Goal: Transaction & Acquisition: Purchase product/service

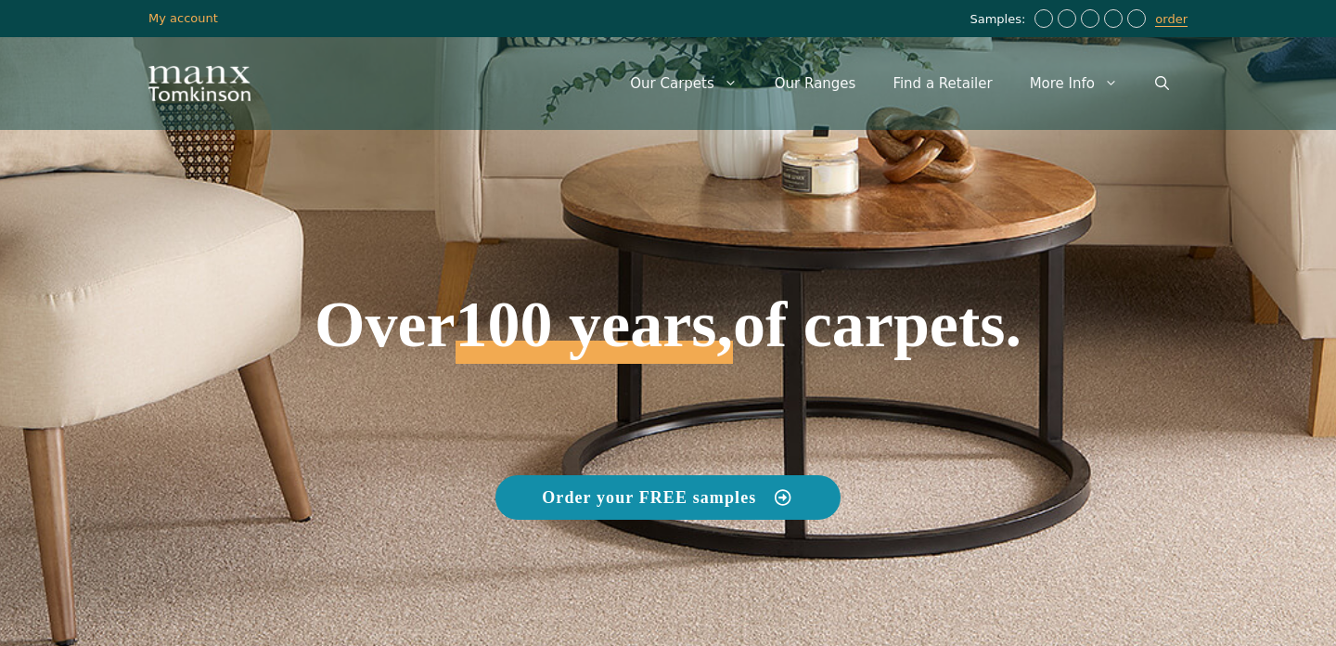
click at [748, 497] on span "Order your FREE samples" at bounding box center [649, 497] width 214 height 17
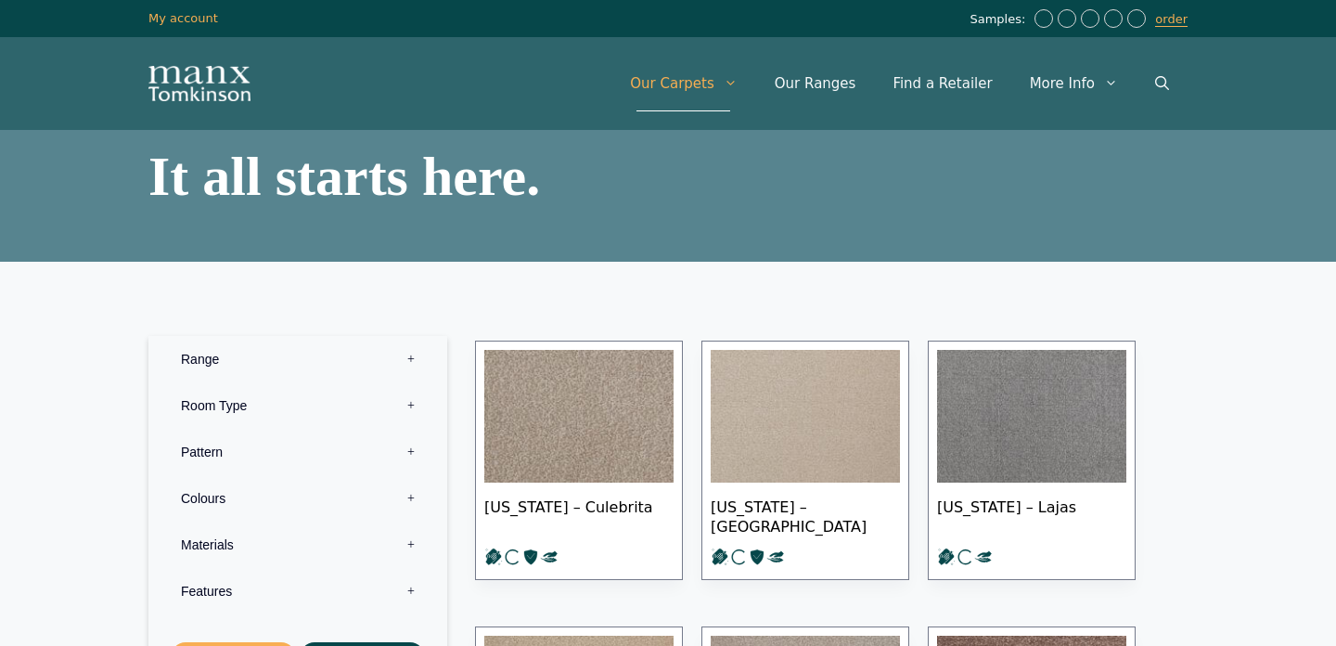
click at [288, 365] on label "Range 0" at bounding box center [297, 359] width 271 height 46
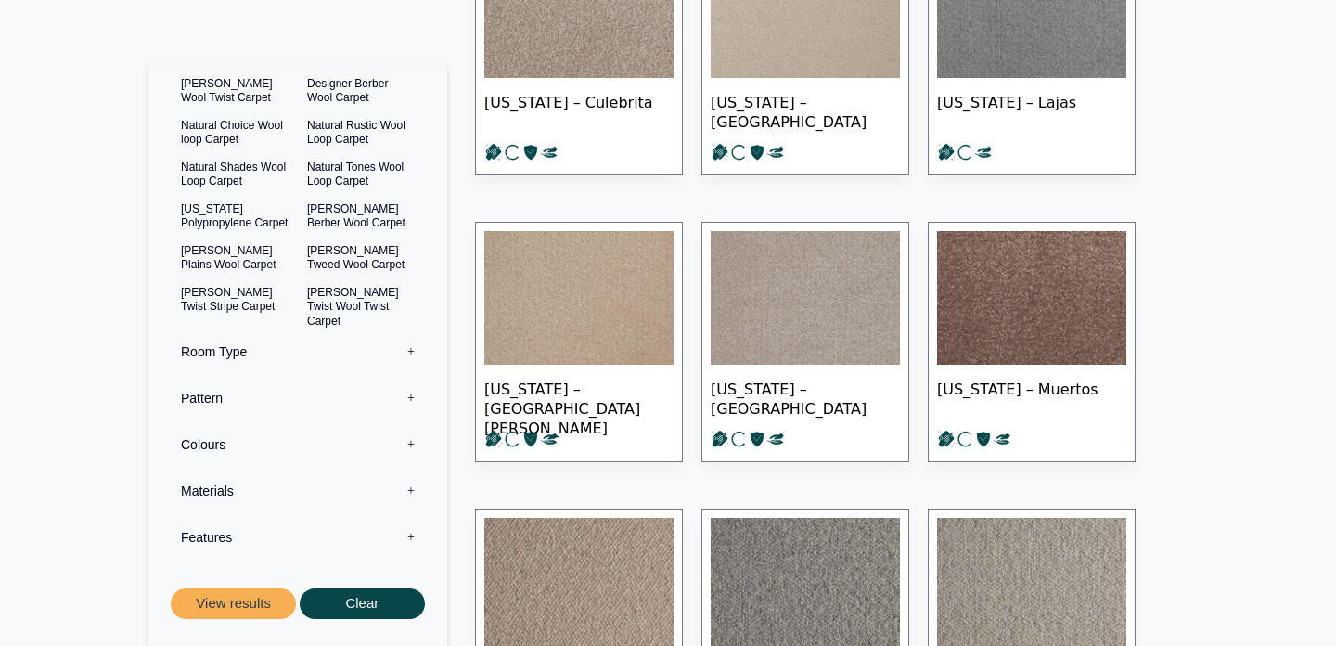
scroll to position [405, 0]
click at [245, 600] on button "View results" at bounding box center [233, 604] width 125 height 31
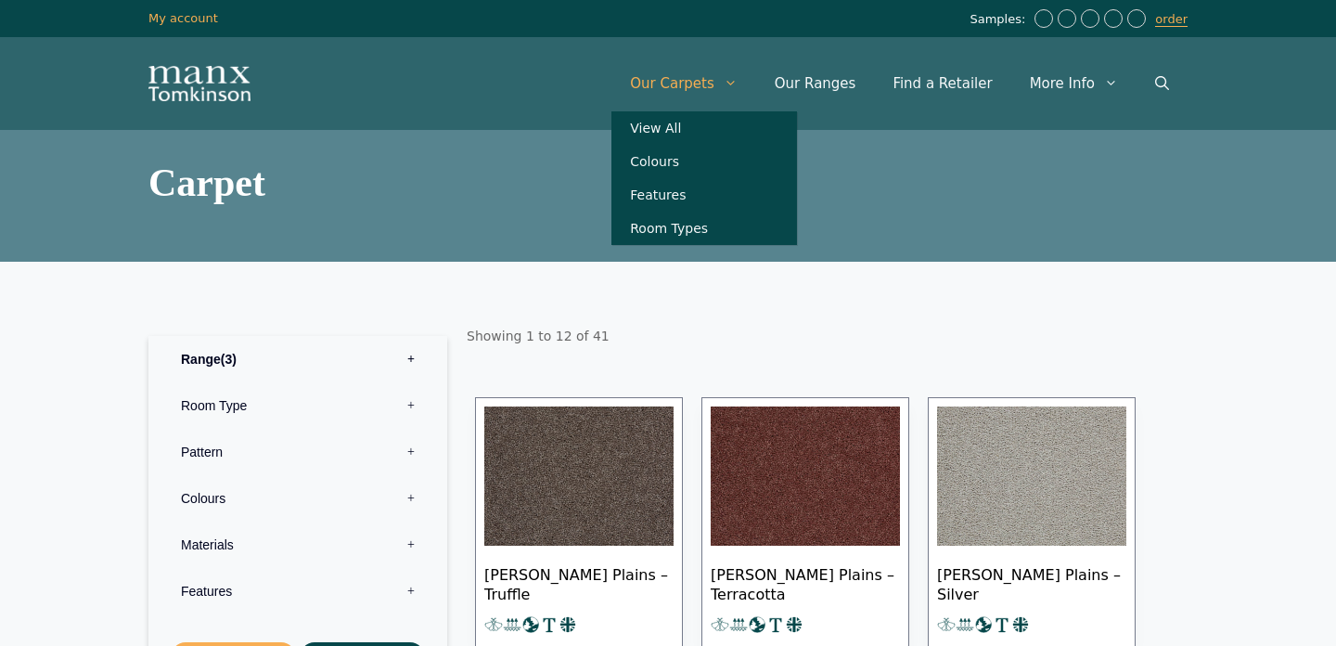
click at [722, 80] on link "Our Carpets" at bounding box center [684, 84] width 145 height 56
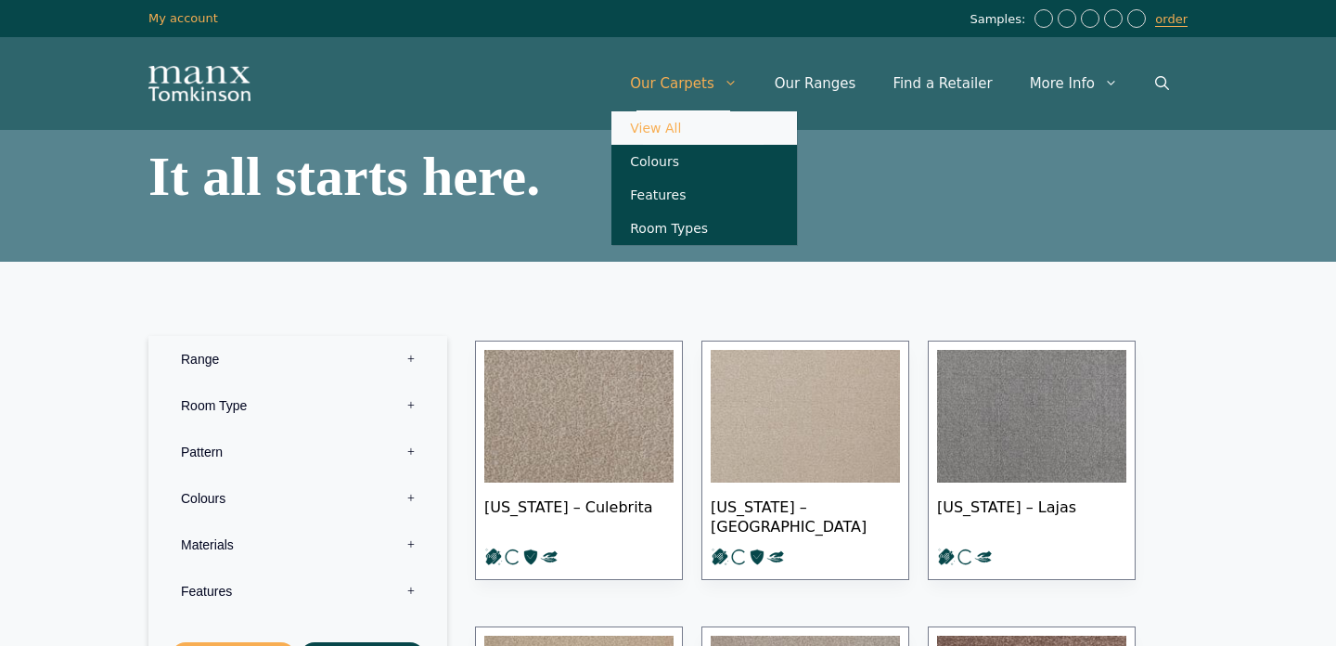
click at [720, 80] on link "Our Carpets" at bounding box center [684, 84] width 145 height 56
click at [734, 84] on icon "Primary" at bounding box center [730, 83] width 7 height 5
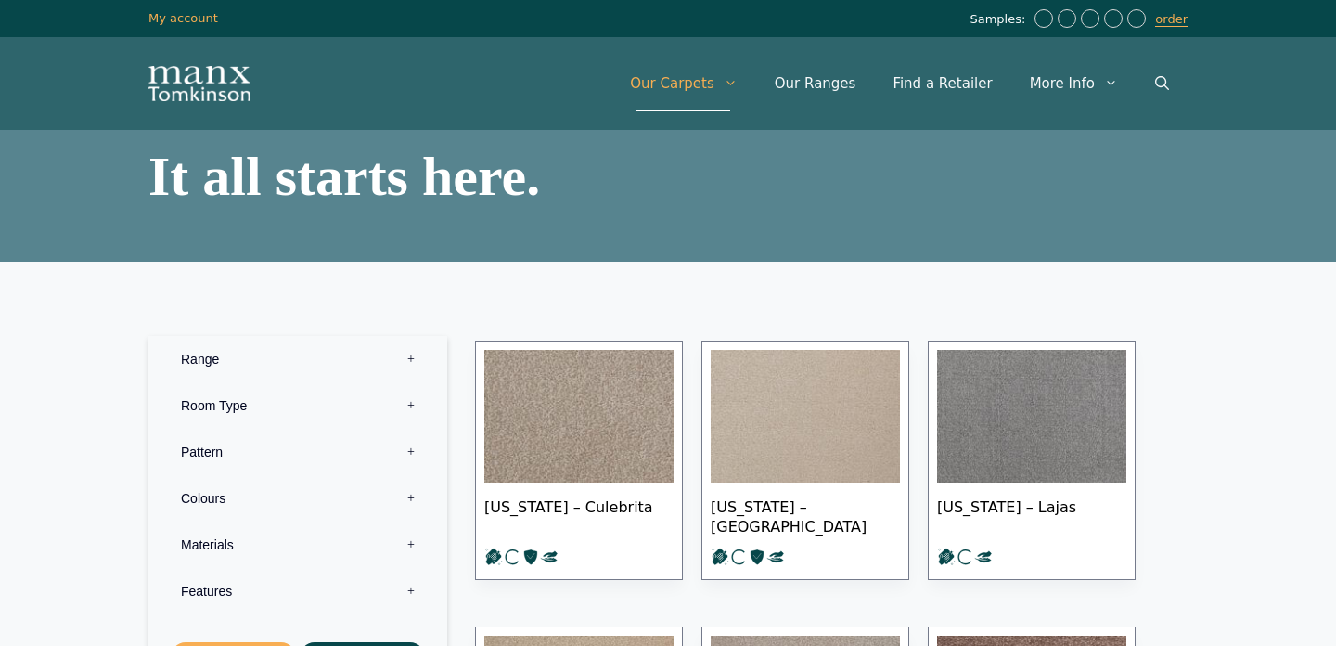
click at [734, 84] on icon "Primary" at bounding box center [730, 83] width 7 height 5
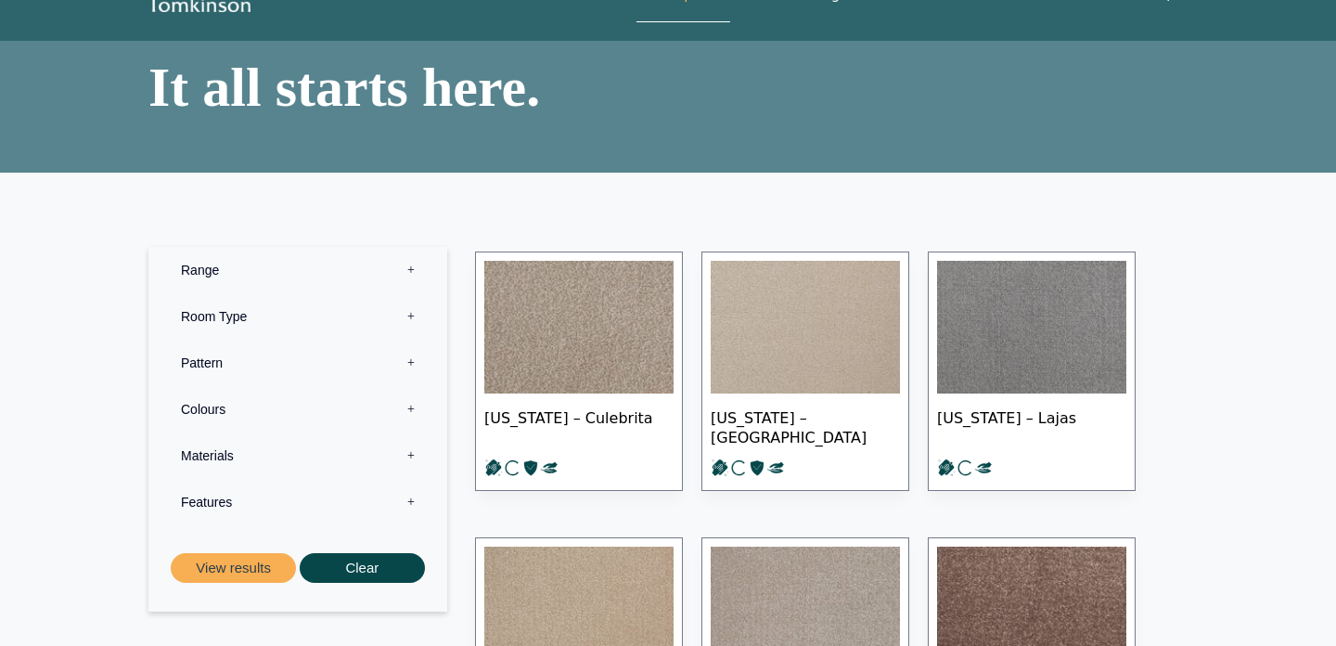
scroll to position [91, 0]
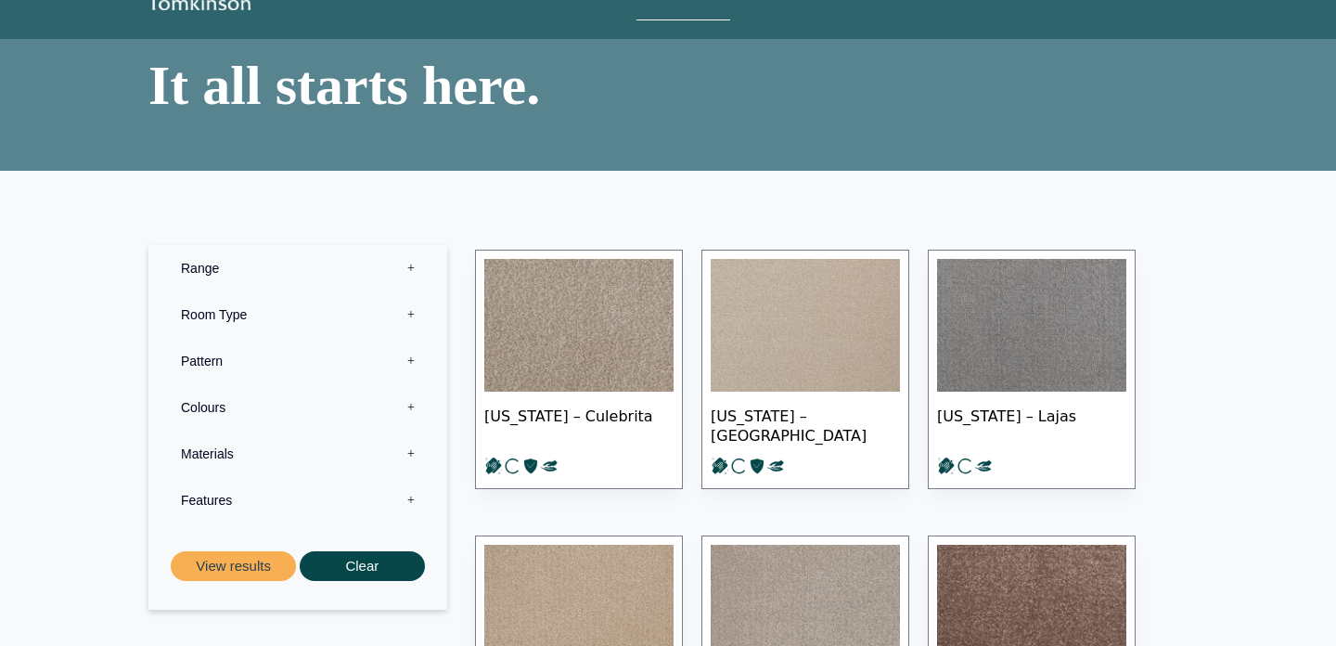
click at [410, 451] on label "Materials 0" at bounding box center [297, 454] width 271 height 46
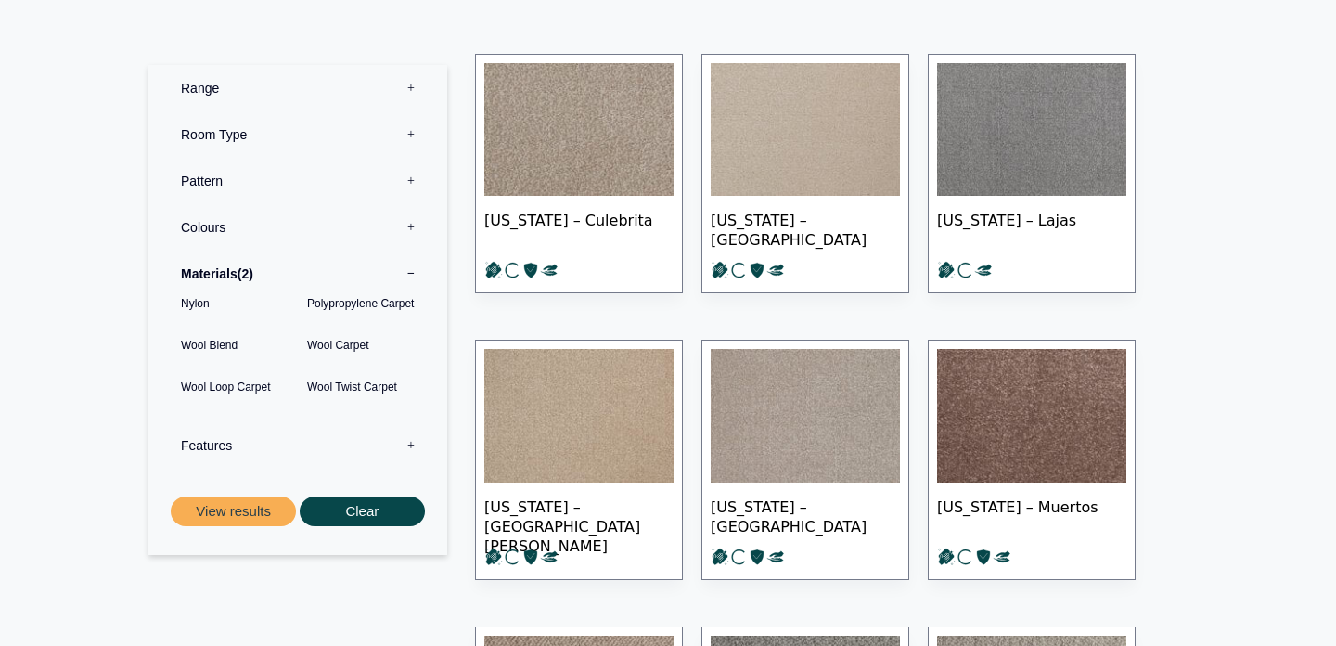
scroll to position [288, 0]
click at [347, 512] on button "Clear" at bounding box center [362, 512] width 125 height 31
click at [227, 516] on button "View results" at bounding box center [233, 512] width 125 height 31
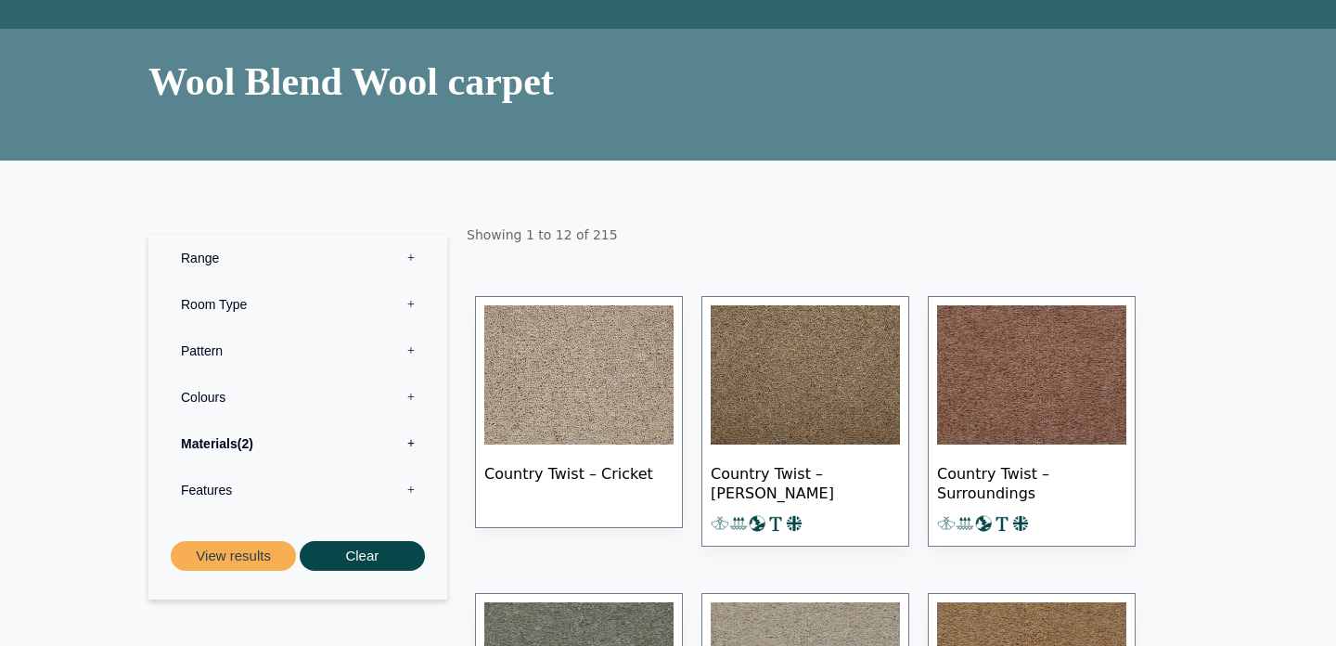
scroll to position [101, 0]
click at [414, 393] on label "Colours 0" at bounding box center [297, 397] width 271 height 46
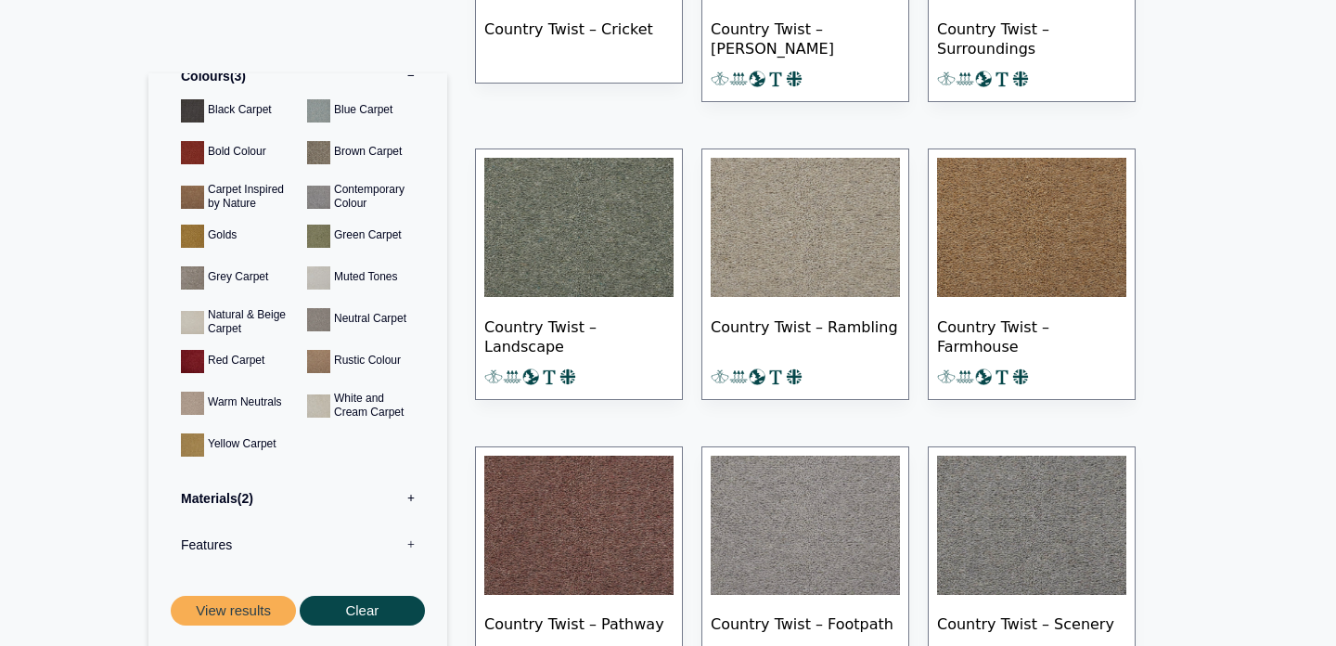
scroll to position [565, 0]
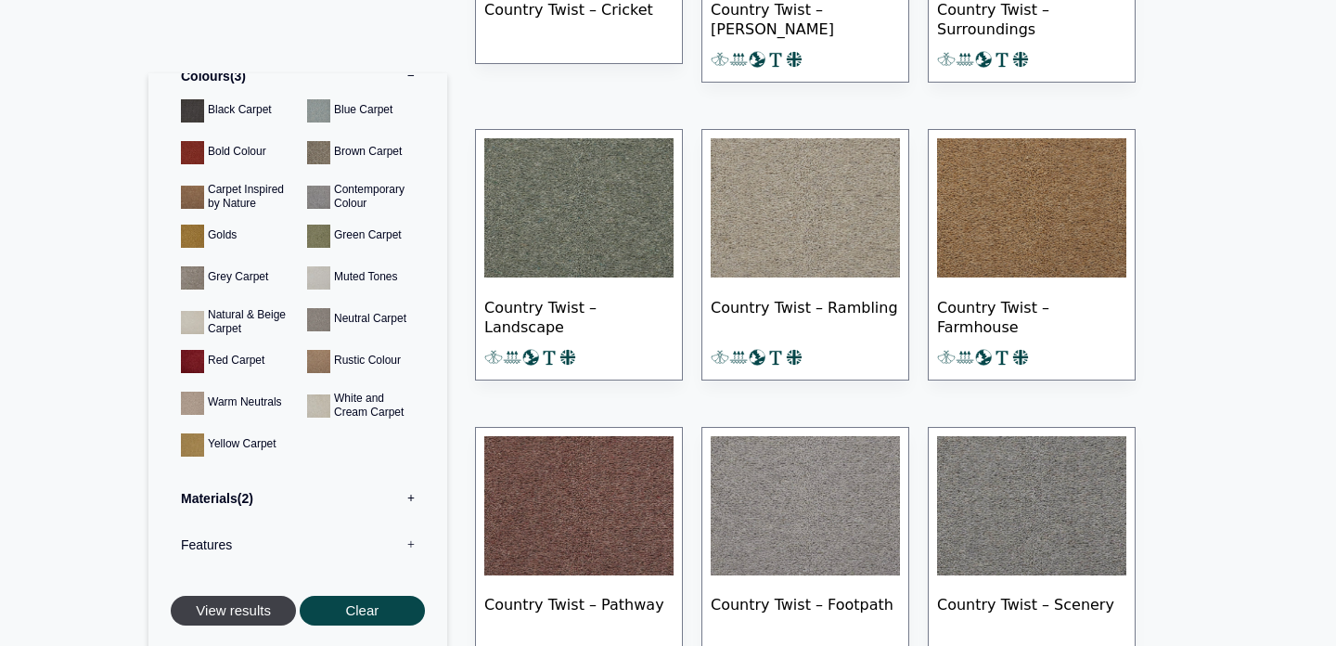
click at [251, 613] on button "View results" at bounding box center [233, 611] width 125 height 31
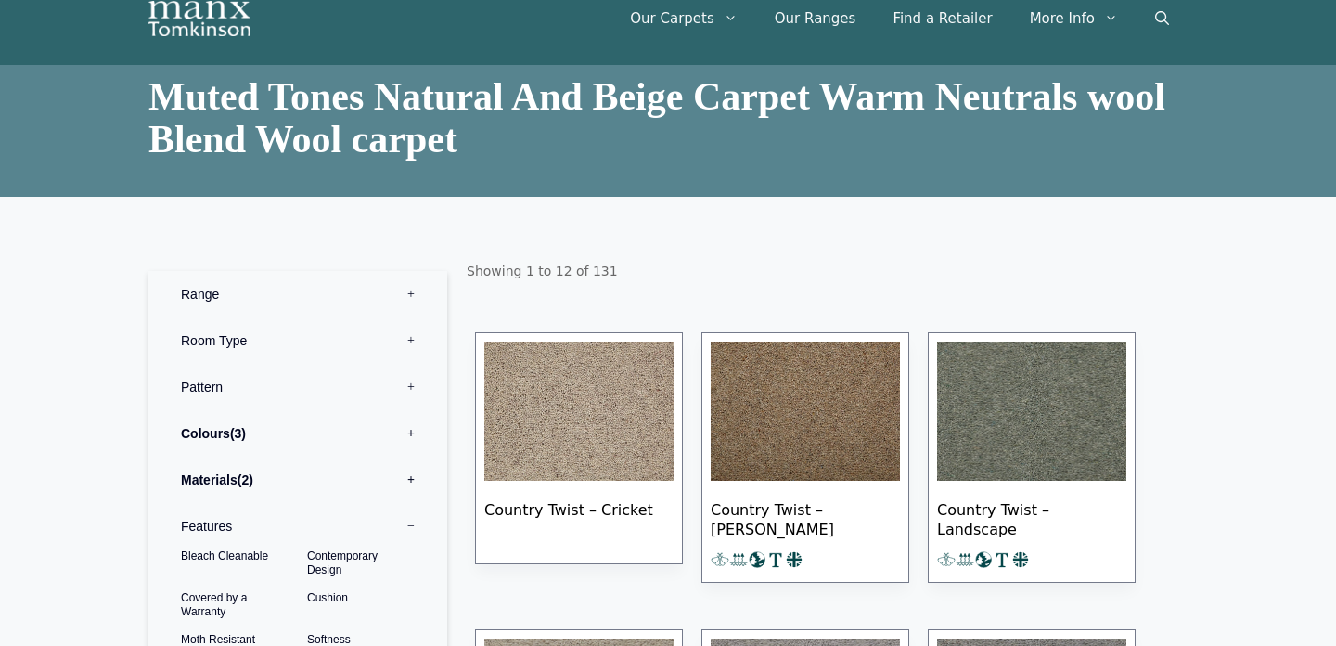
scroll to position [91, 0]
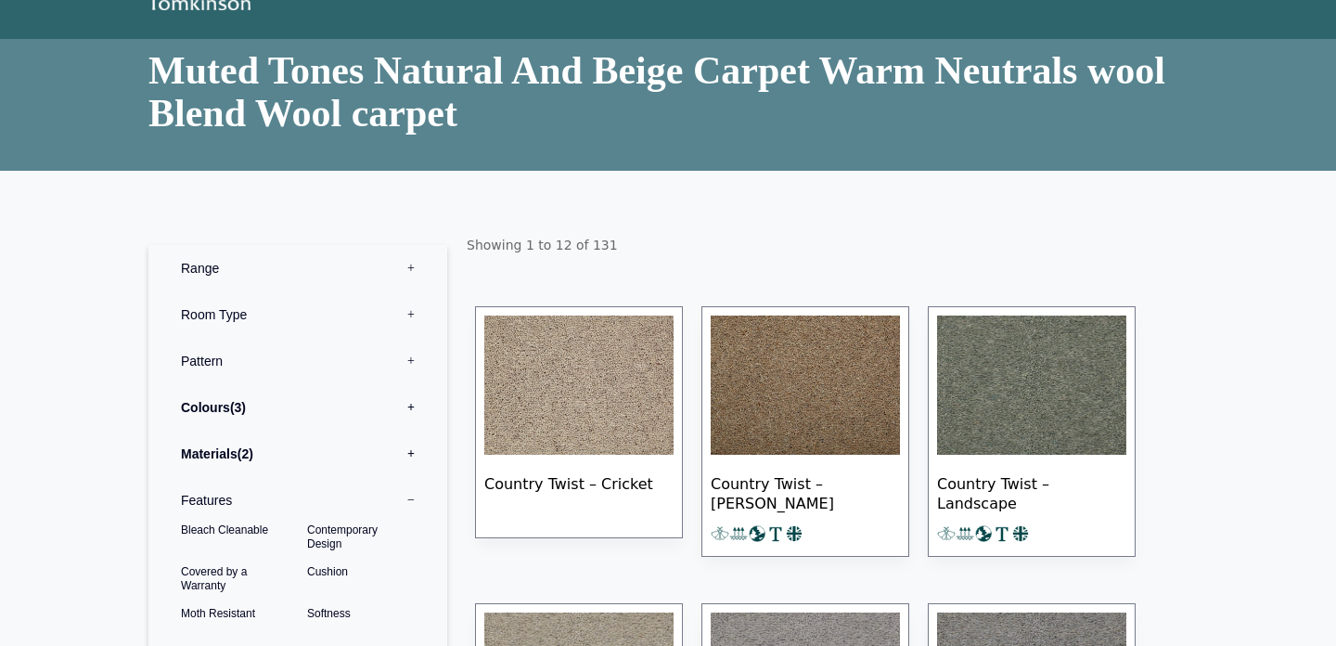
click at [603, 394] on img at bounding box center [578, 385] width 189 height 139
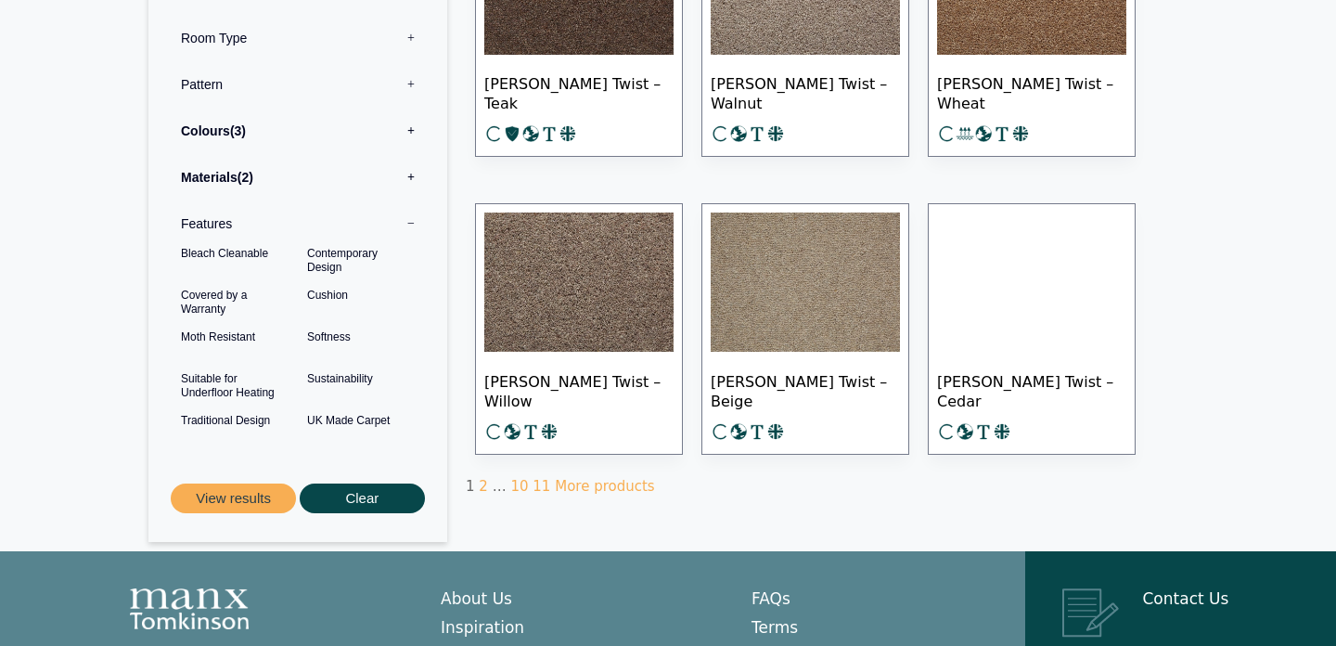
scroll to position [1087, 0]
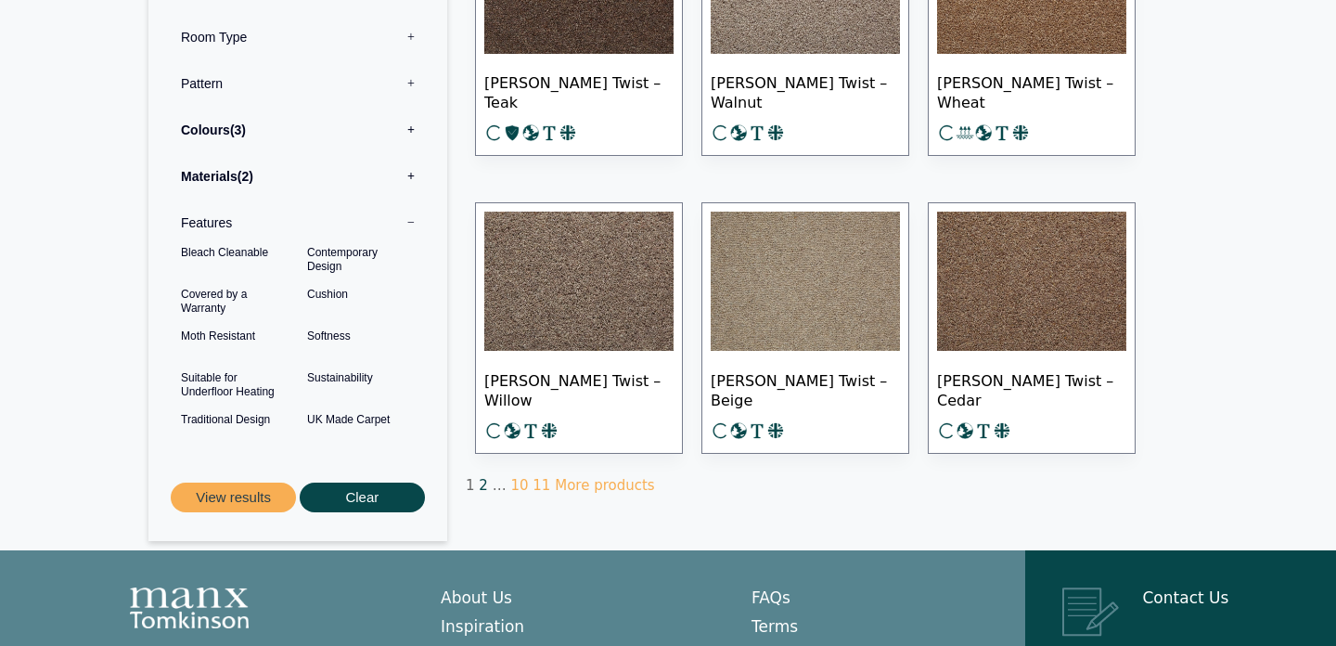
click at [480, 483] on link "2" at bounding box center [483, 485] width 9 height 17
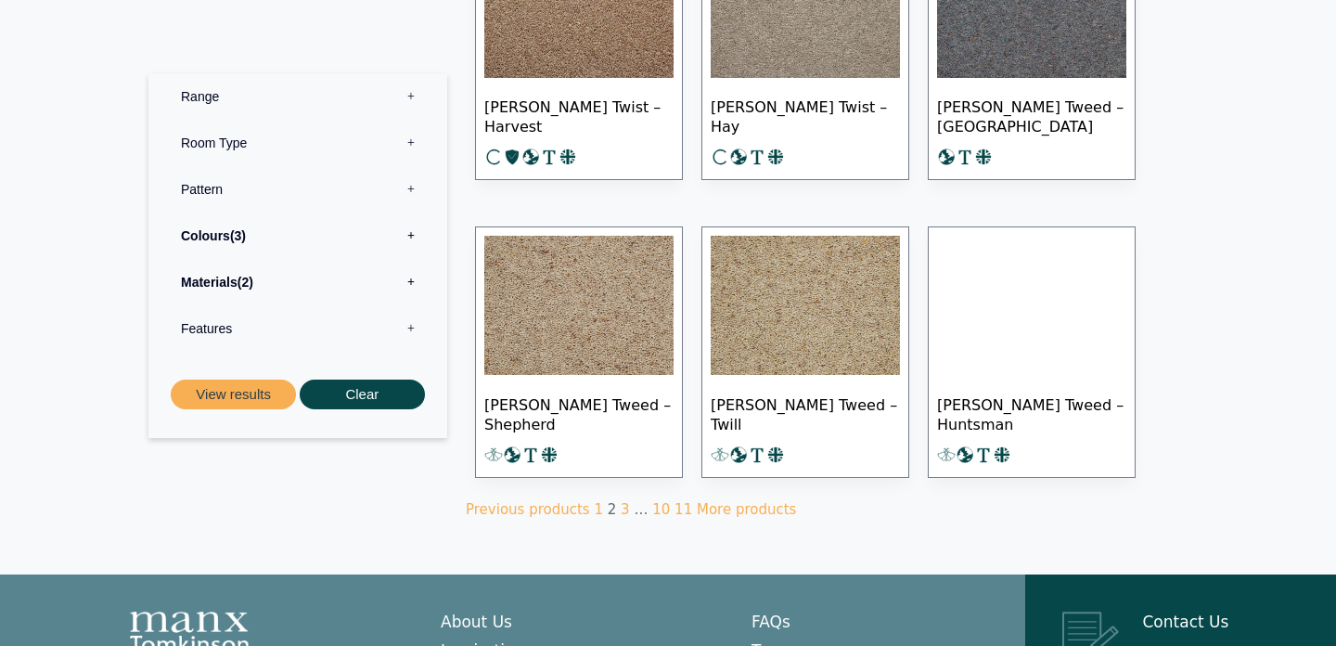
scroll to position [1065, 0]
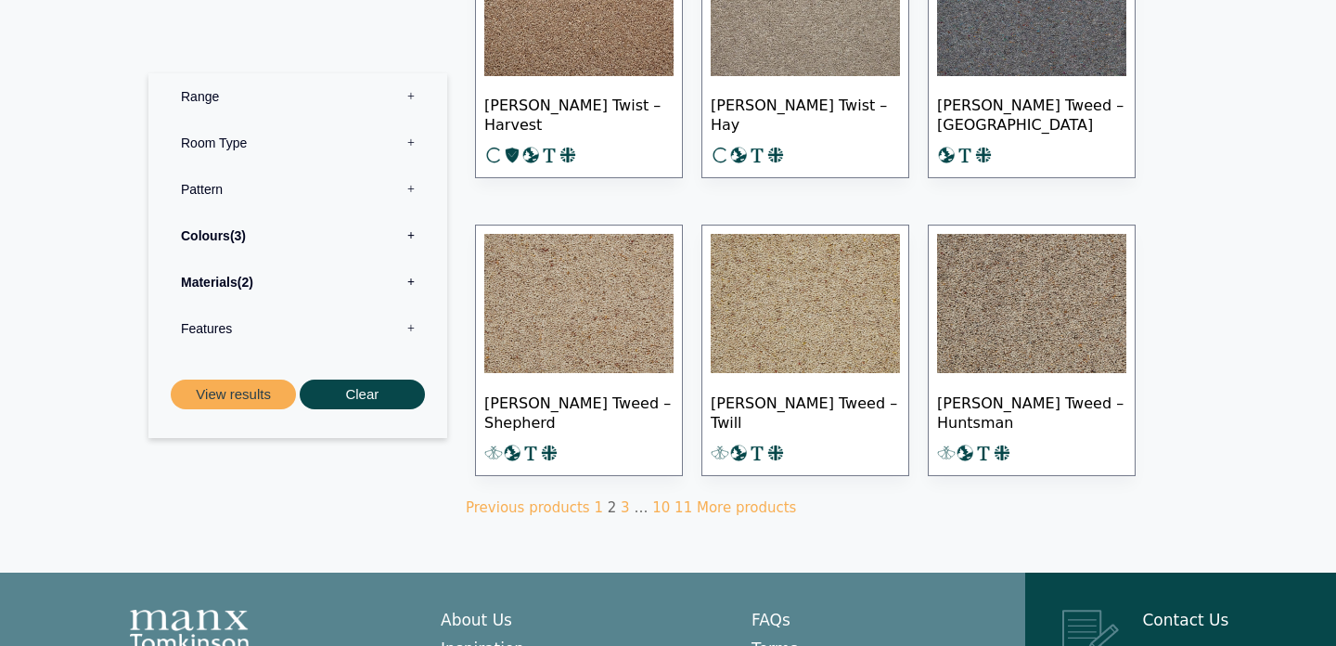
click at [594, 287] on img at bounding box center [578, 303] width 189 height 139
click at [801, 277] on img at bounding box center [805, 303] width 189 height 139
click at [621, 499] on link "3" at bounding box center [625, 507] width 9 height 17
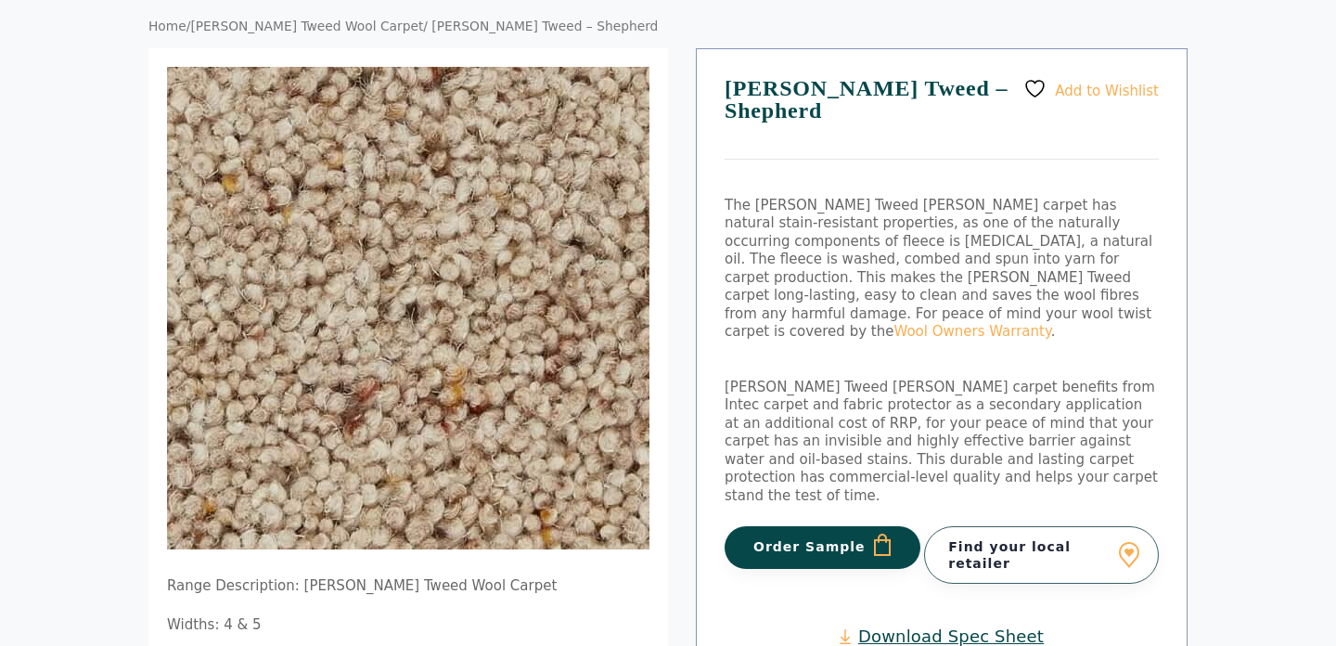
scroll to position [149, 0]
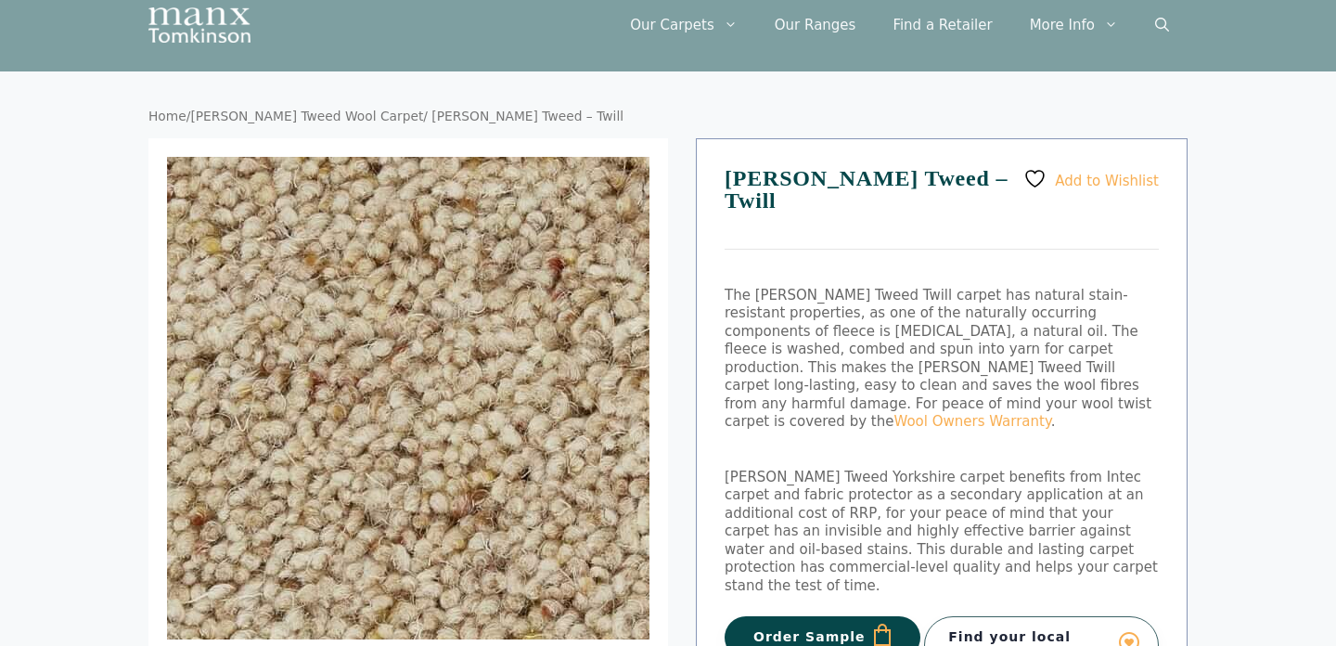
scroll to position [60, 0]
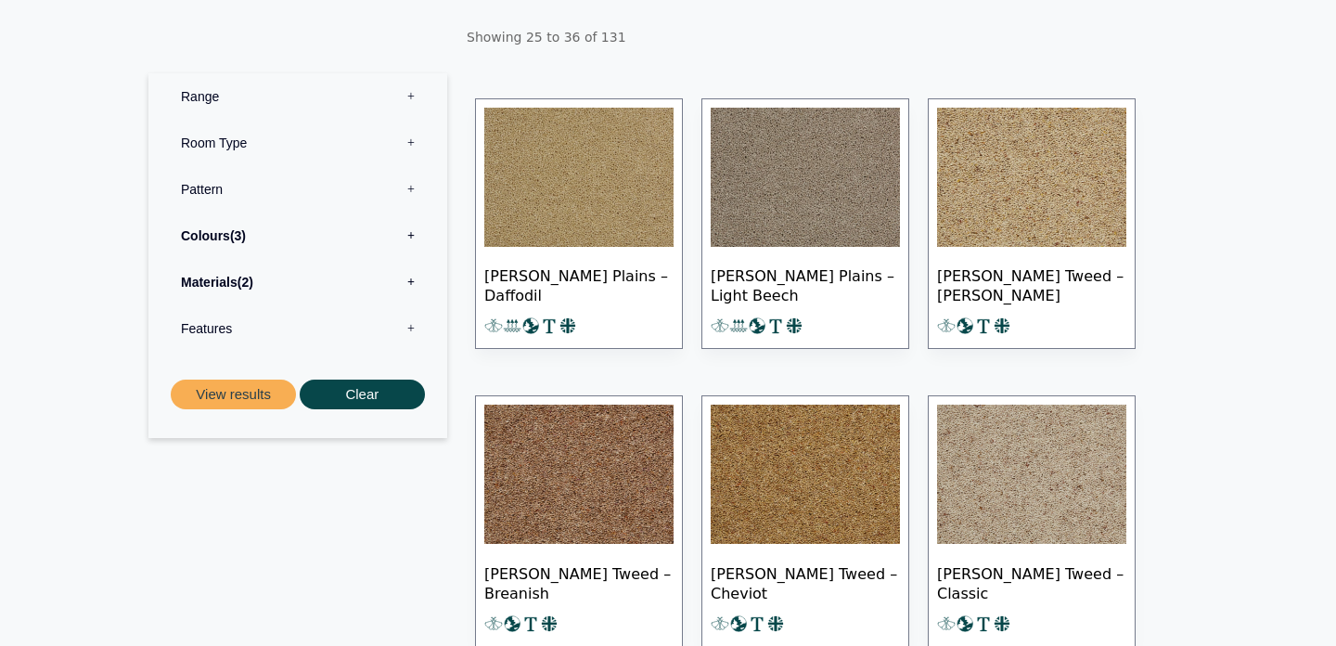
scroll to position [304, 0]
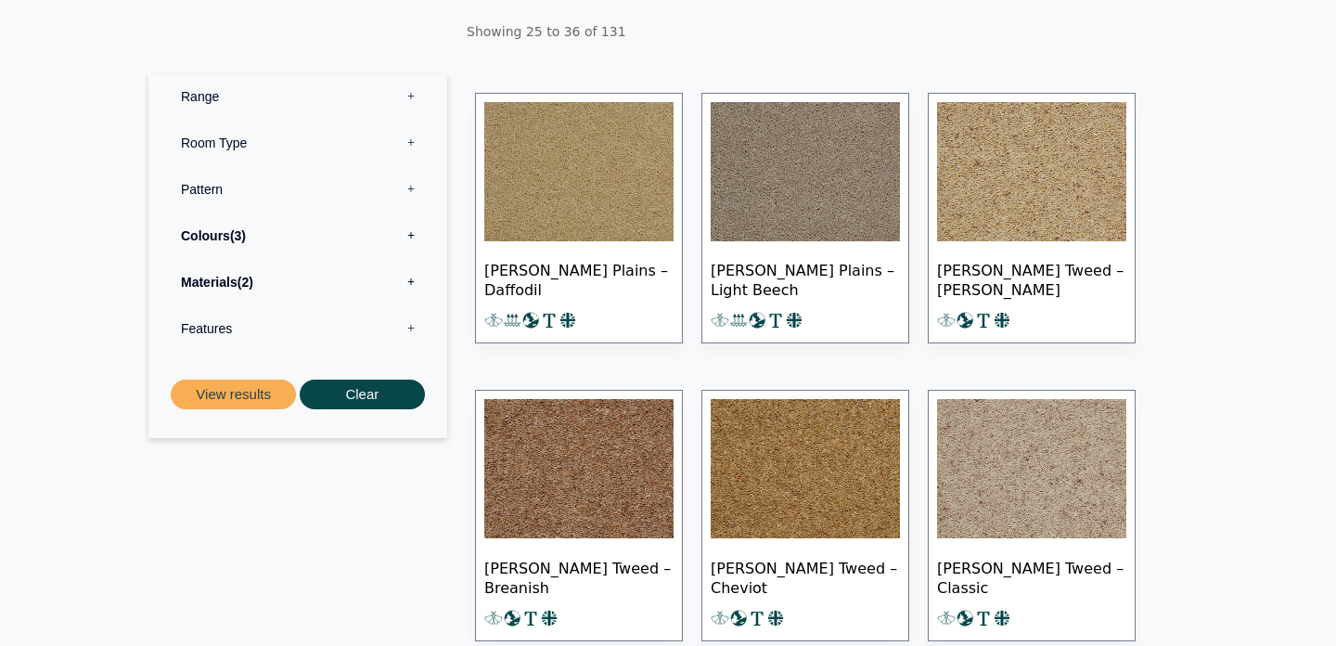
click at [1004, 497] on img at bounding box center [1031, 468] width 189 height 139
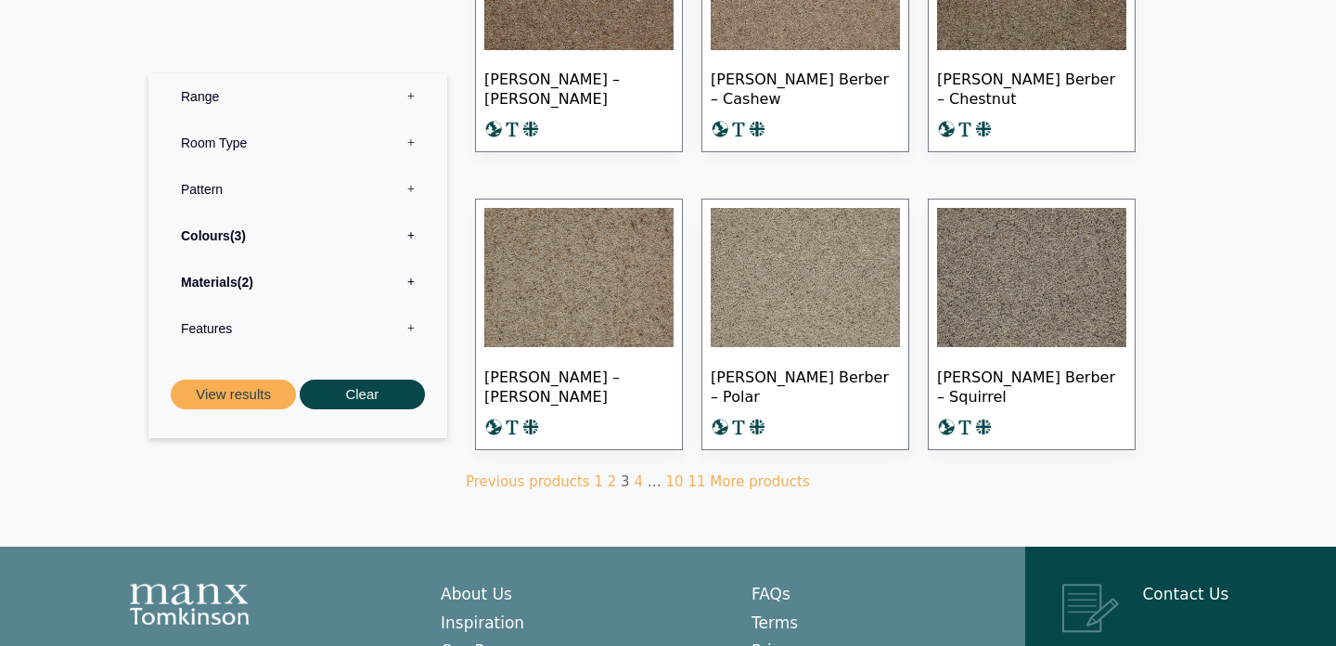
scroll to position [1093, 0]
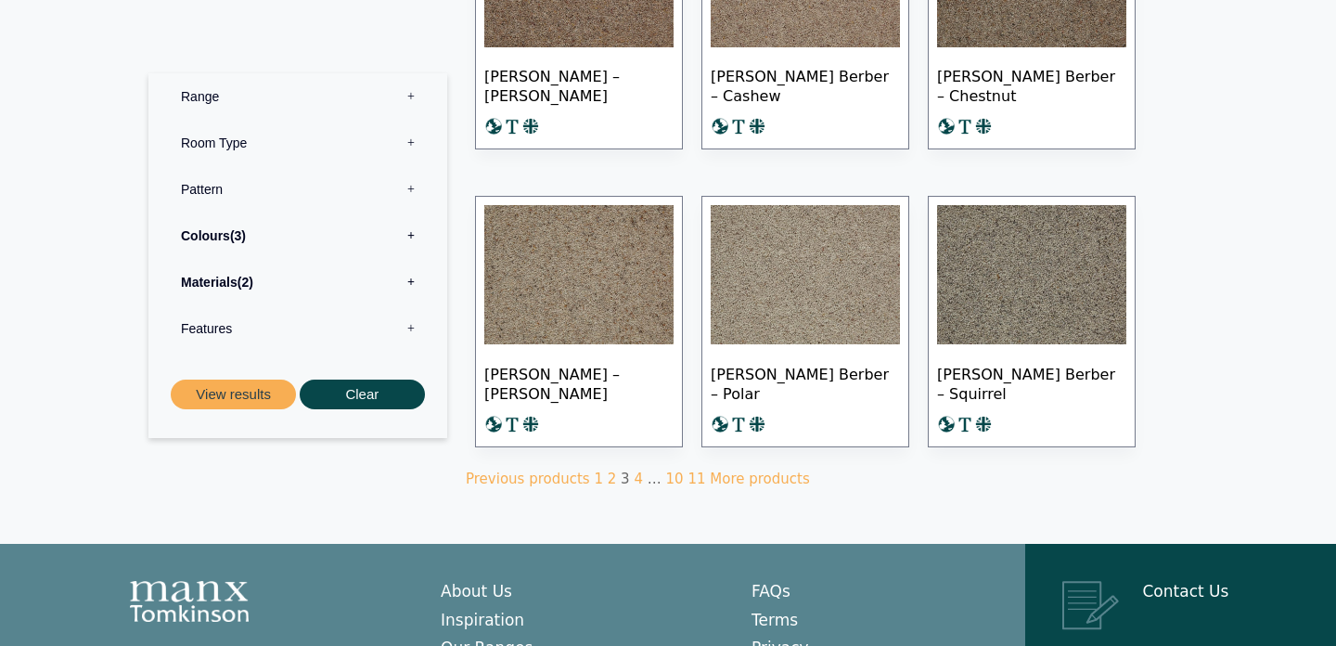
click at [411, 285] on label "Materials 2" at bounding box center [297, 282] width 271 height 46
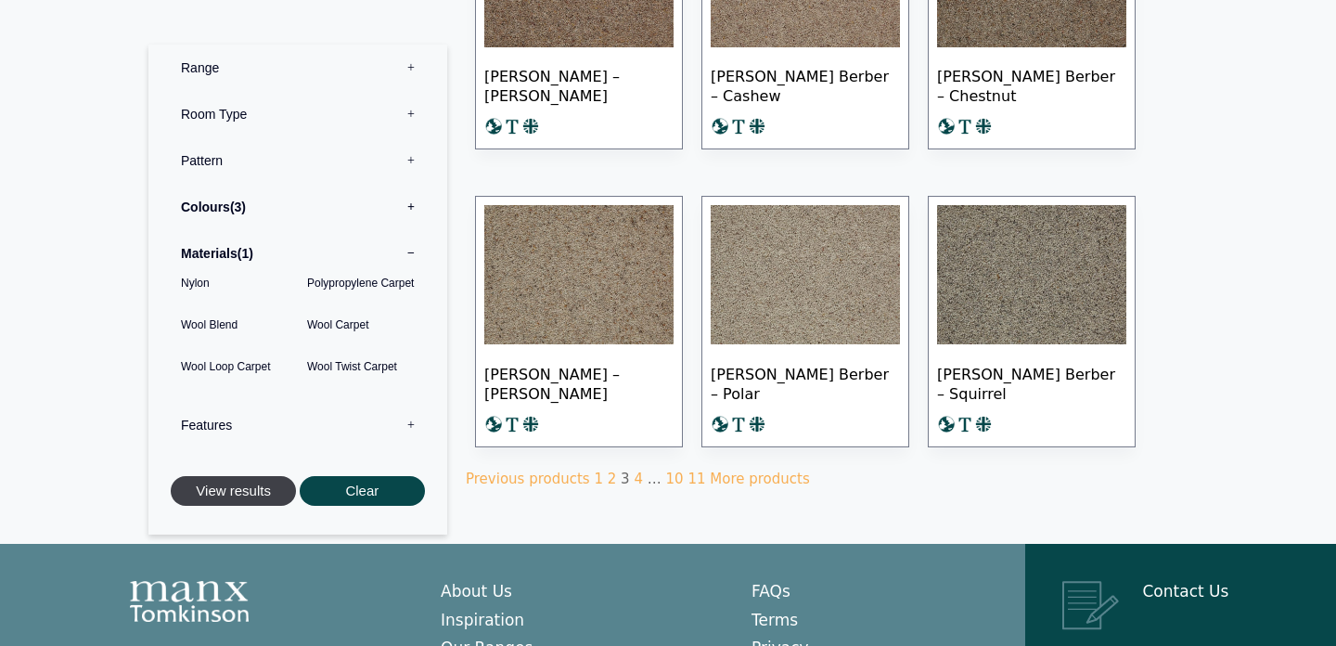
click at [221, 489] on button "View results" at bounding box center [233, 491] width 125 height 31
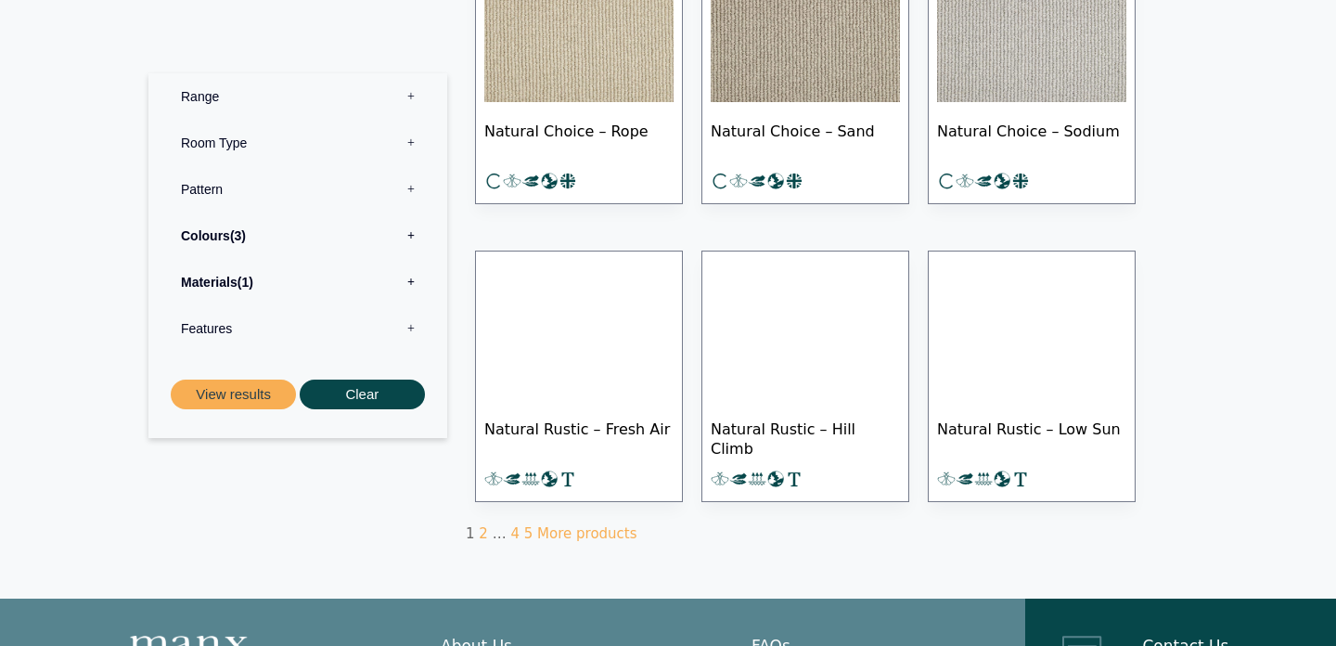
scroll to position [1039, 0]
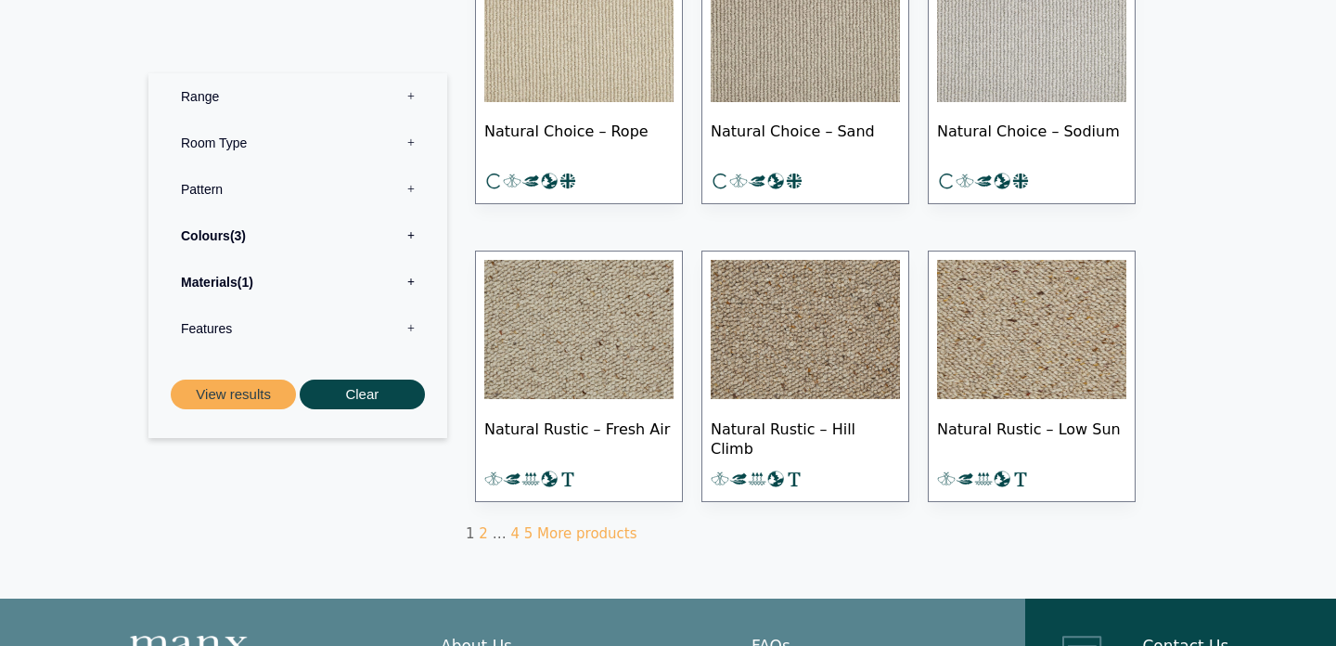
click at [1003, 348] on img at bounding box center [1031, 329] width 189 height 139
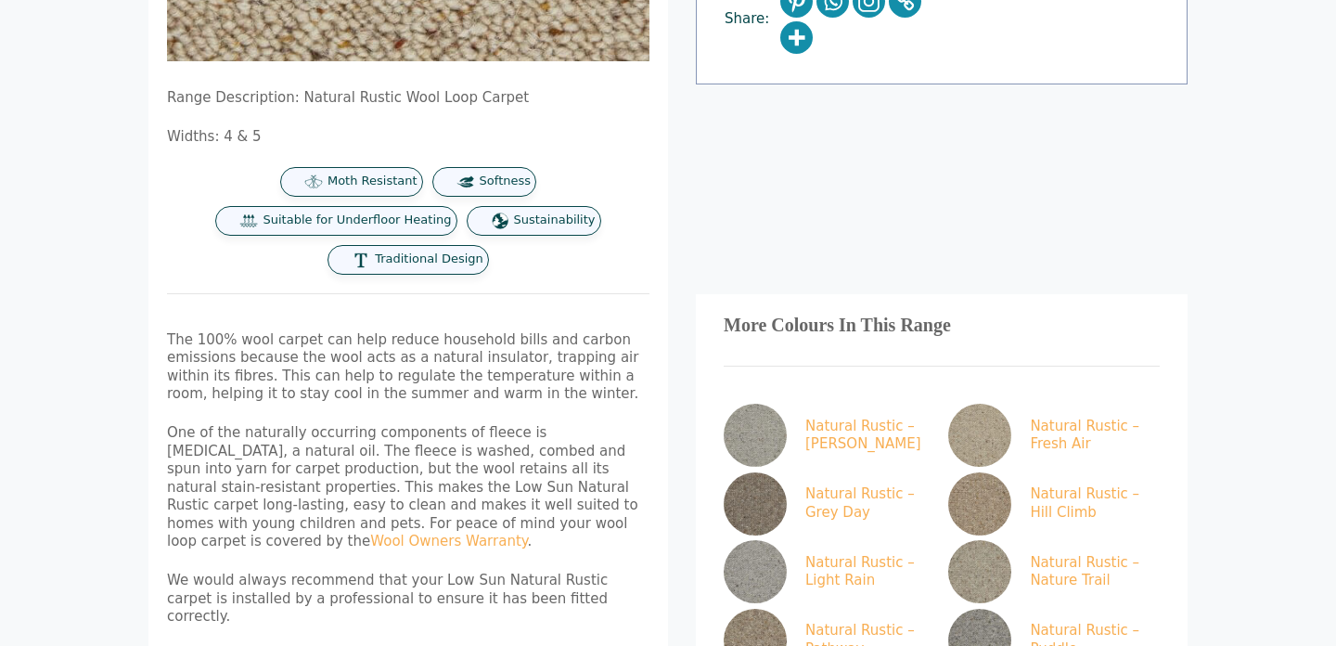
scroll to position [638, 0]
click at [987, 539] on img at bounding box center [979, 570] width 63 height 63
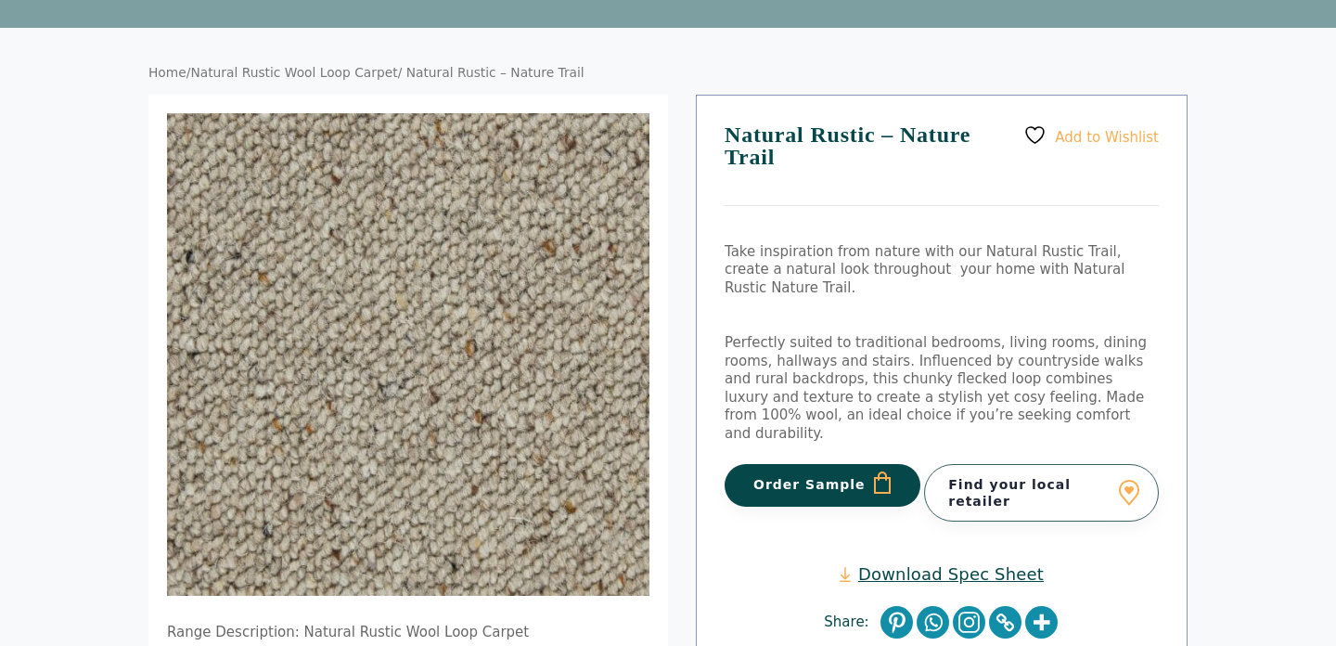
scroll to position [105, 0]
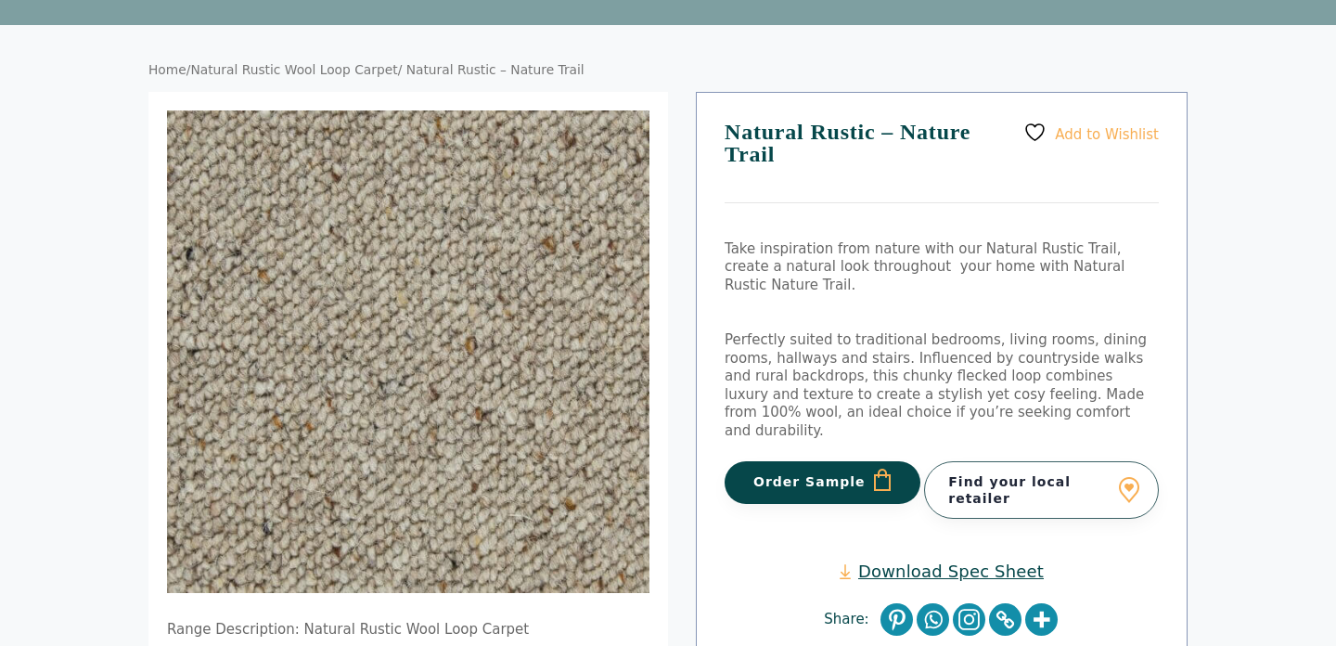
click at [410, 323] on img at bounding box center [404, 426] width 1782 height 1782
click at [819, 461] on button "Order Sample" at bounding box center [823, 482] width 196 height 43
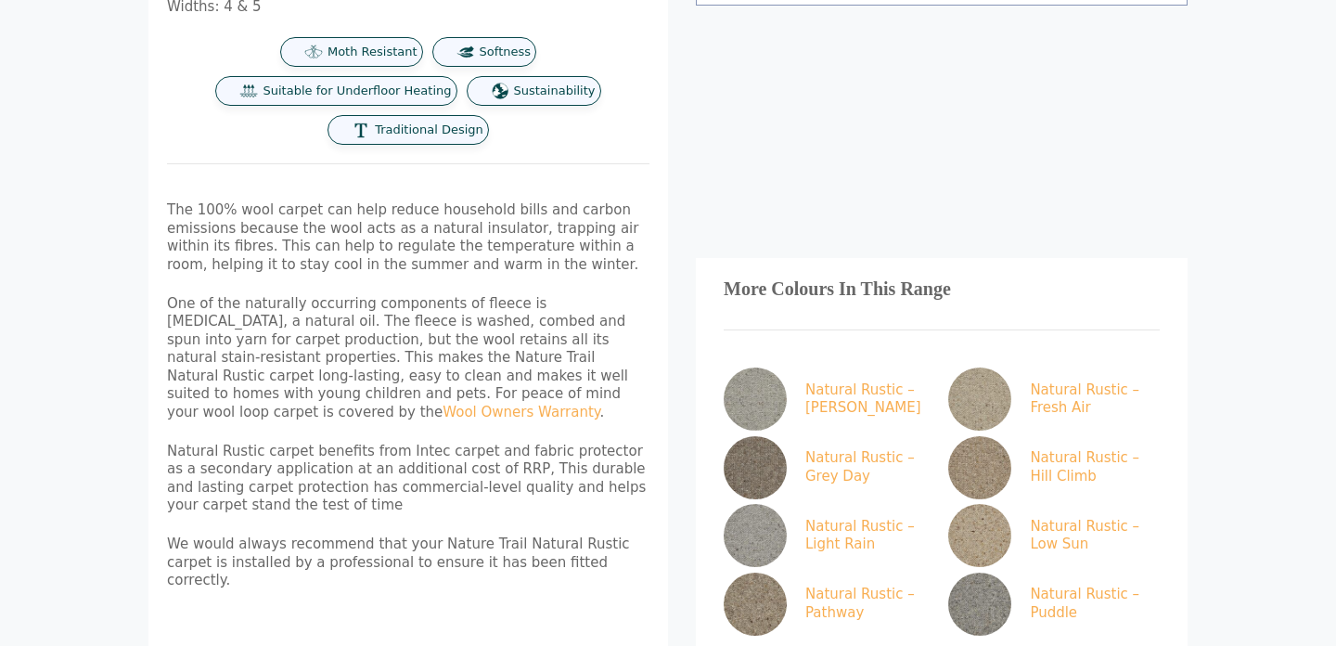
scroll to position [868, 0]
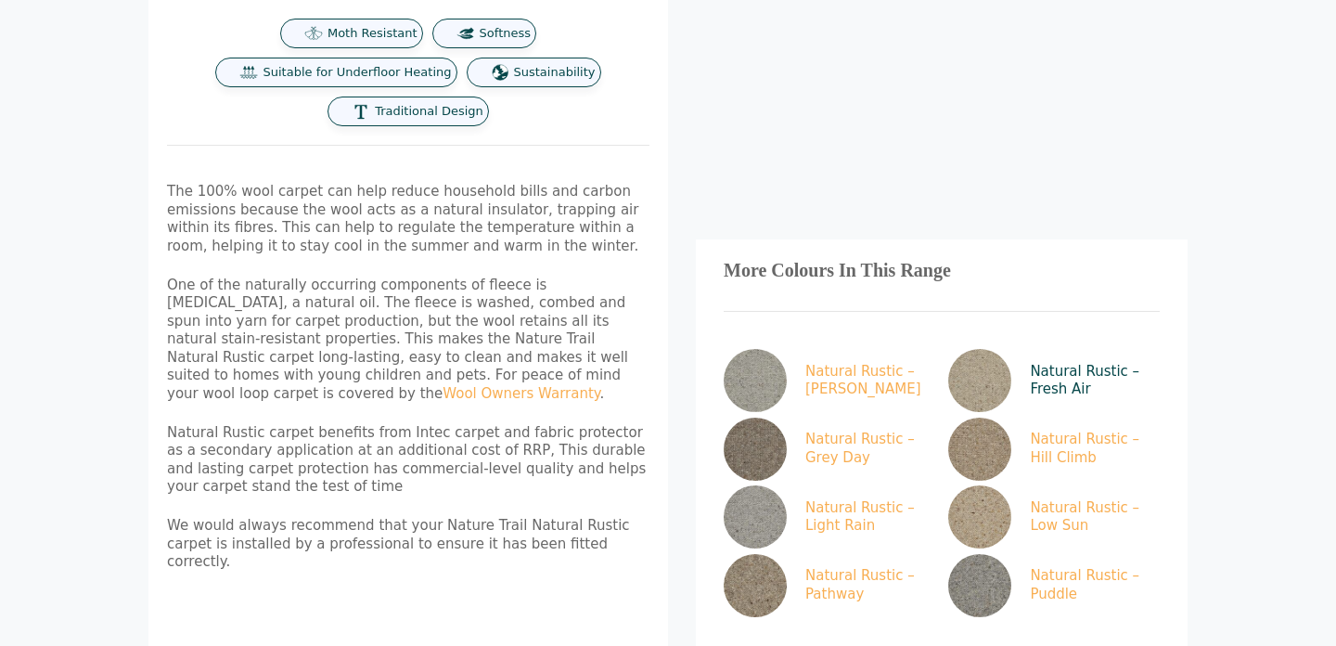
click at [989, 349] on img at bounding box center [979, 380] width 63 height 63
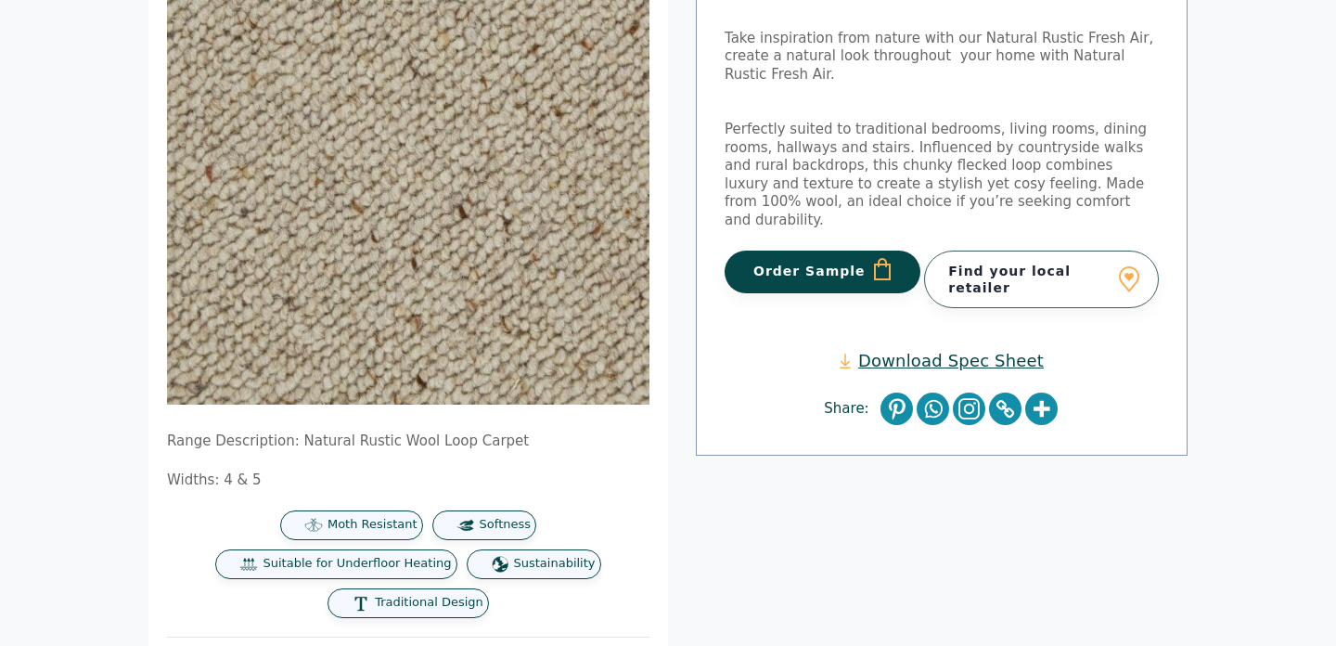
scroll to position [293, 0]
click at [765, 251] on button "Order Sample" at bounding box center [823, 272] width 196 height 43
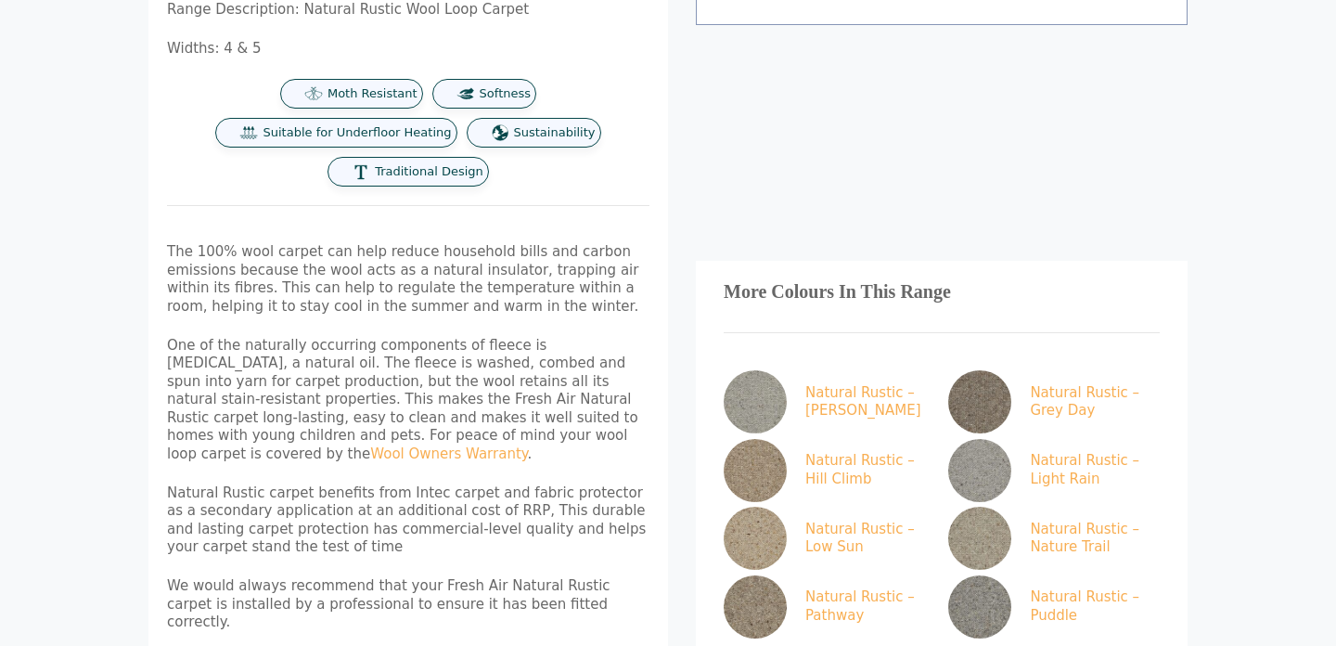
scroll to position [808, 0]
click at [764, 506] on img at bounding box center [755, 537] width 63 height 63
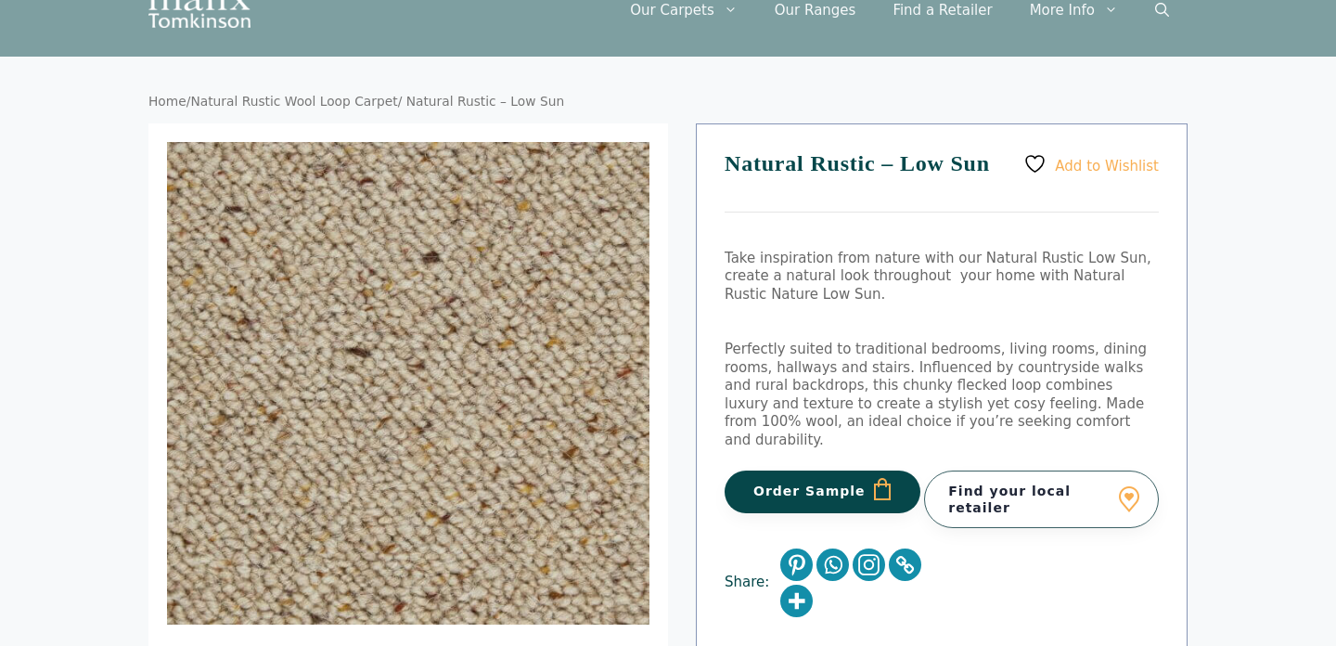
scroll to position [163, 0]
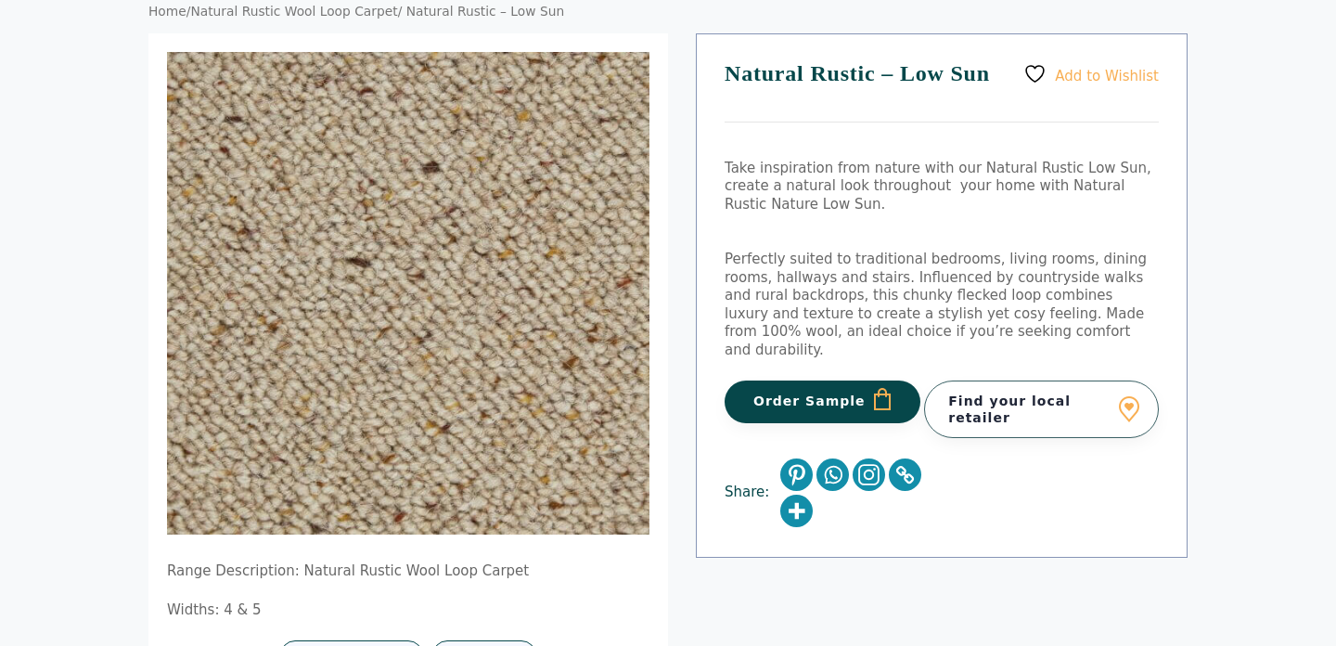
click at [787, 381] on button "Order Sample" at bounding box center [823, 402] width 196 height 43
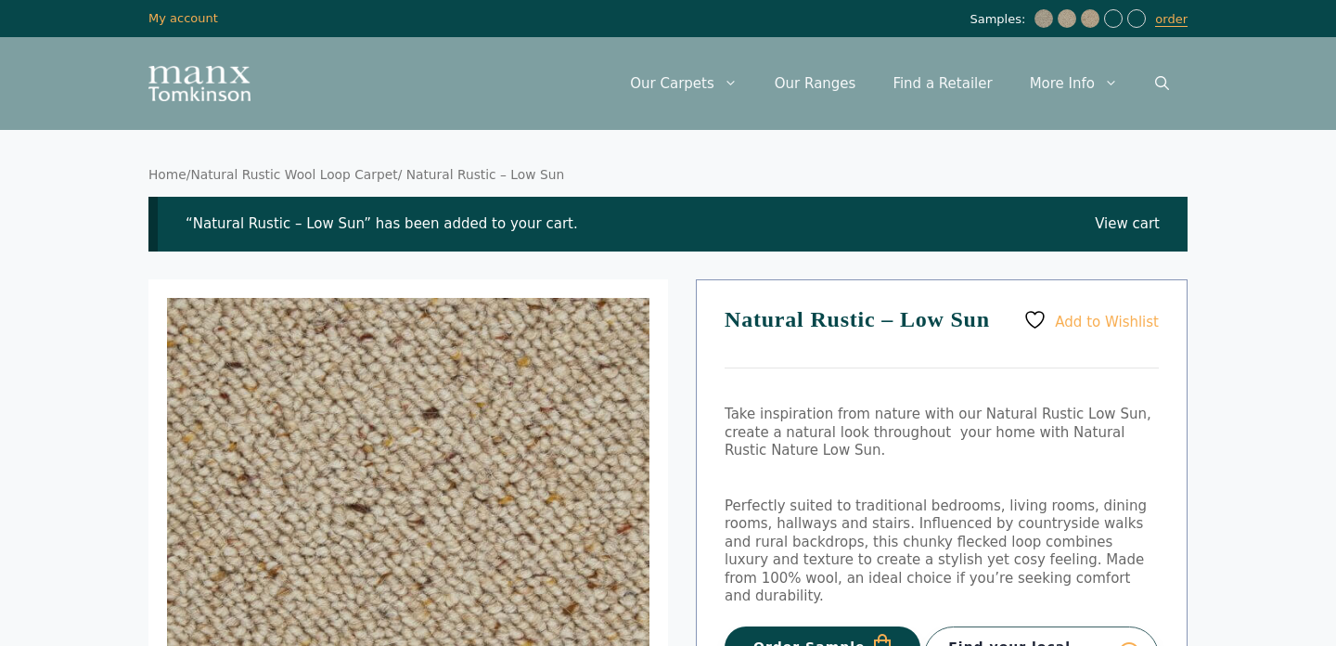
click at [352, 176] on link "Natural Rustic Wool Loop Carpet" at bounding box center [293, 174] width 207 height 15
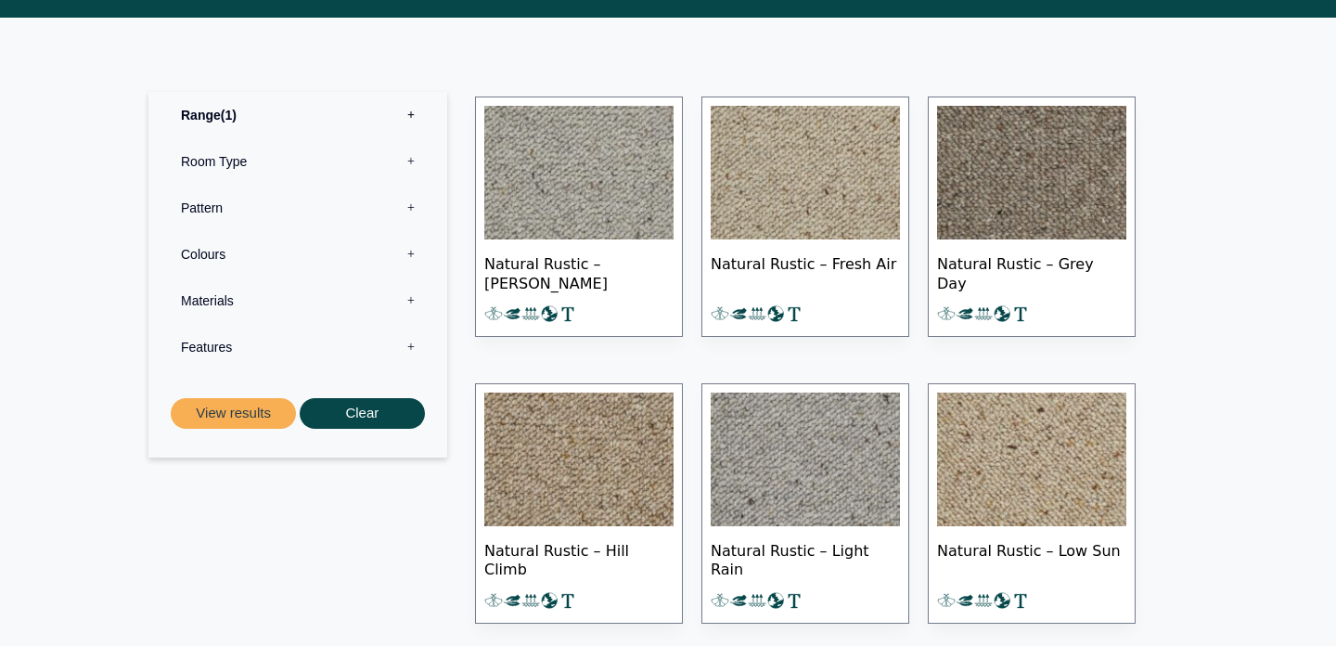
scroll to position [751, 0]
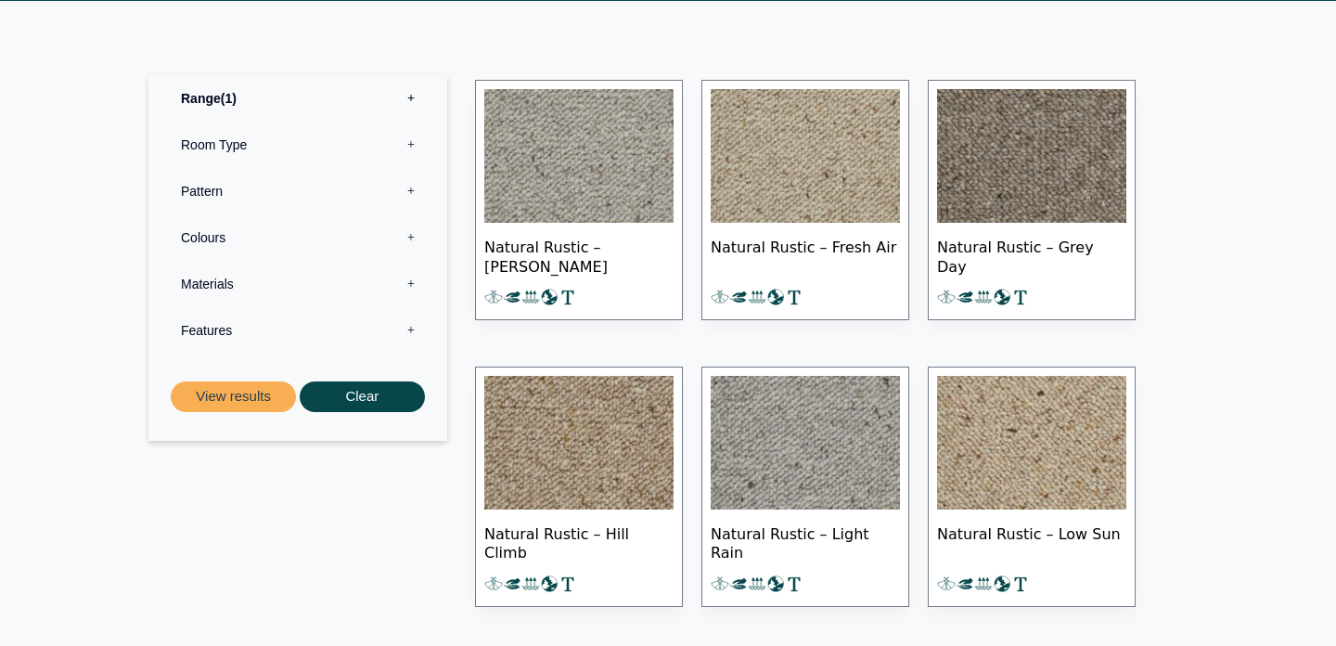
click at [603, 183] on img at bounding box center [578, 156] width 189 height 134
click at [798, 171] on img at bounding box center [805, 156] width 189 height 134
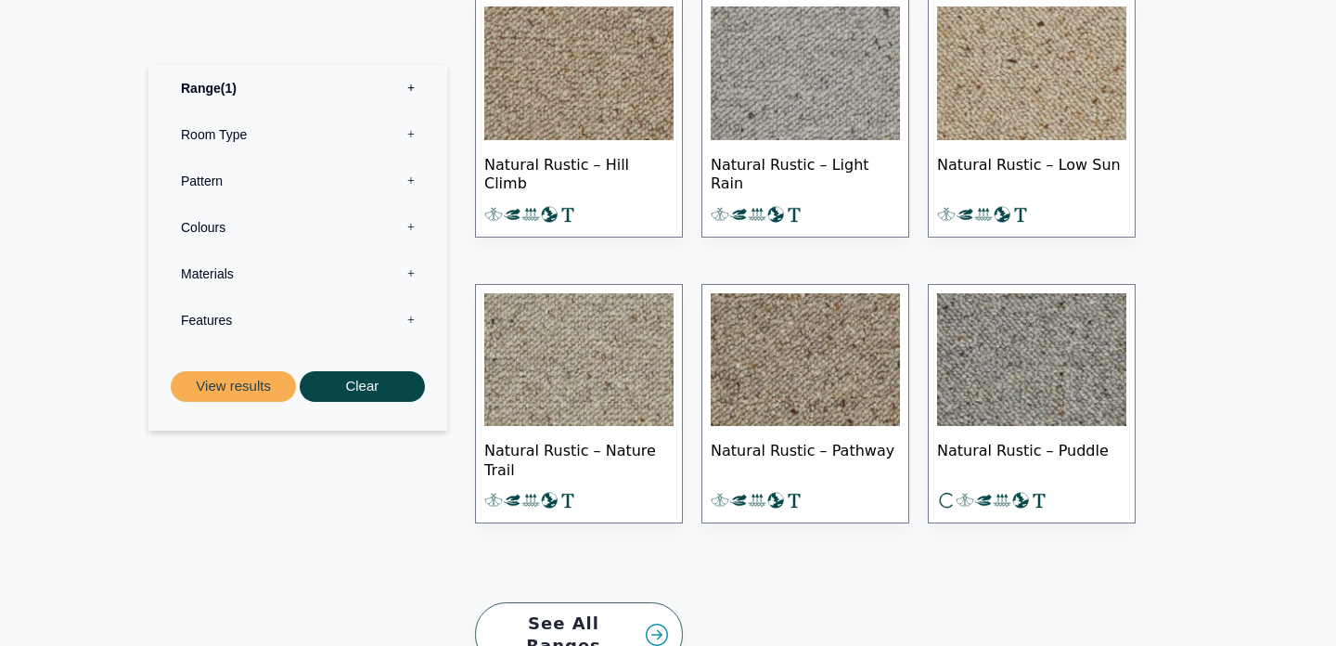
scroll to position [1133, 0]
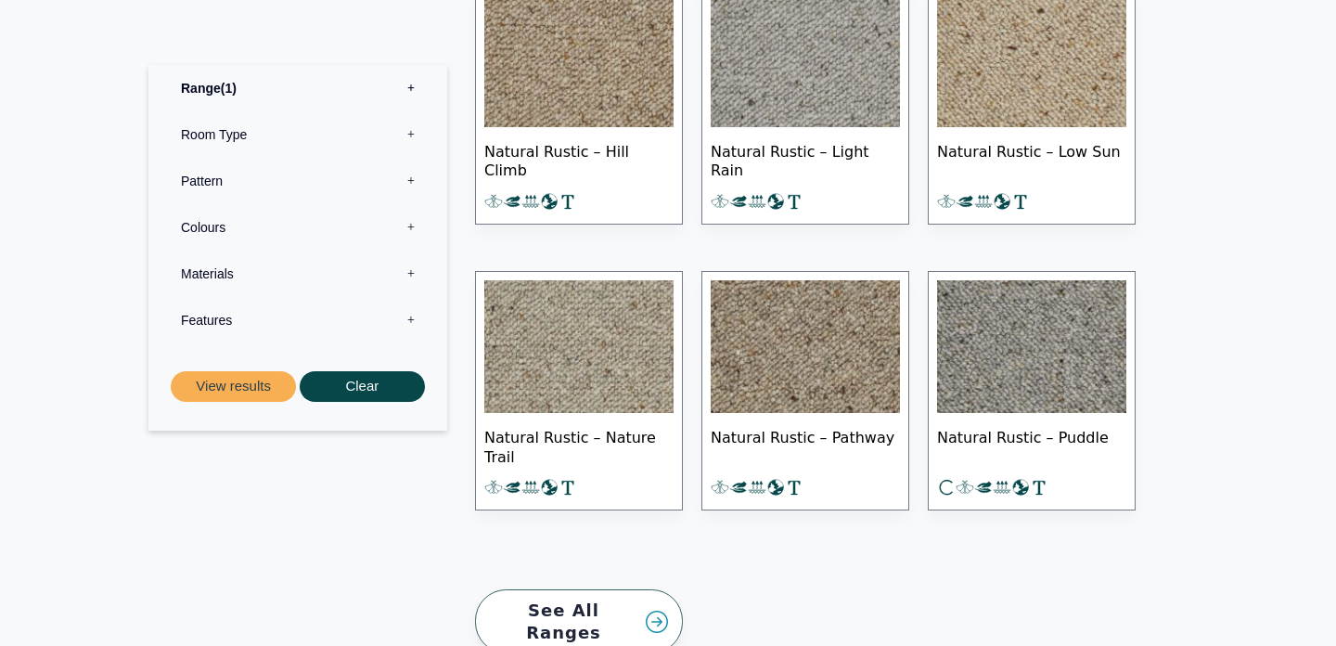
click at [613, 344] on img at bounding box center [578, 347] width 189 height 134
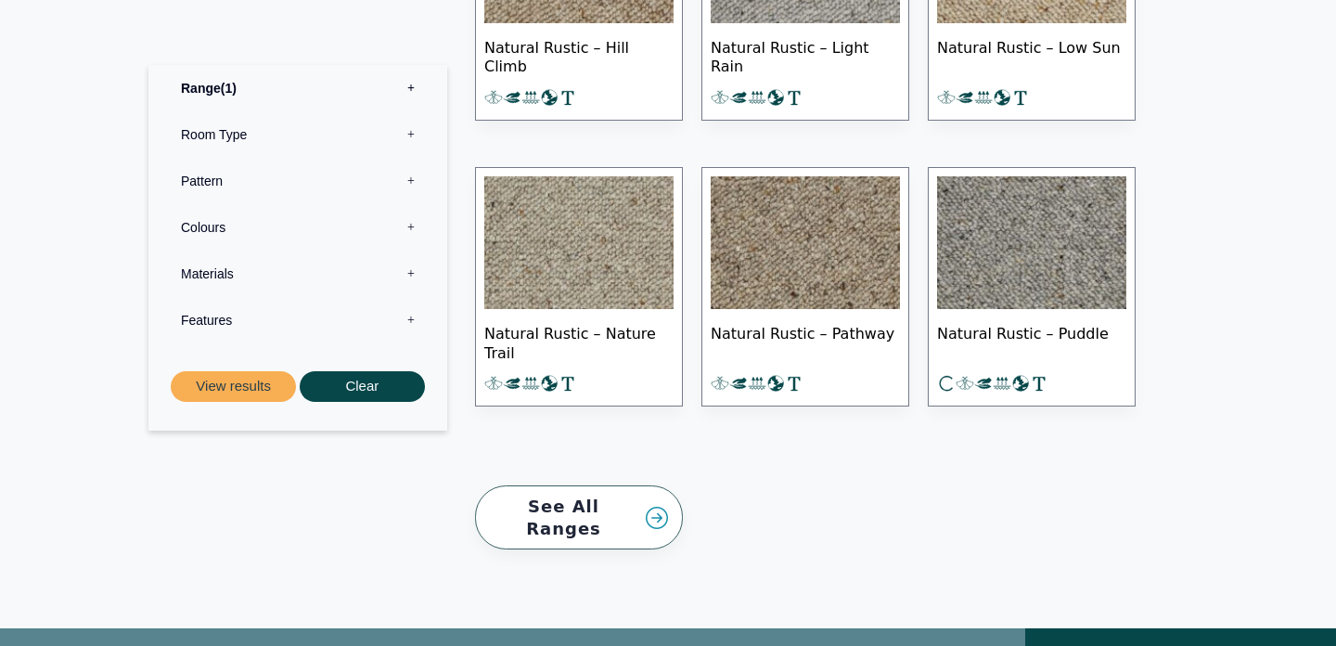
scroll to position [1240, 0]
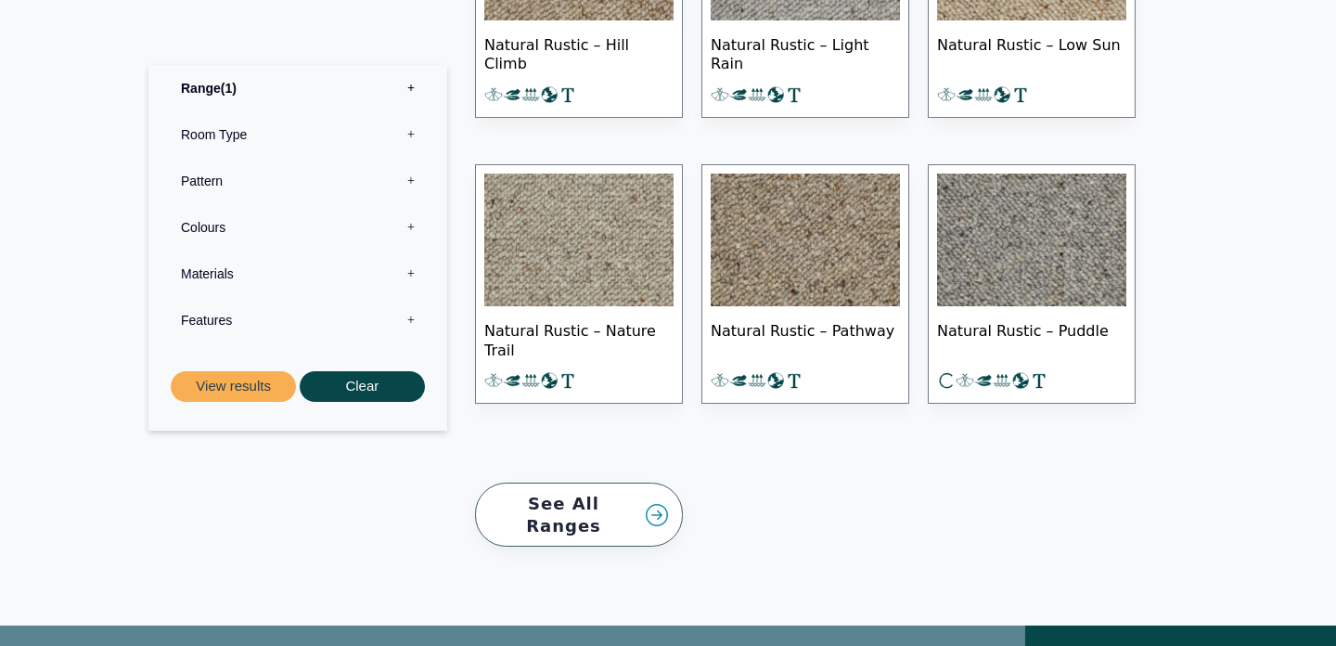
click at [583, 497] on link "See All Ranges" at bounding box center [579, 515] width 208 height 64
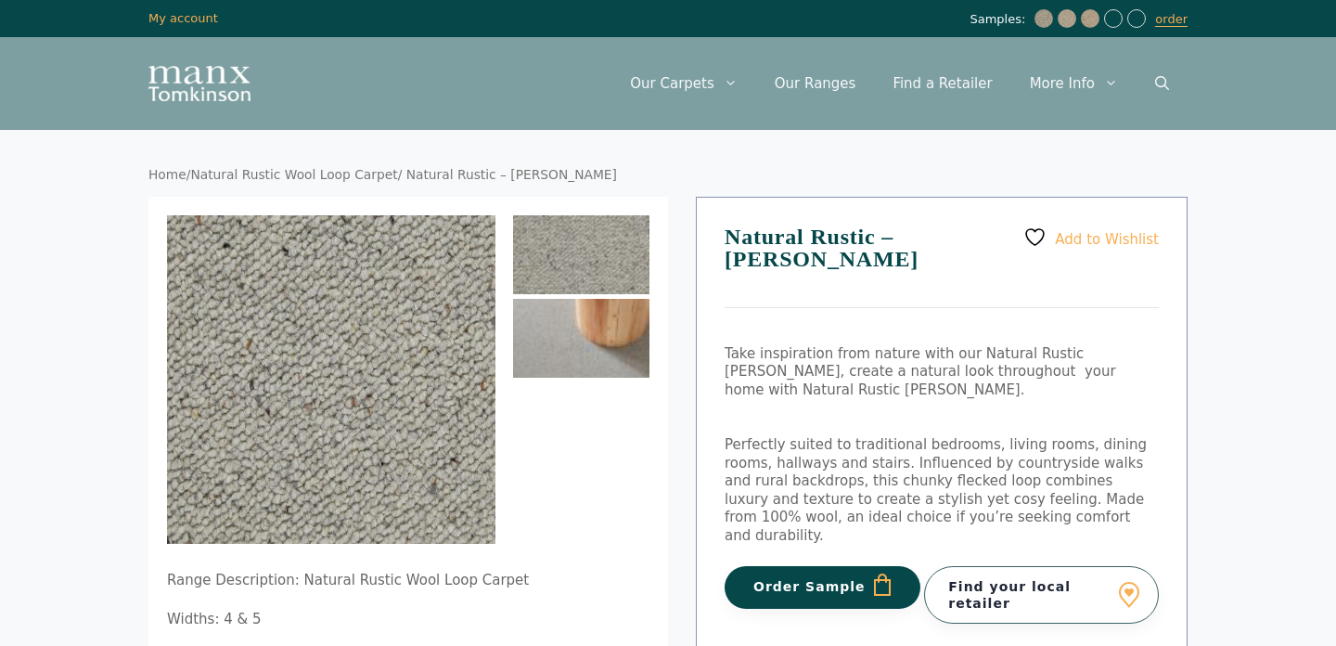
click at [563, 323] on img at bounding box center [581, 338] width 136 height 79
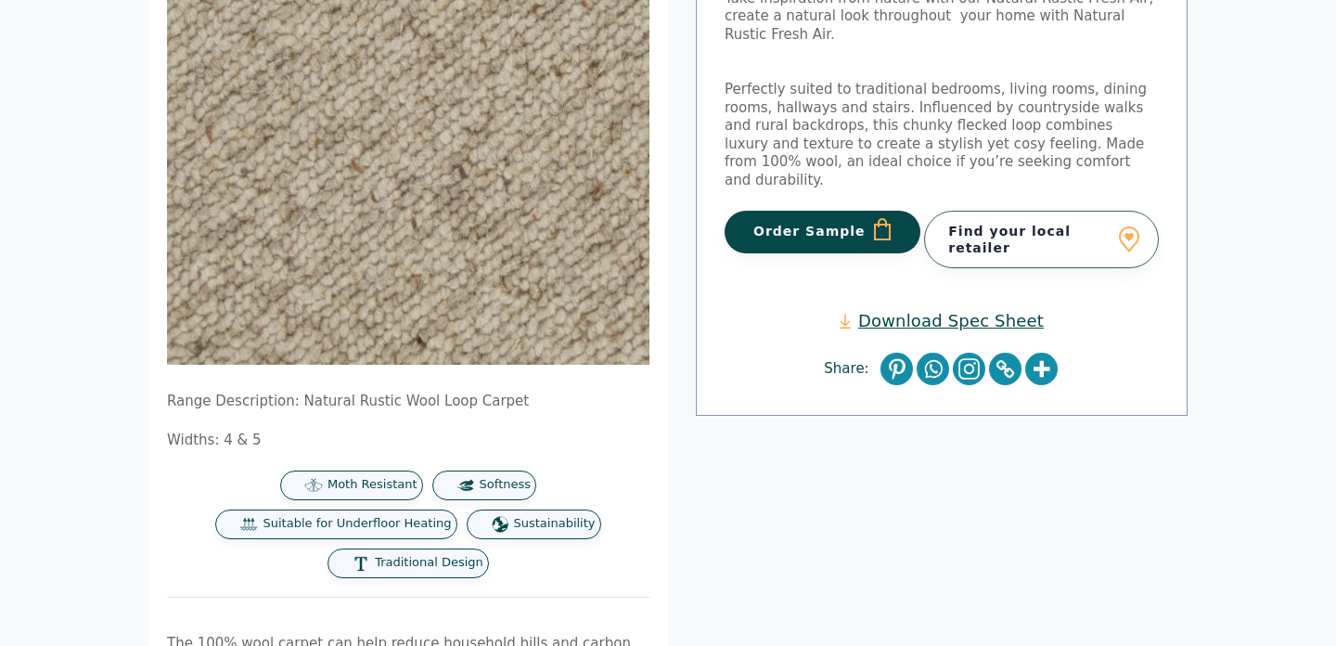
scroll to position [333, 0]
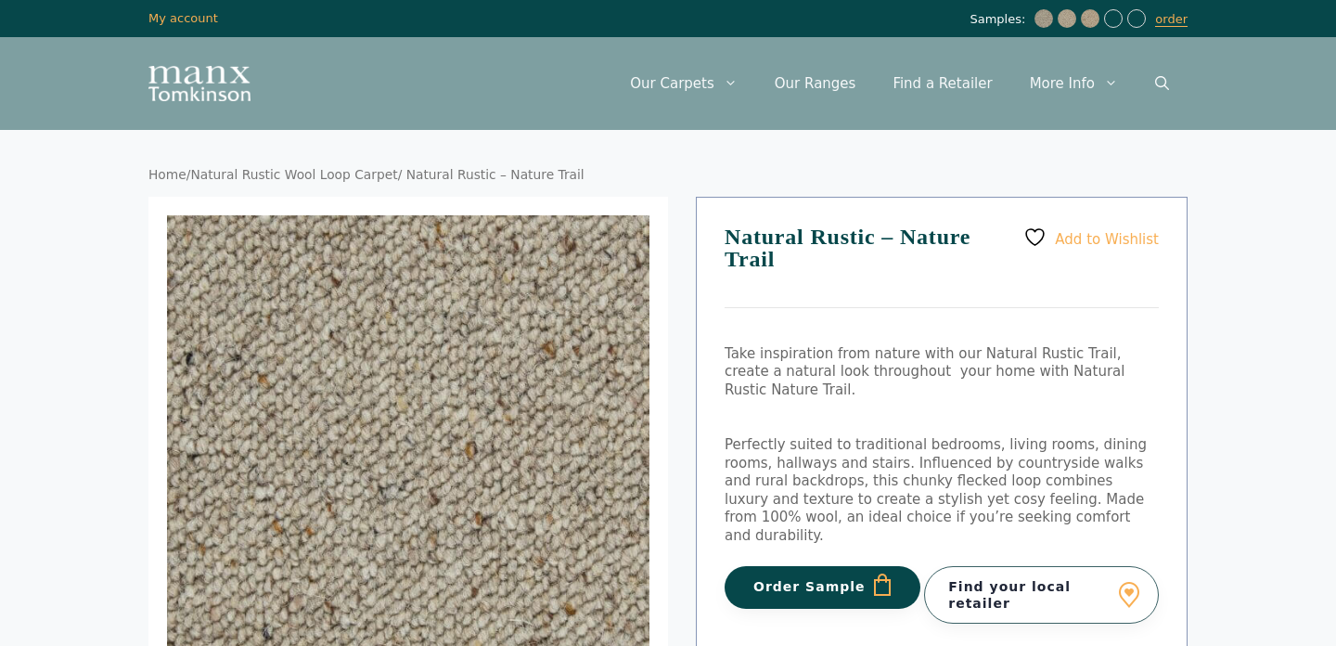
click at [1005, 23] on span "Samples:" at bounding box center [1000, 20] width 60 height 16
click at [1044, 20] on img at bounding box center [1044, 18] width 19 height 19
click at [998, 18] on span "Samples:" at bounding box center [1000, 20] width 60 height 16
click at [1004, 34] on div "Samples: order My Account My account" at bounding box center [668, 18] width 1114 height 37
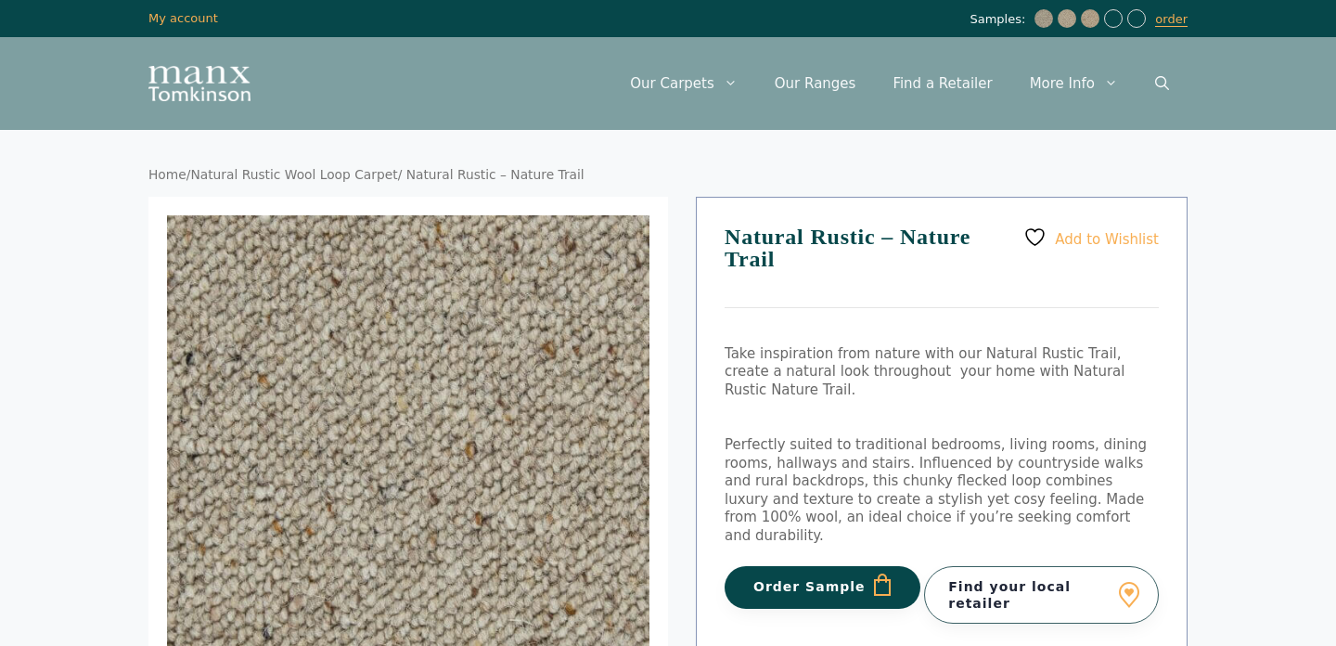
click at [1095, 21] on img at bounding box center [1090, 18] width 19 height 19
click at [1081, 19] on div "Samples: order" at bounding box center [1079, 18] width 218 height 19
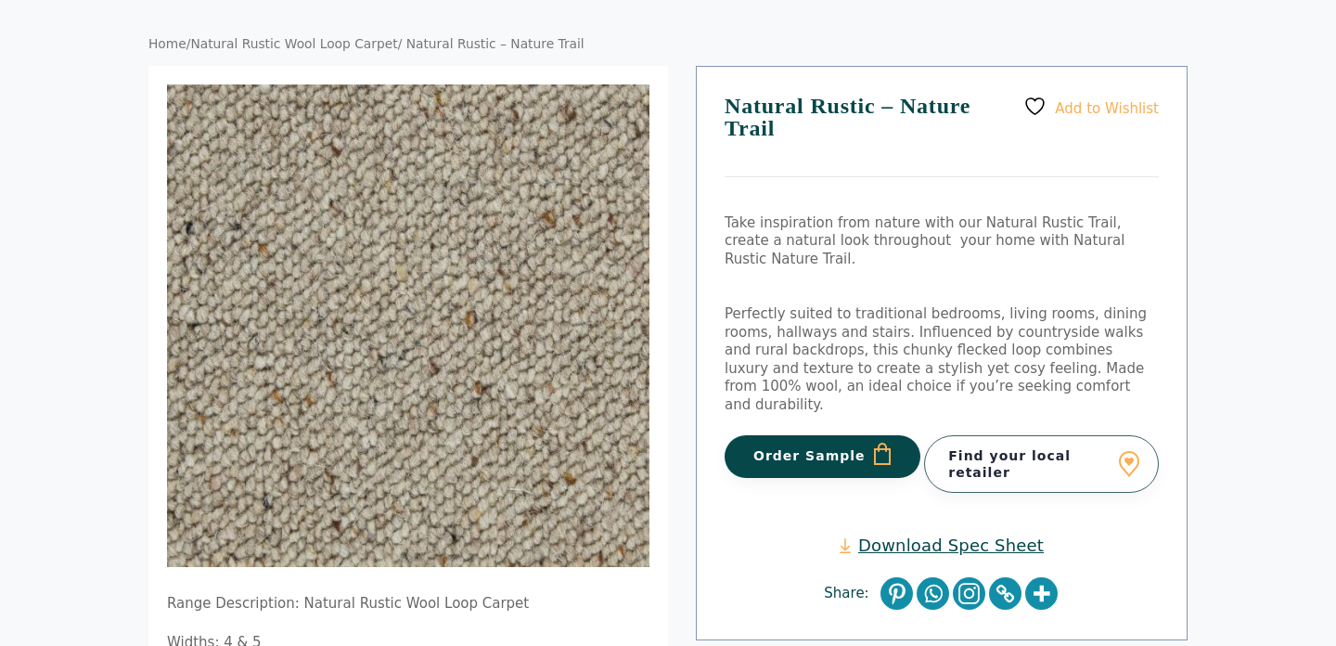
scroll to position [33, 0]
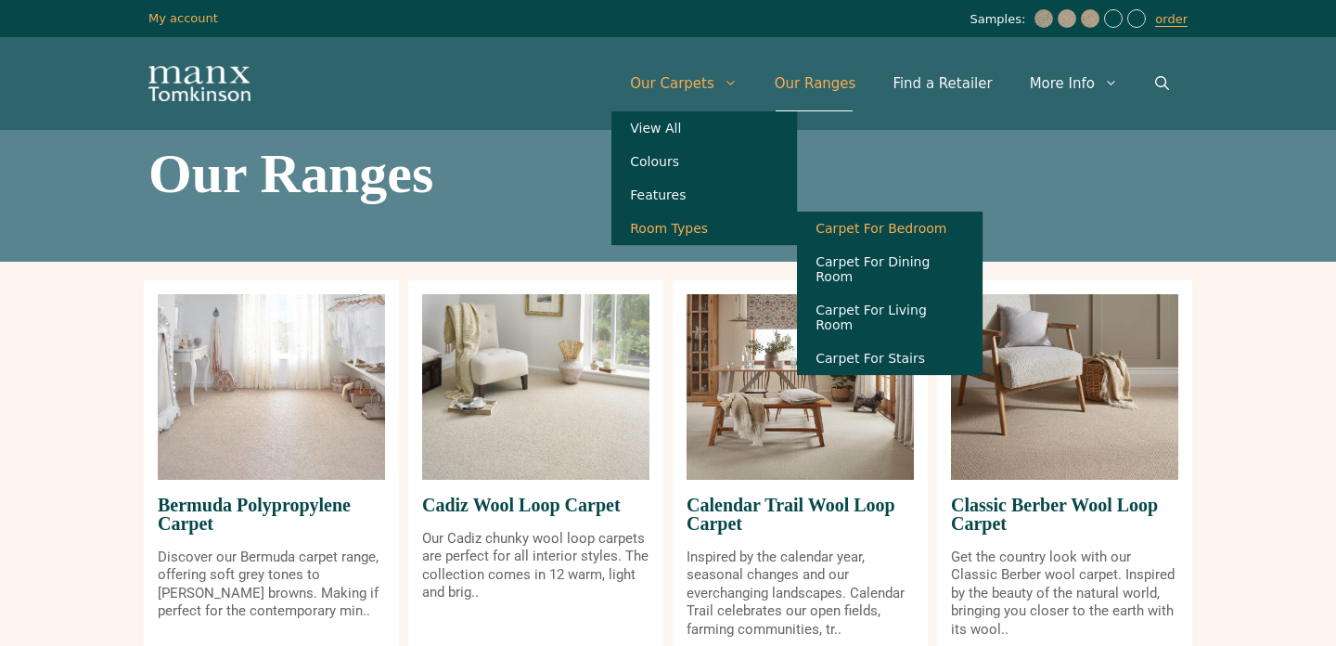
click at [870, 232] on link "Carpet For Bedroom" at bounding box center [890, 228] width 186 height 33
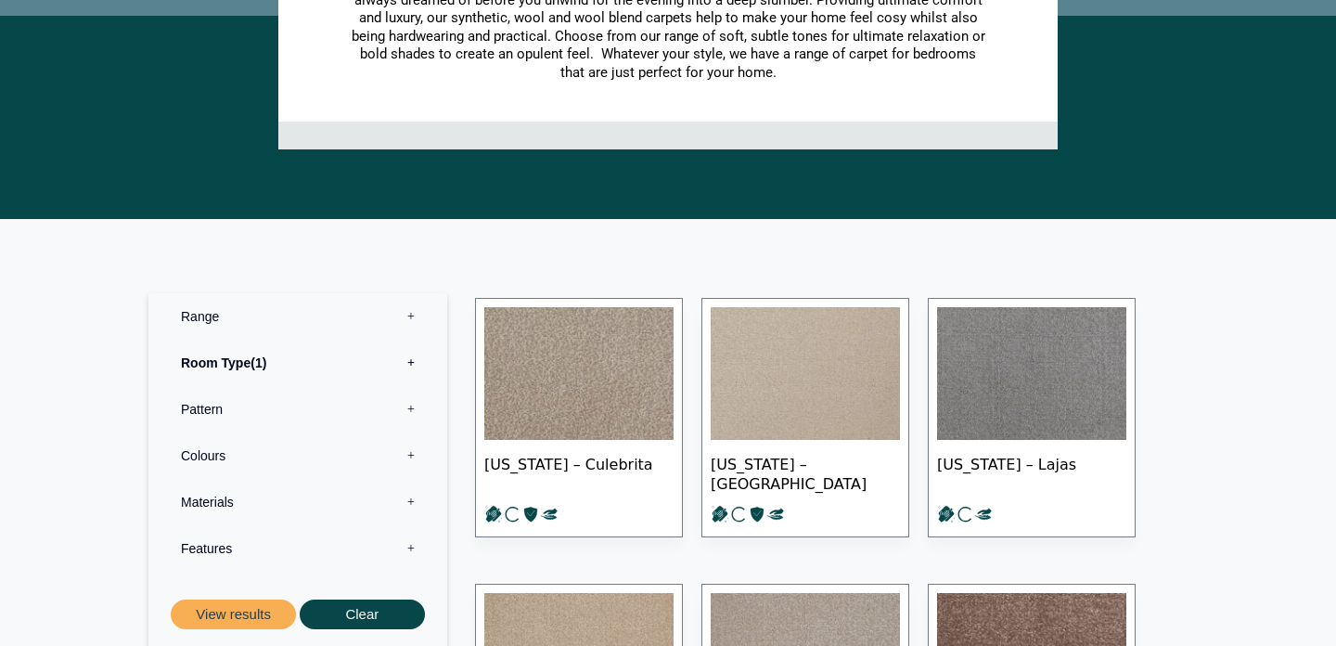
scroll to position [639, 0]
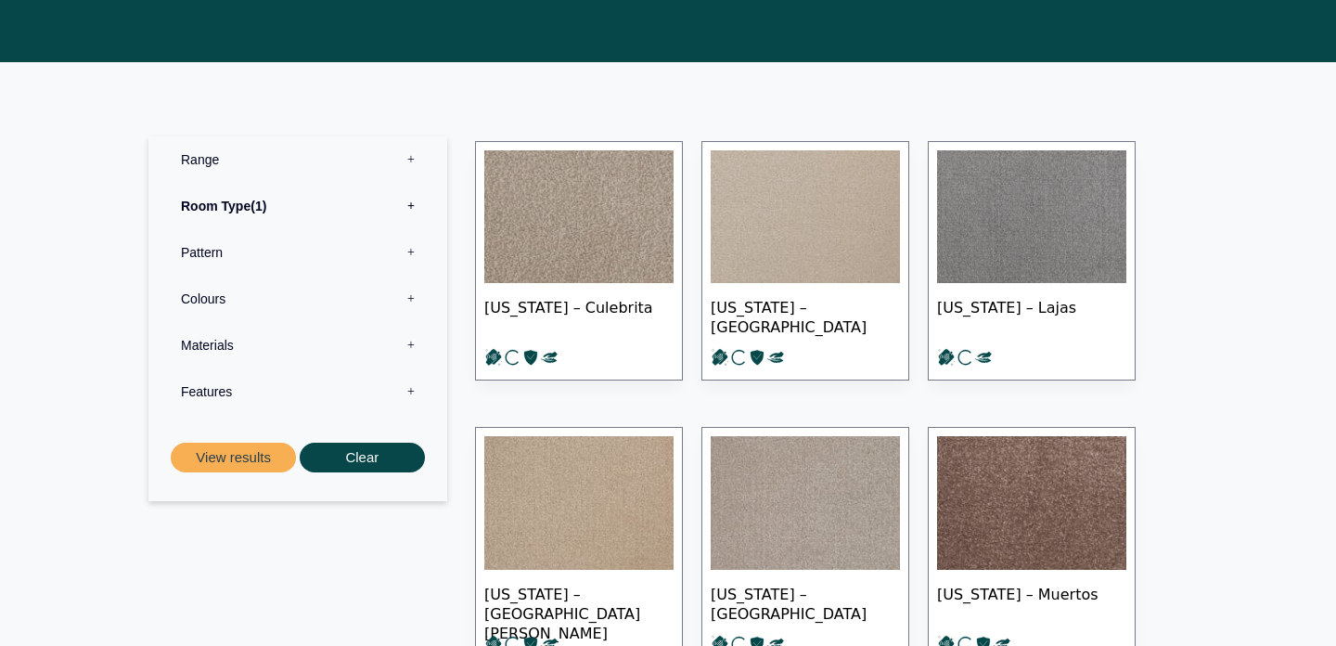
click at [406, 338] on label "Materials 0" at bounding box center [297, 345] width 271 height 46
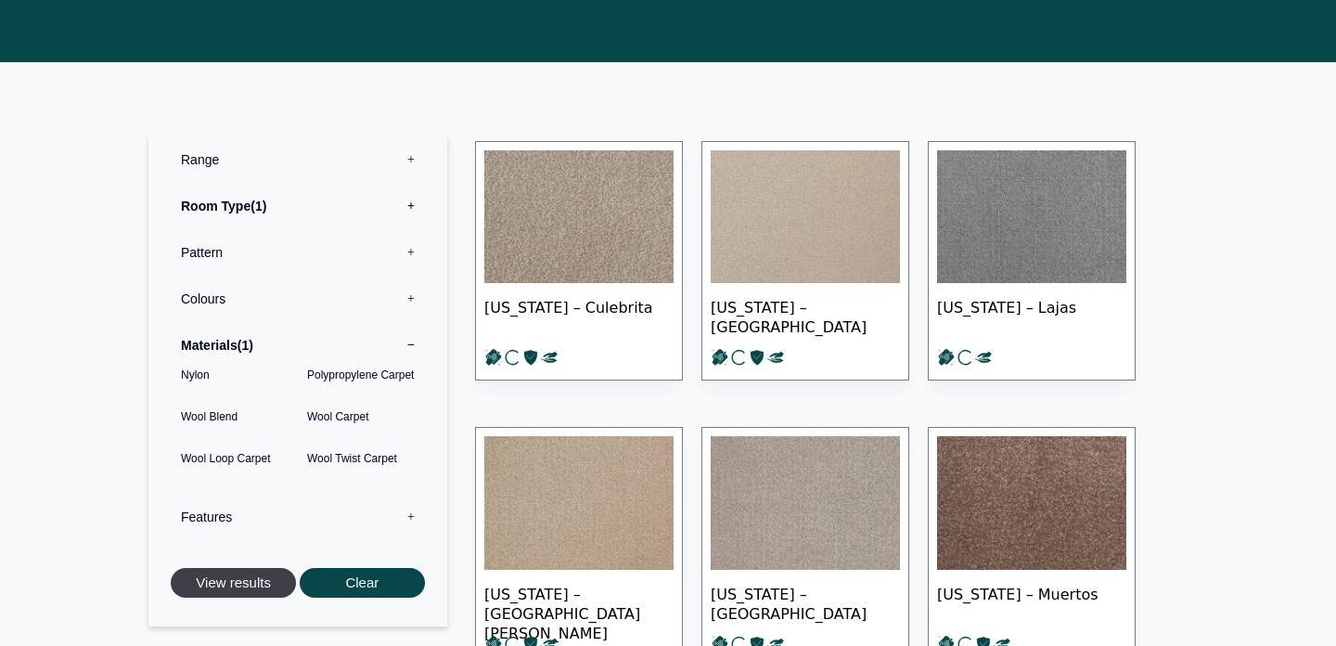
click at [263, 570] on button "View results" at bounding box center [233, 583] width 125 height 31
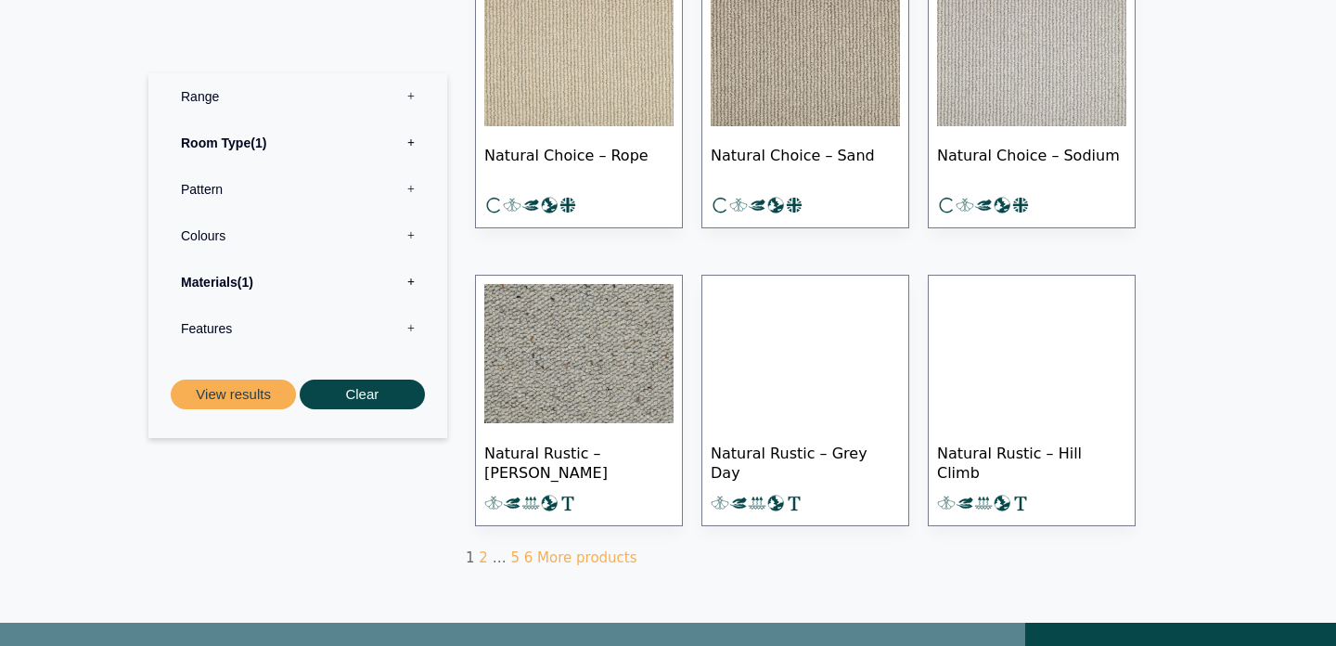
scroll to position [1044, 0]
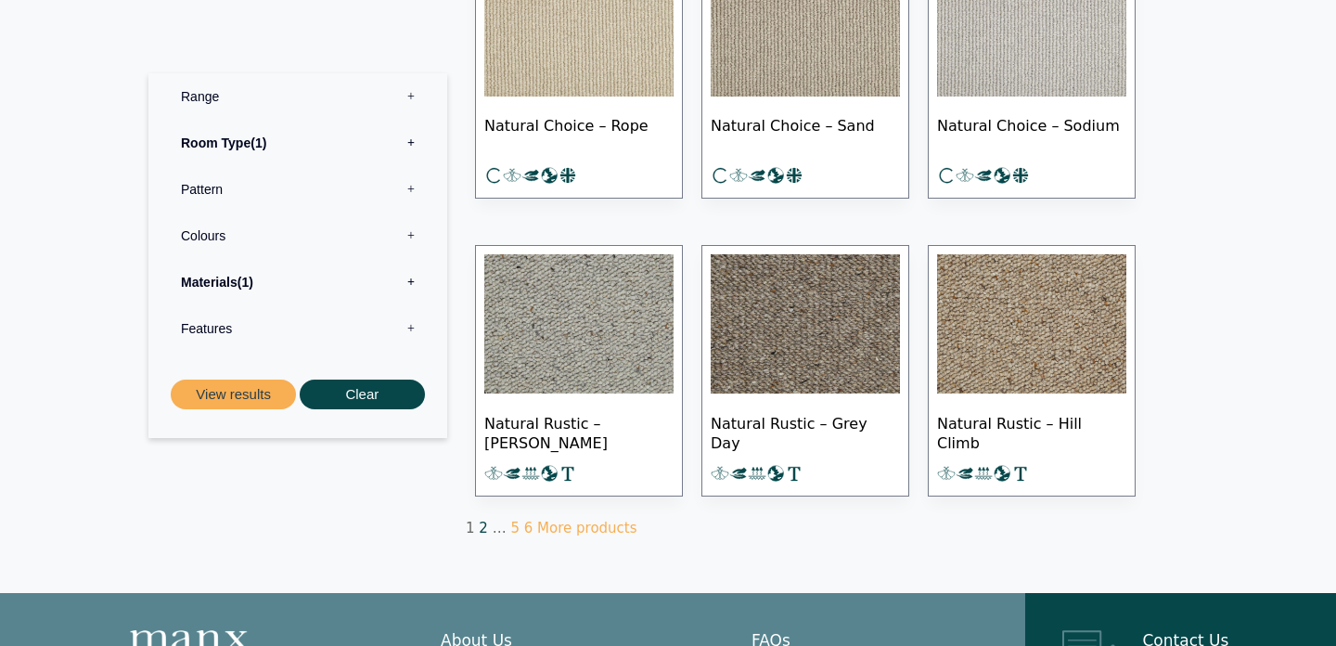
click at [479, 524] on link "2" at bounding box center [483, 528] width 9 height 17
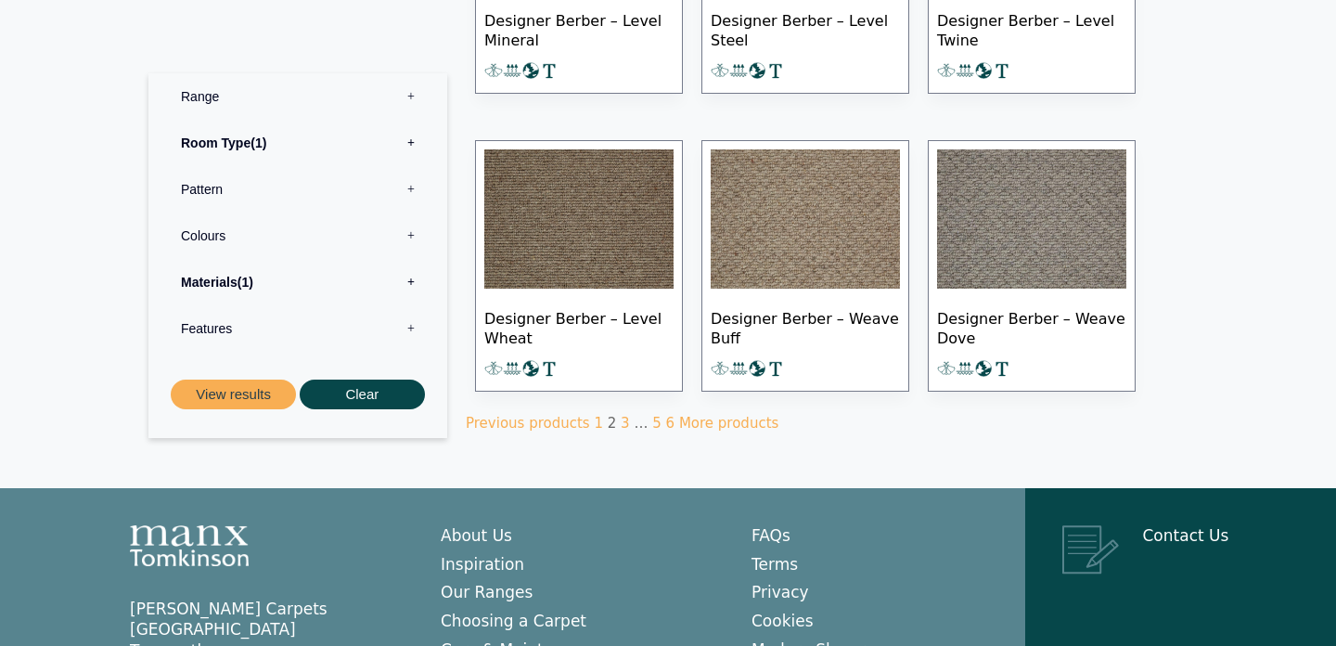
scroll to position [1157, 0]
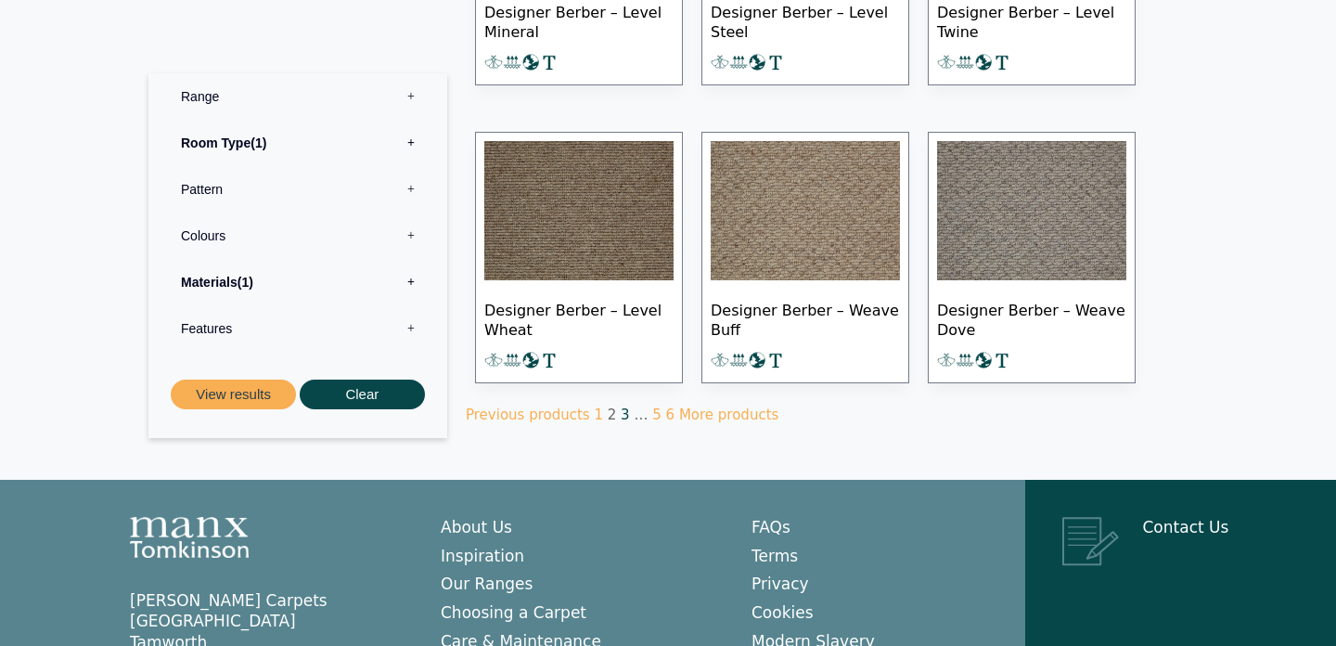
click at [621, 410] on link "3" at bounding box center [625, 414] width 9 height 17
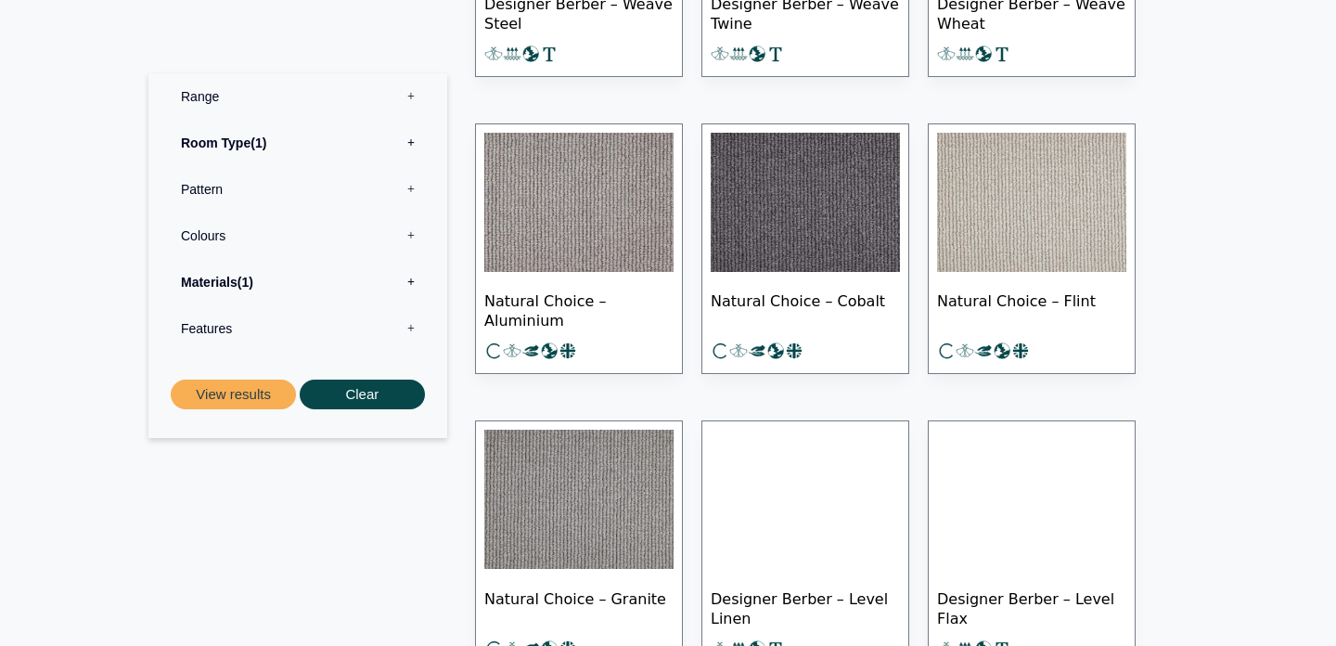
scroll to position [894, 0]
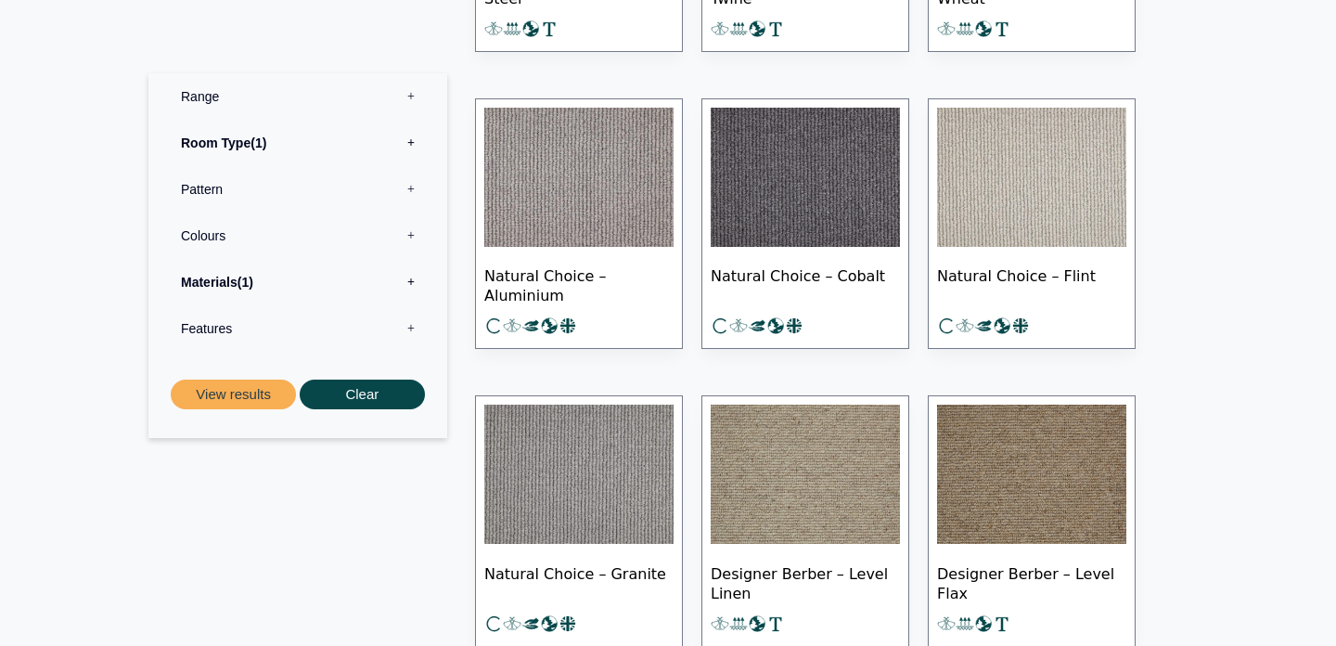
click at [807, 470] on img at bounding box center [805, 474] width 189 height 139
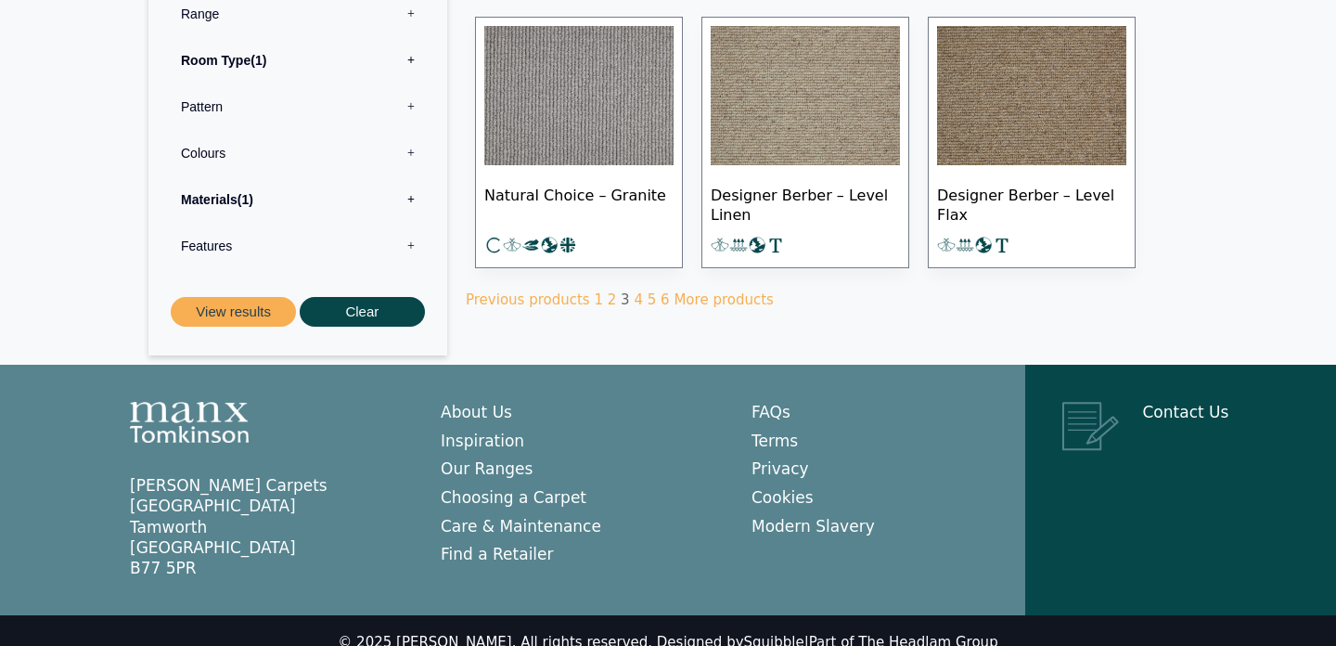
scroll to position [1288, 0]
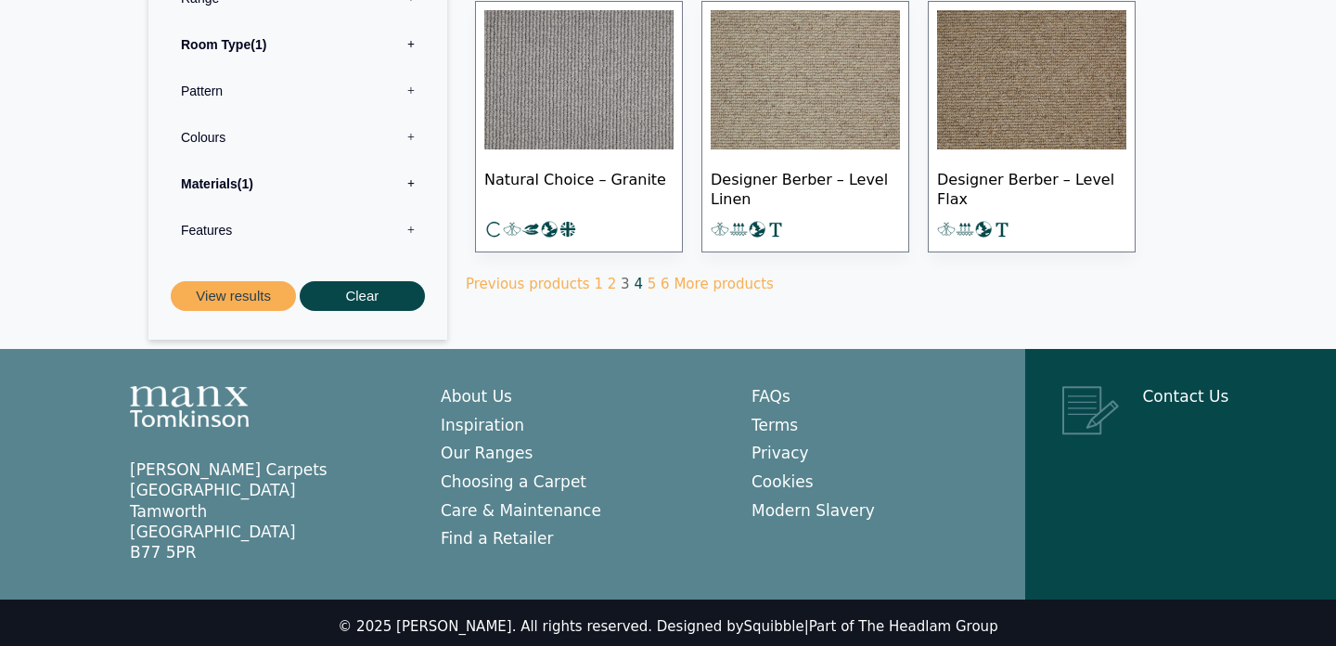
click at [634, 279] on link "4" at bounding box center [638, 284] width 9 height 17
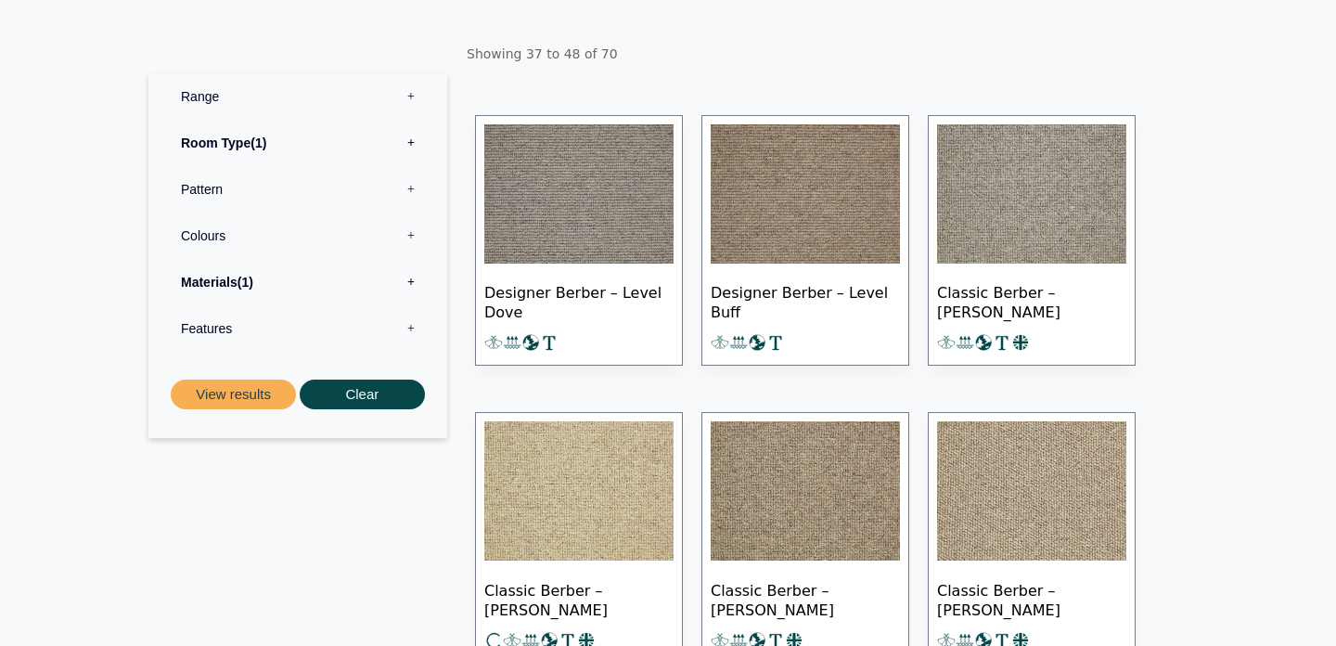
scroll to position [287, 0]
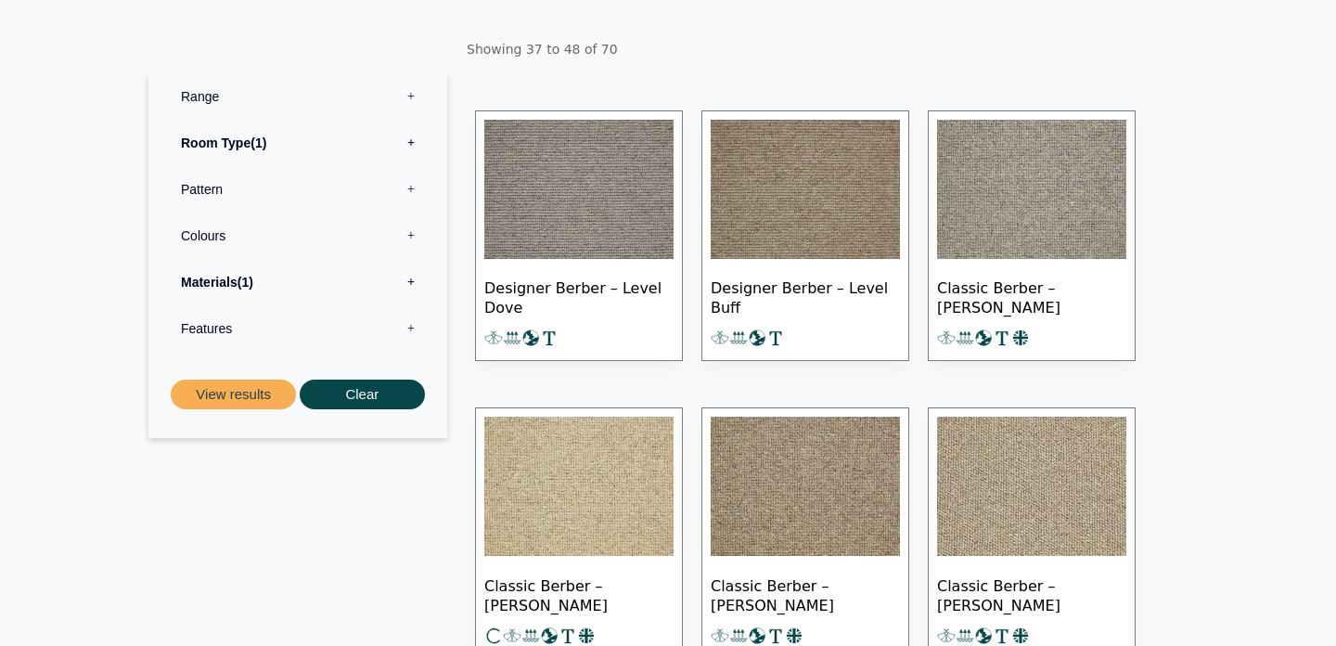
click at [1033, 492] on img at bounding box center [1031, 486] width 189 height 139
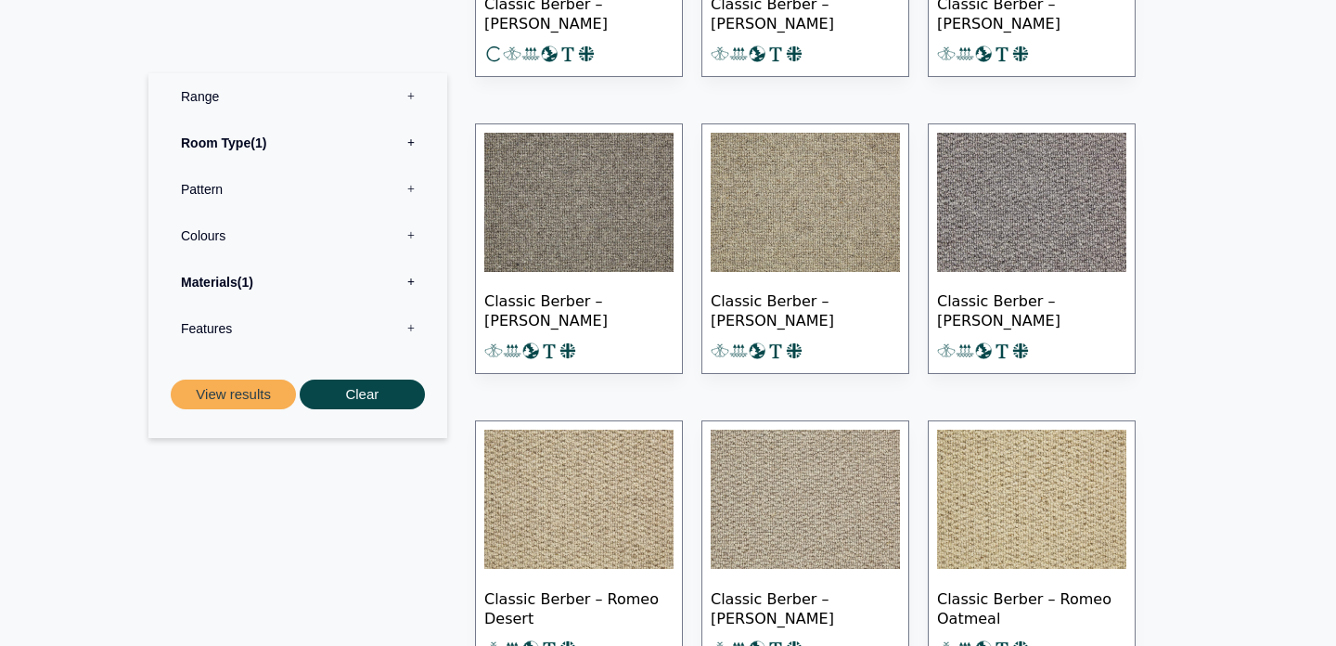
scroll to position [920, 0]
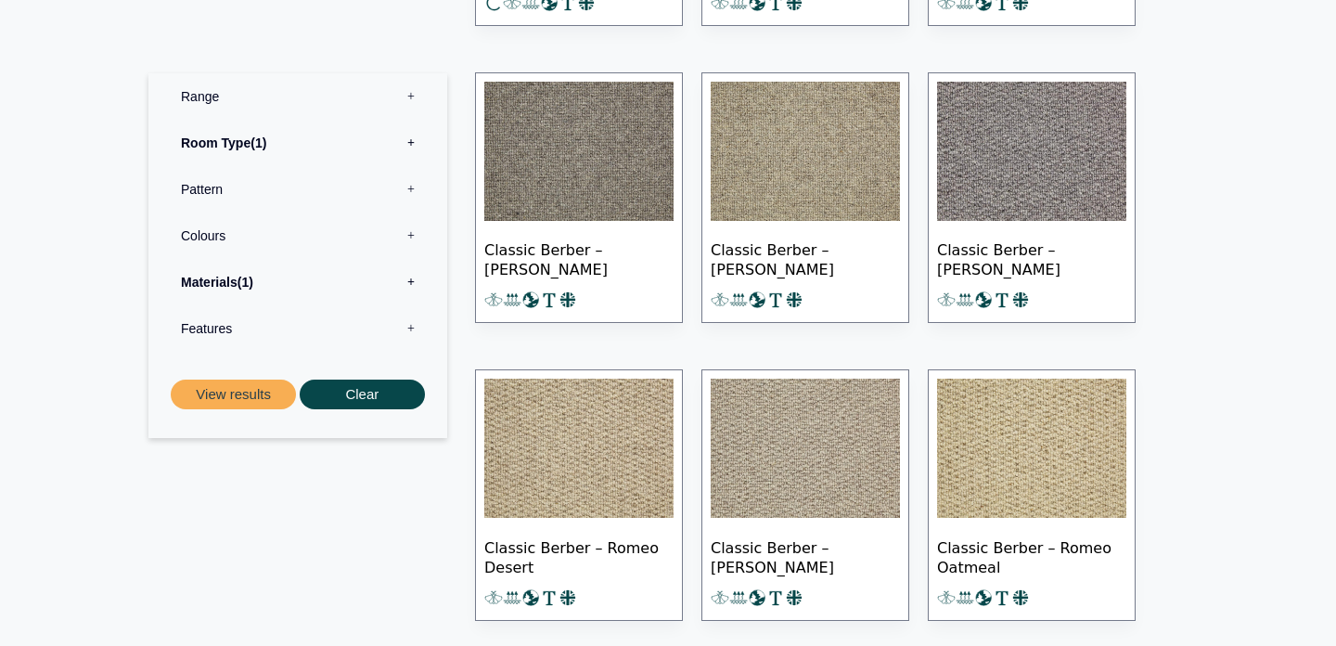
click at [574, 445] on img at bounding box center [578, 448] width 189 height 139
click at [1006, 471] on img at bounding box center [1031, 448] width 189 height 139
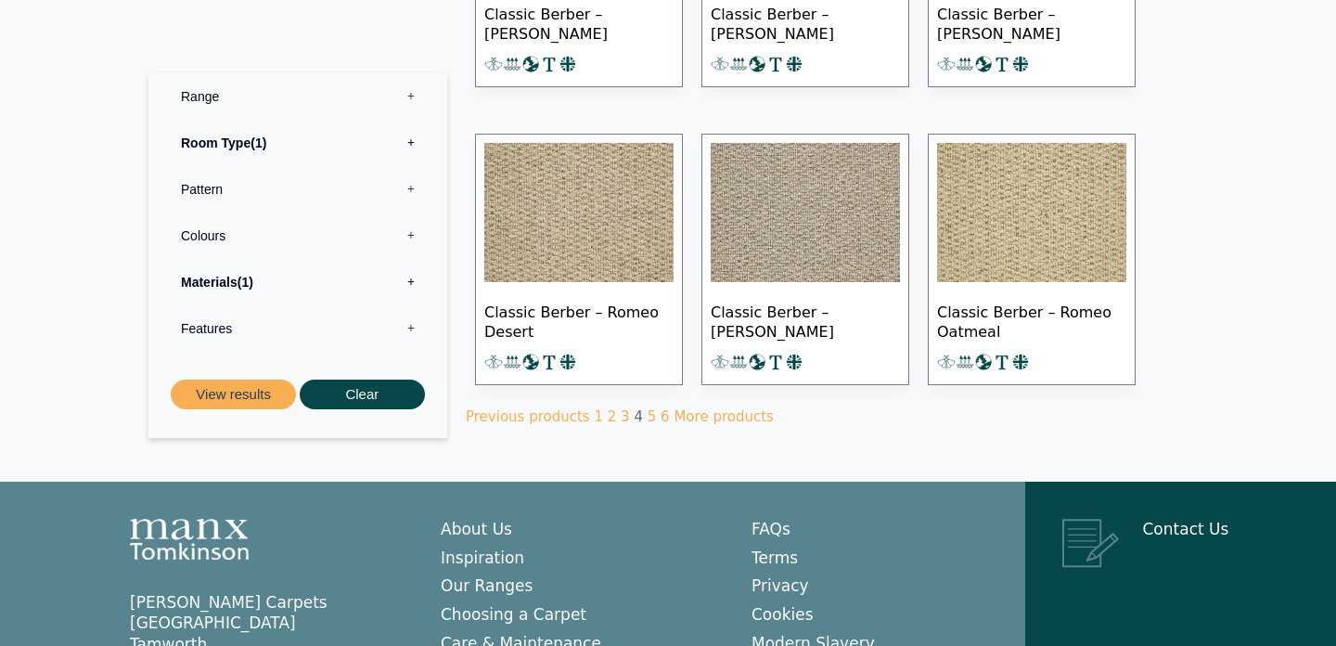
scroll to position [1178, 0]
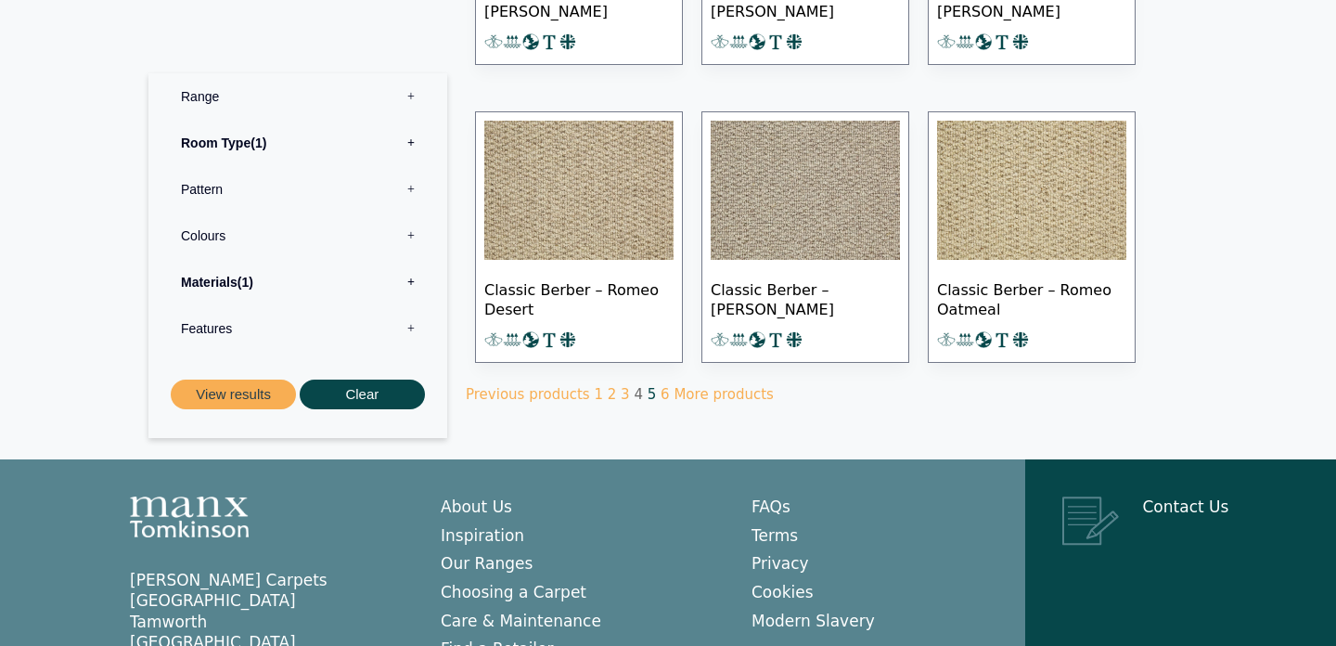
click at [648, 387] on link "5" at bounding box center [652, 394] width 9 height 17
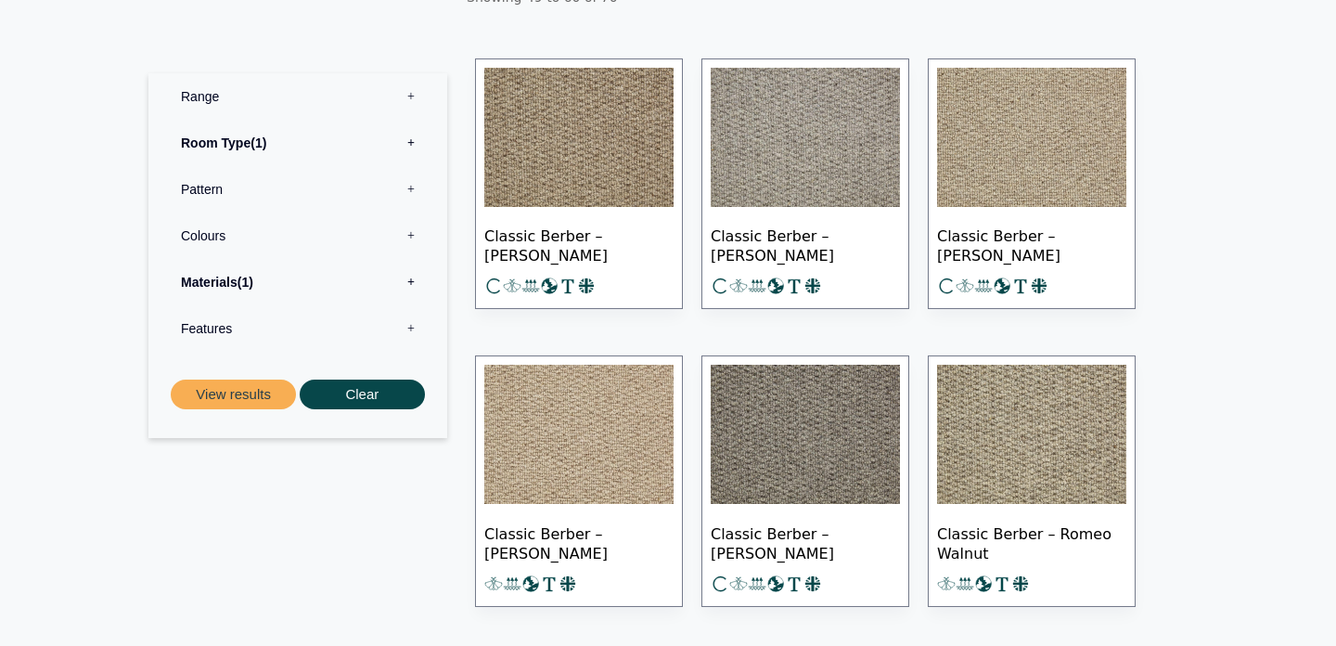
scroll to position [340, 0]
click at [1047, 154] on img at bounding box center [1031, 136] width 189 height 139
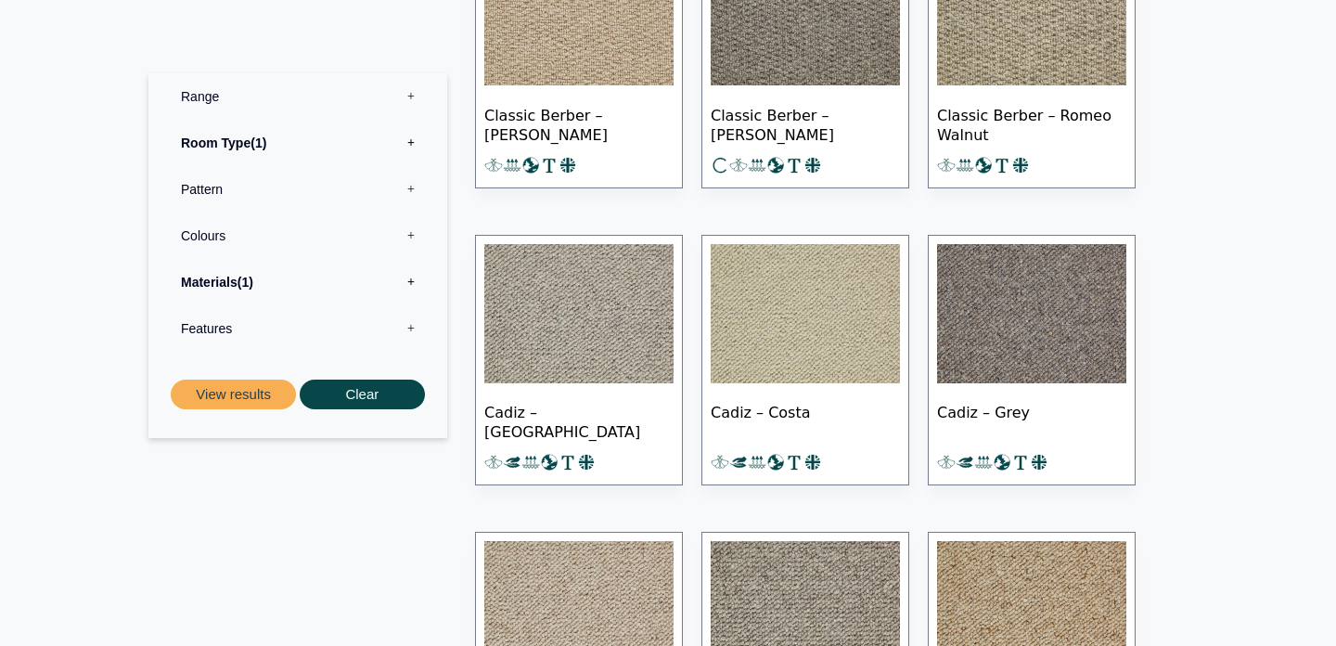
scroll to position [808, 0]
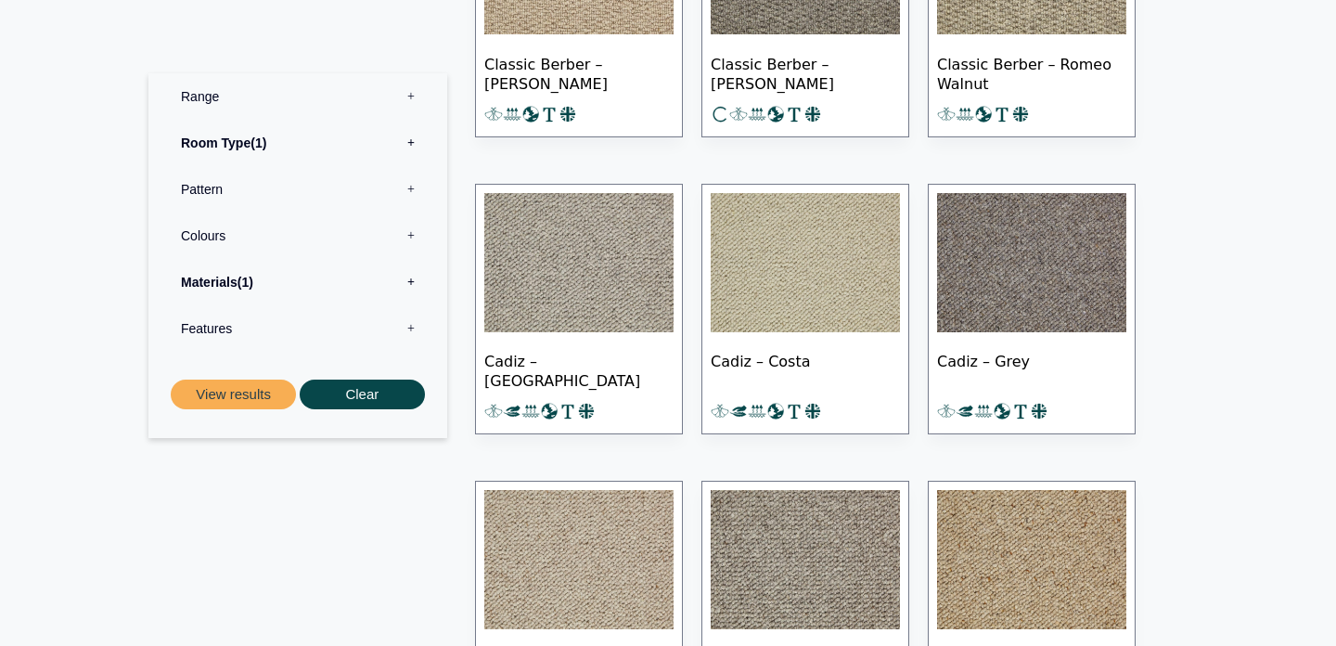
click at [755, 294] on img at bounding box center [805, 262] width 189 height 139
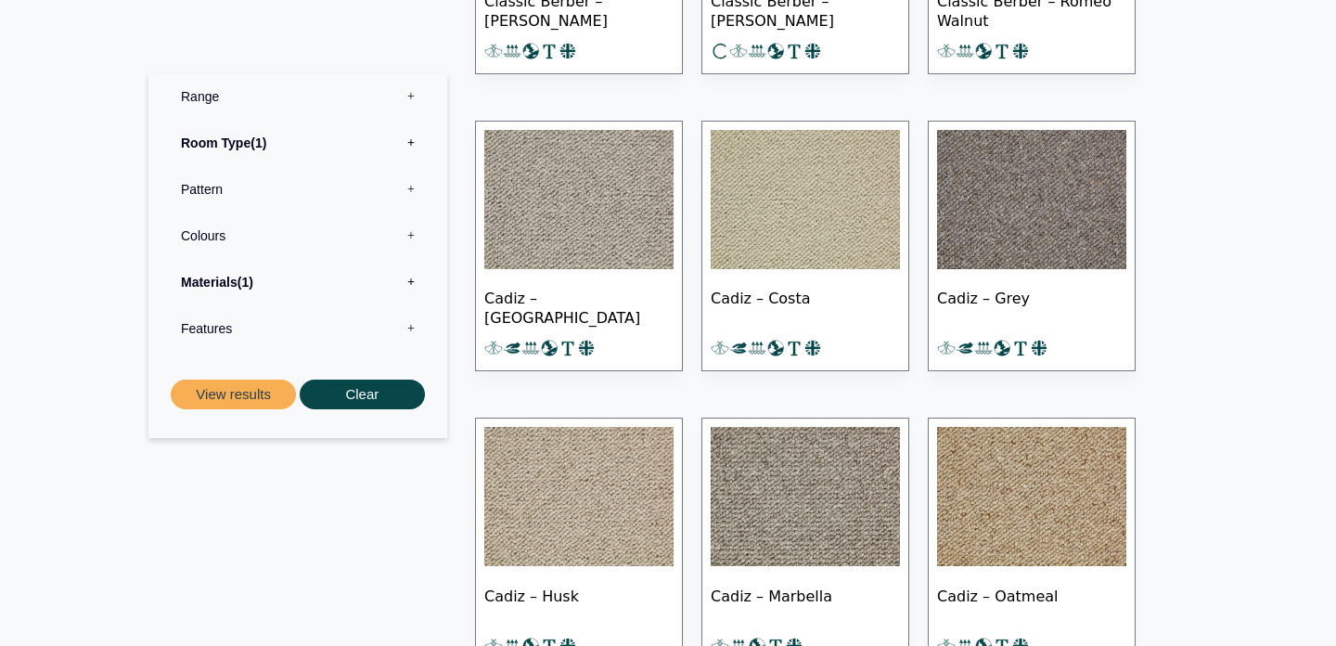
scroll to position [904, 0]
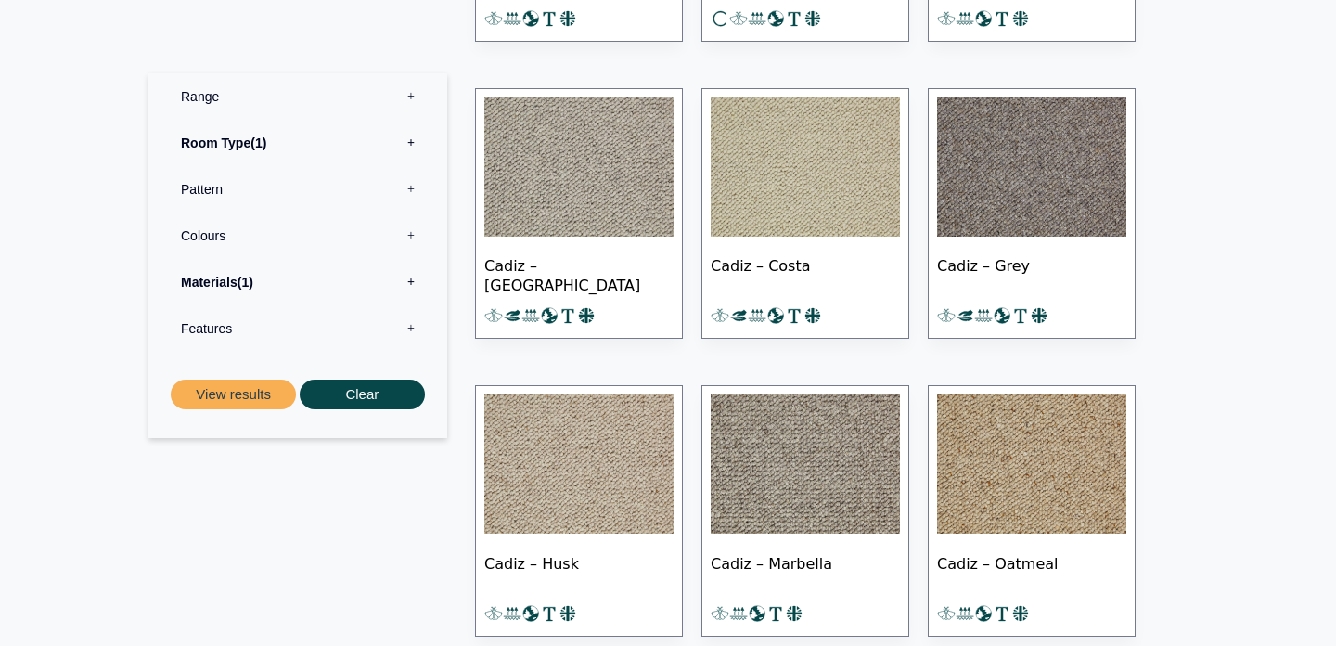
click at [605, 464] on img at bounding box center [578, 463] width 189 height 139
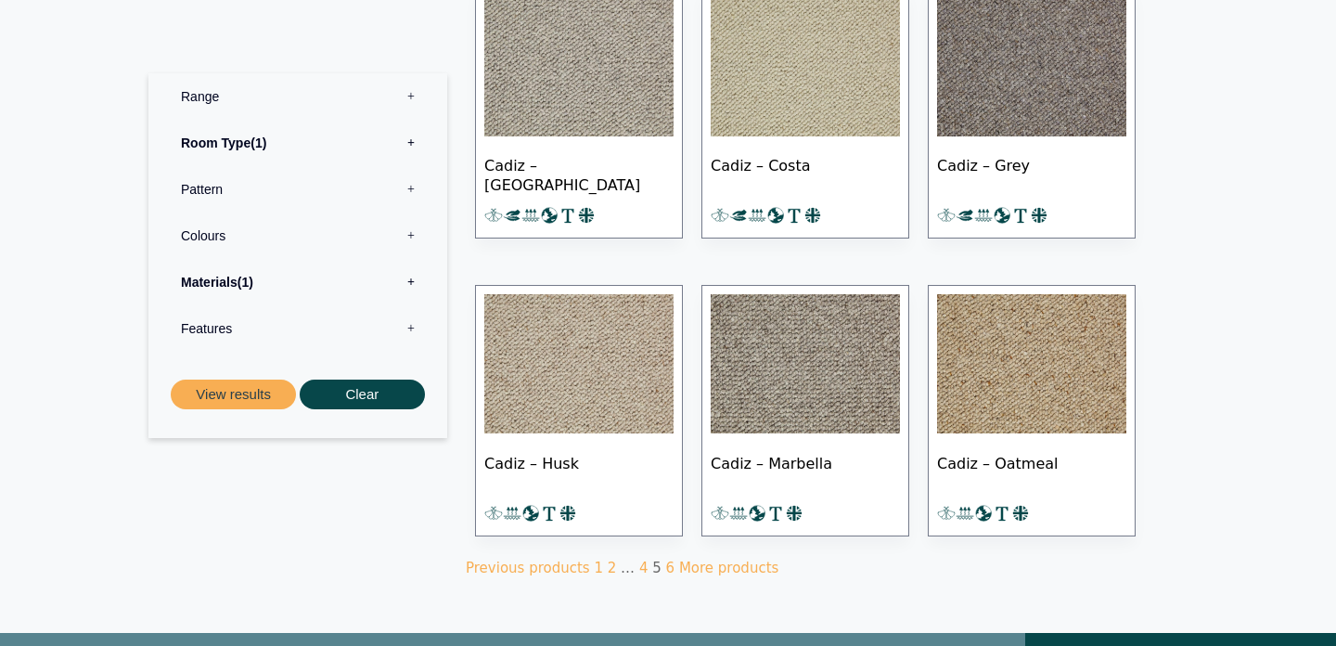
scroll to position [1005, 0]
click at [1011, 351] on img at bounding box center [1031, 362] width 189 height 139
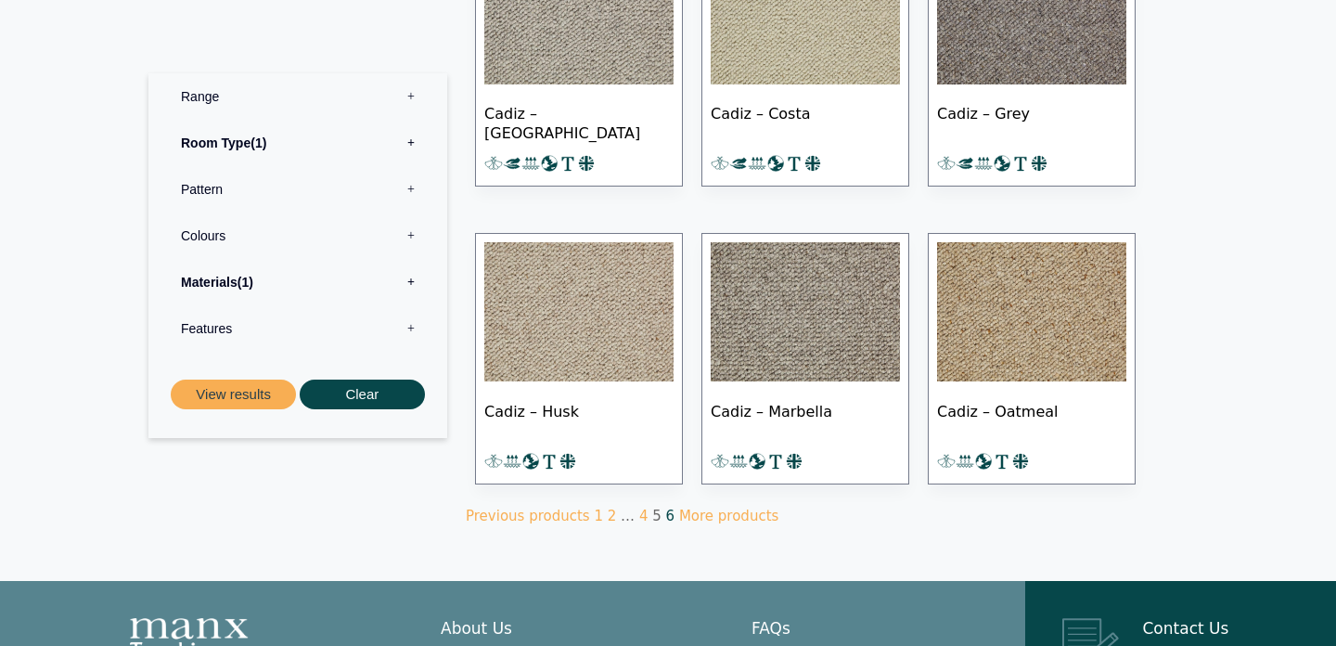
click at [666, 512] on link "6" at bounding box center [670, 516] width 9 height 17
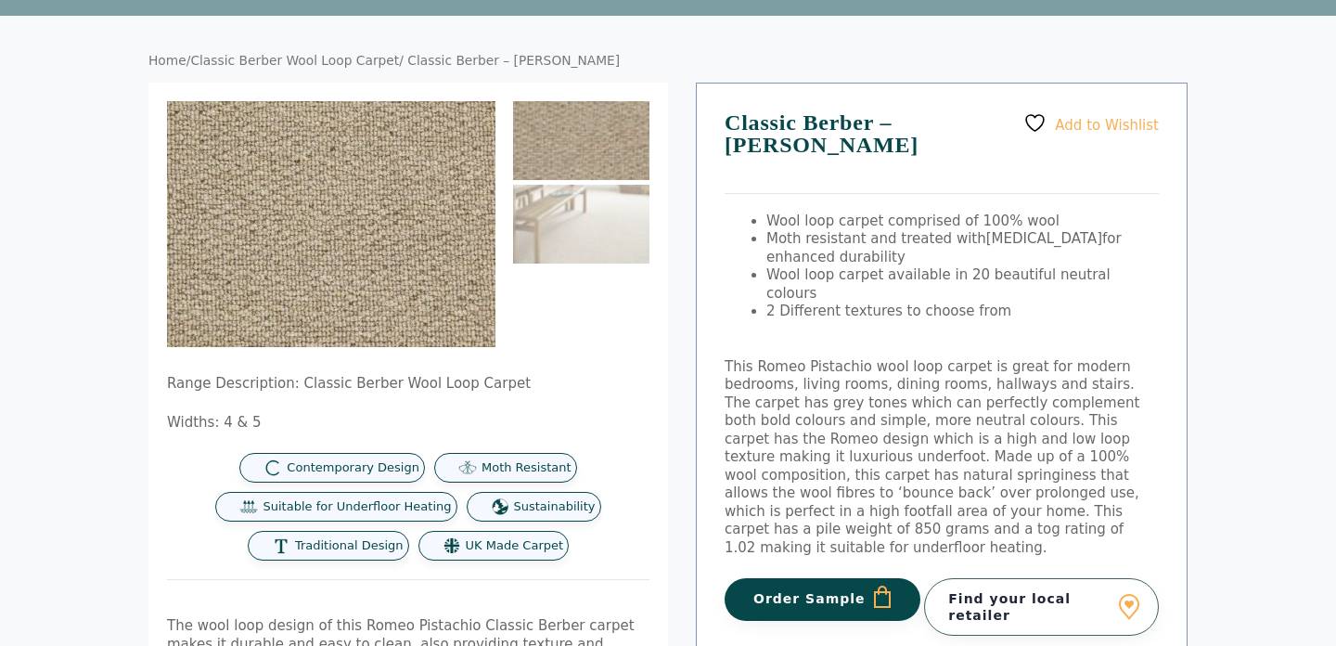
scroll to position [116, 0]
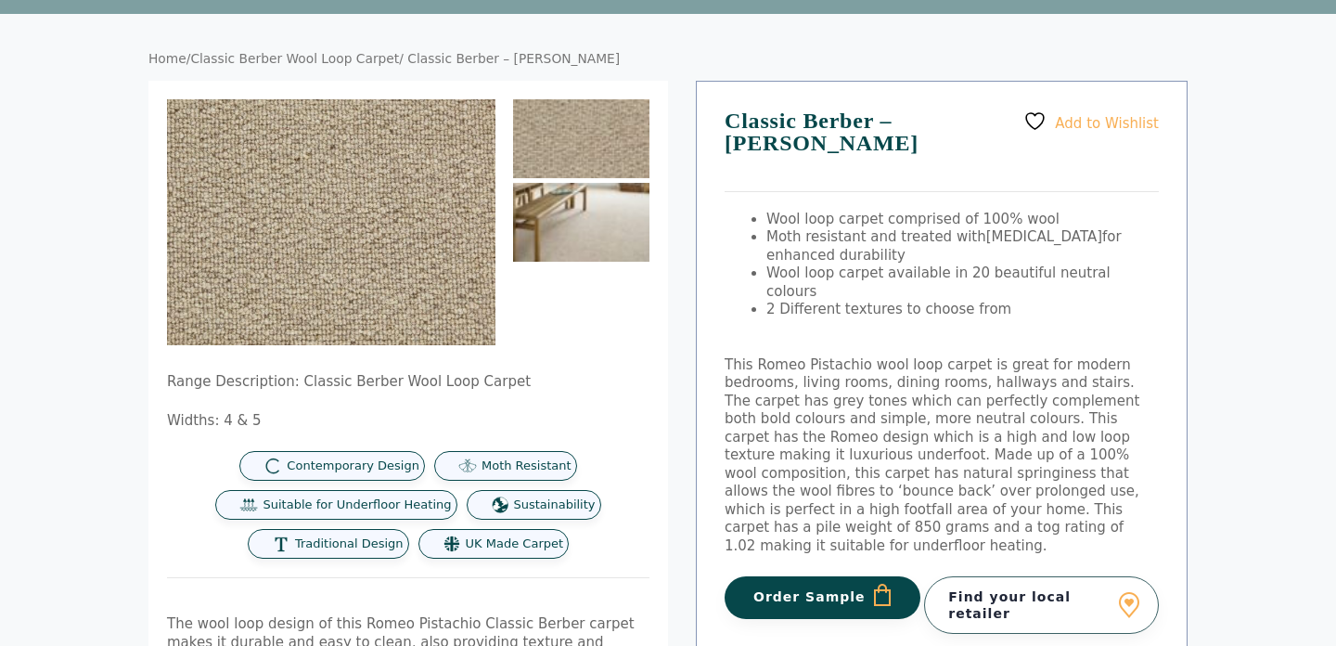
click at [593, 238] on img at bounding box center [581, 222] width 136 height 79
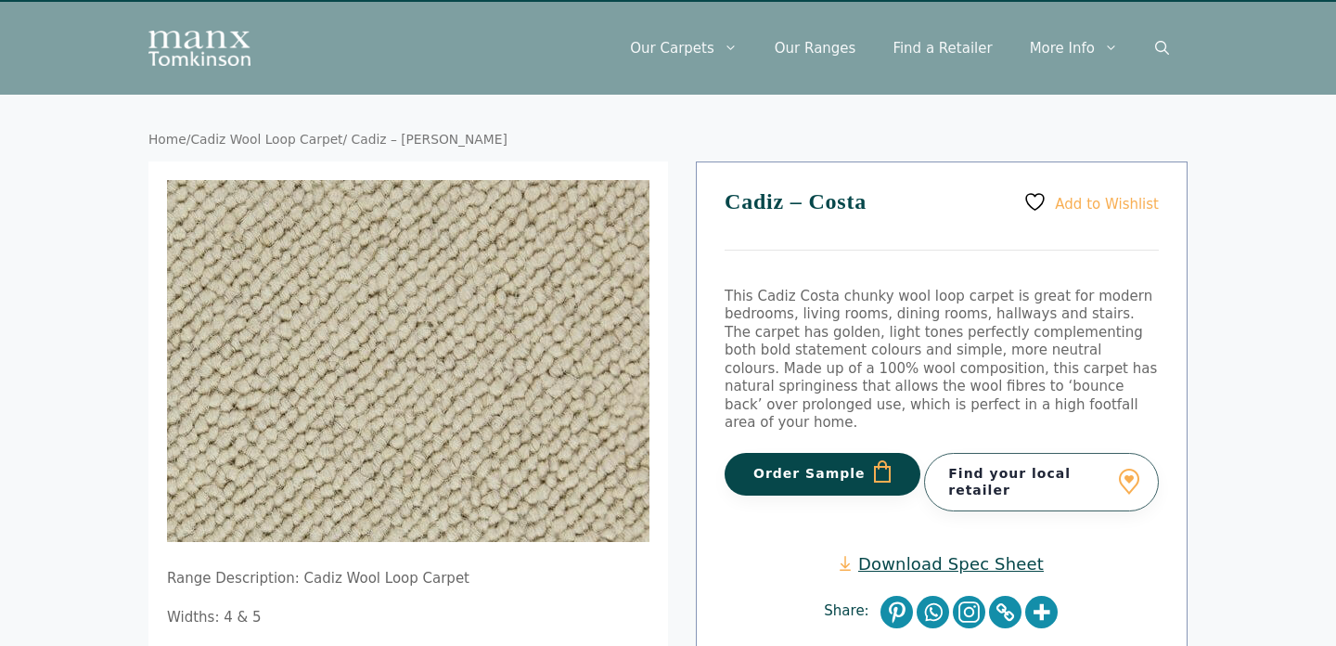
scroll to position [36, 0]
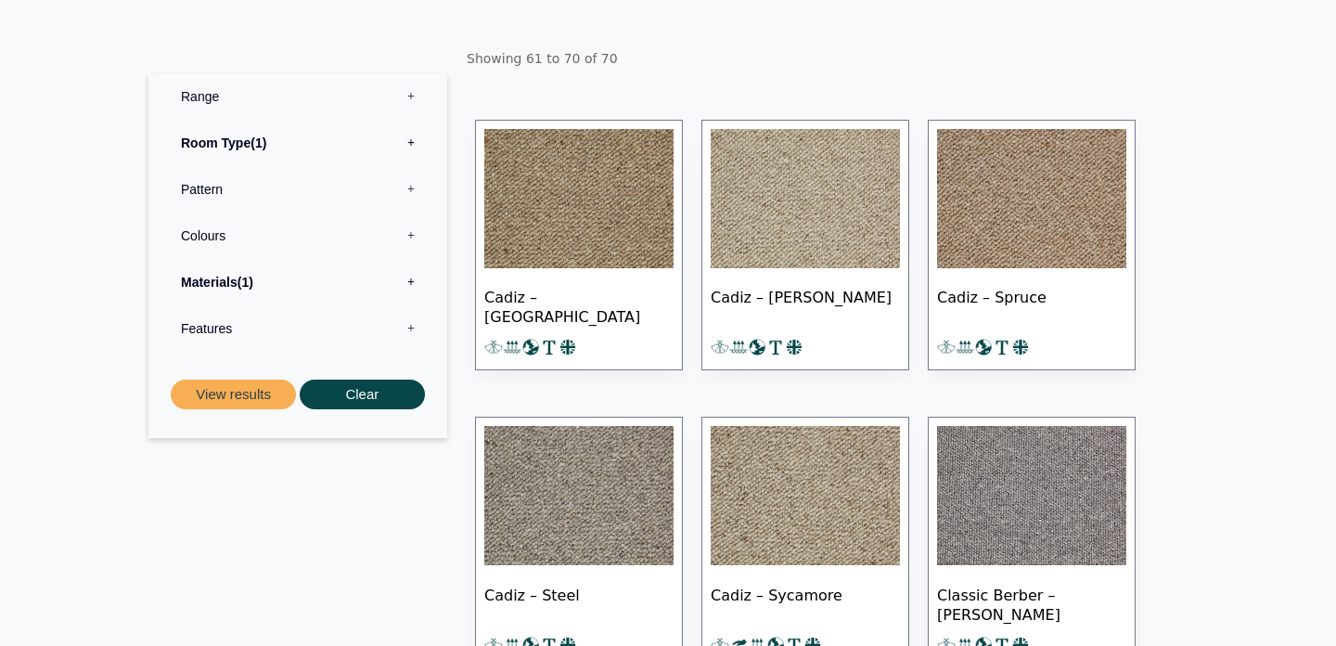
scroll to position [290, 0]
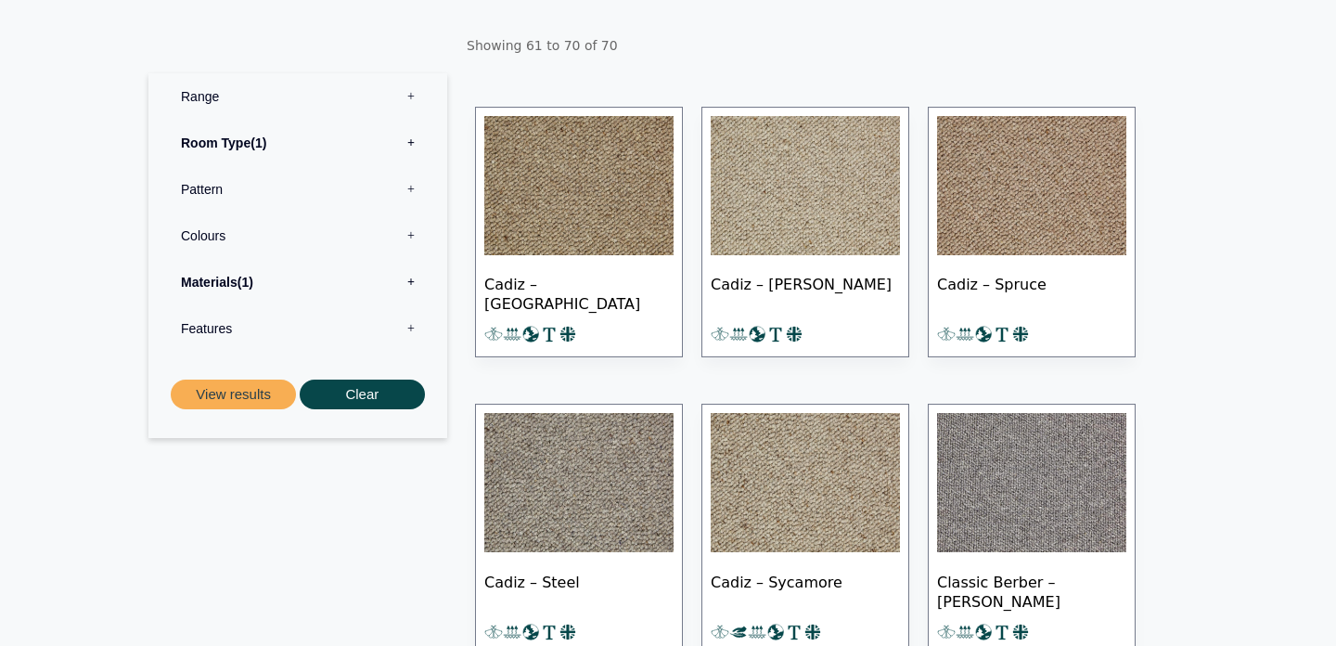
click at [761, 463] on img at bounding box center [805, 482] width 189 height 139
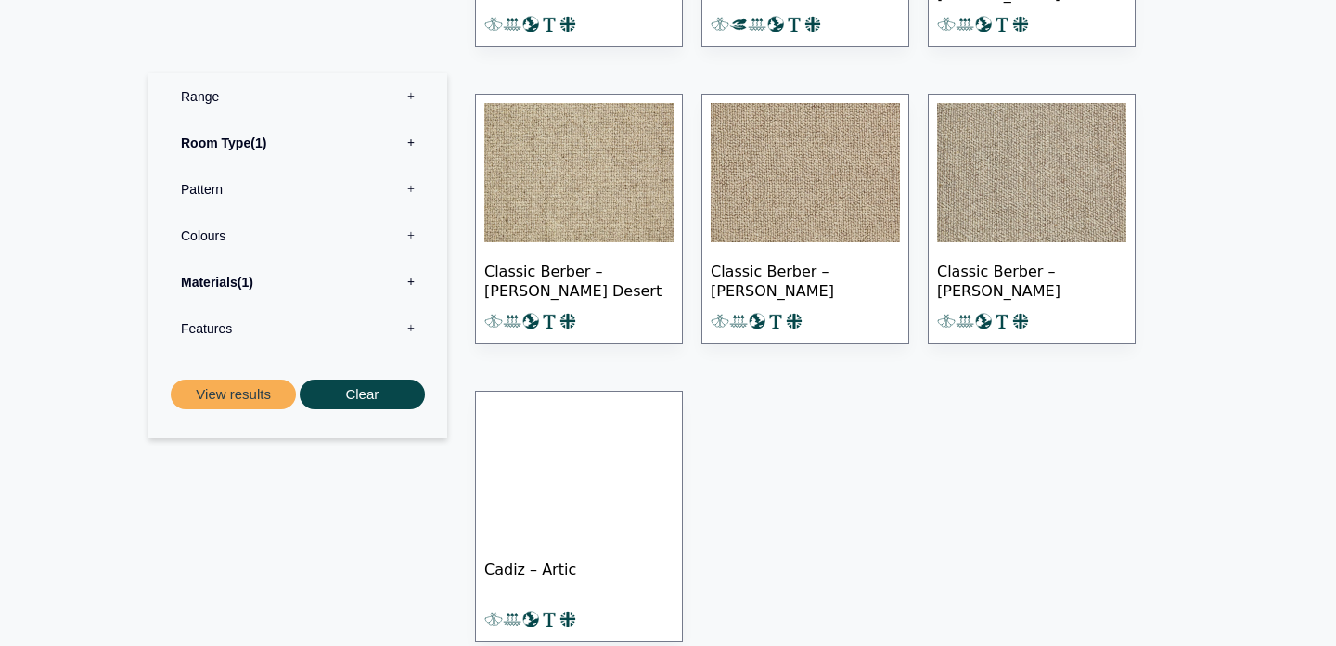
scroll to position [901, 0]
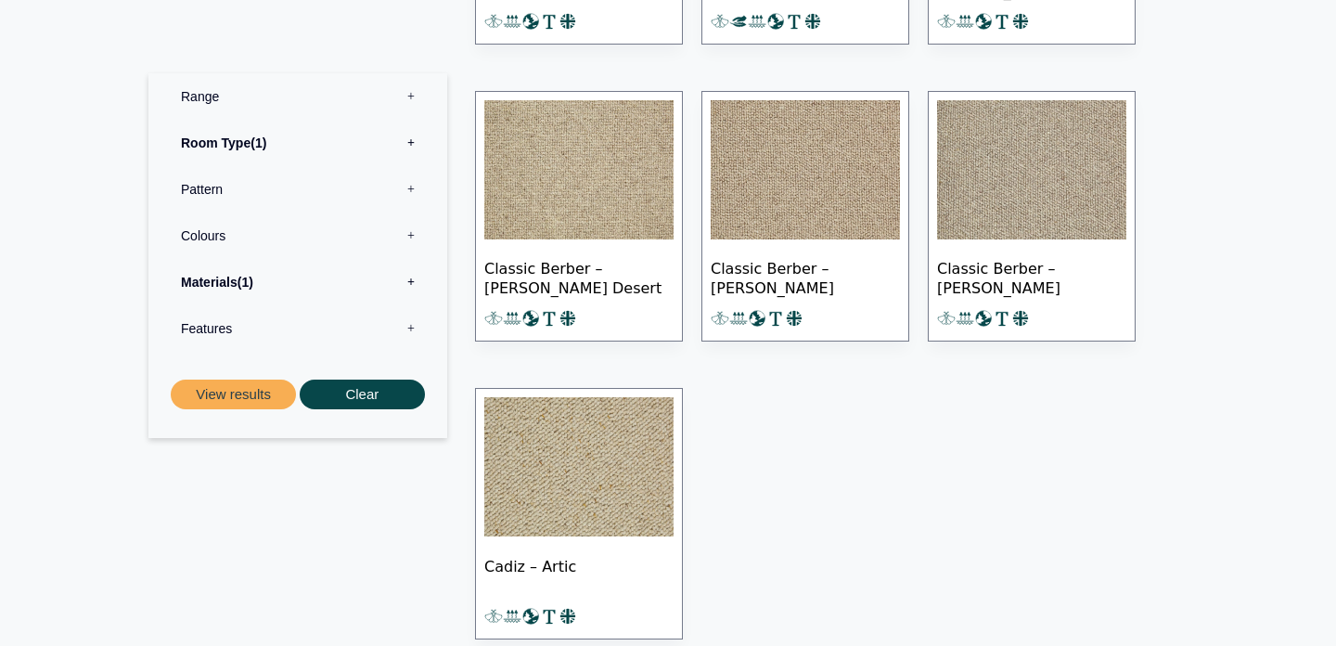
click at [605, 456] on img at bounding box center [578, 466] width 189 height 139
click at [635, 179] on img at bounding box center [578, 169] width 189 height 139
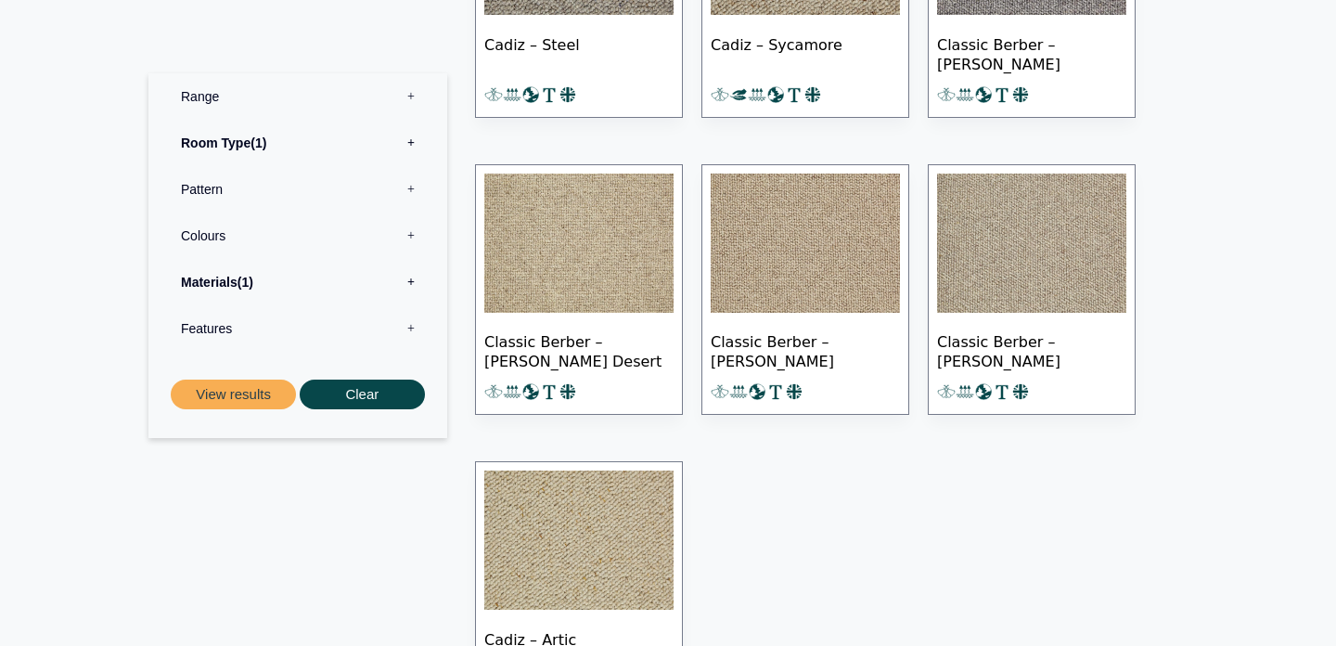
scroll to position [827, 0]
click at [987, 275] on img at bounding box center [1031, 243] width 189 height 139
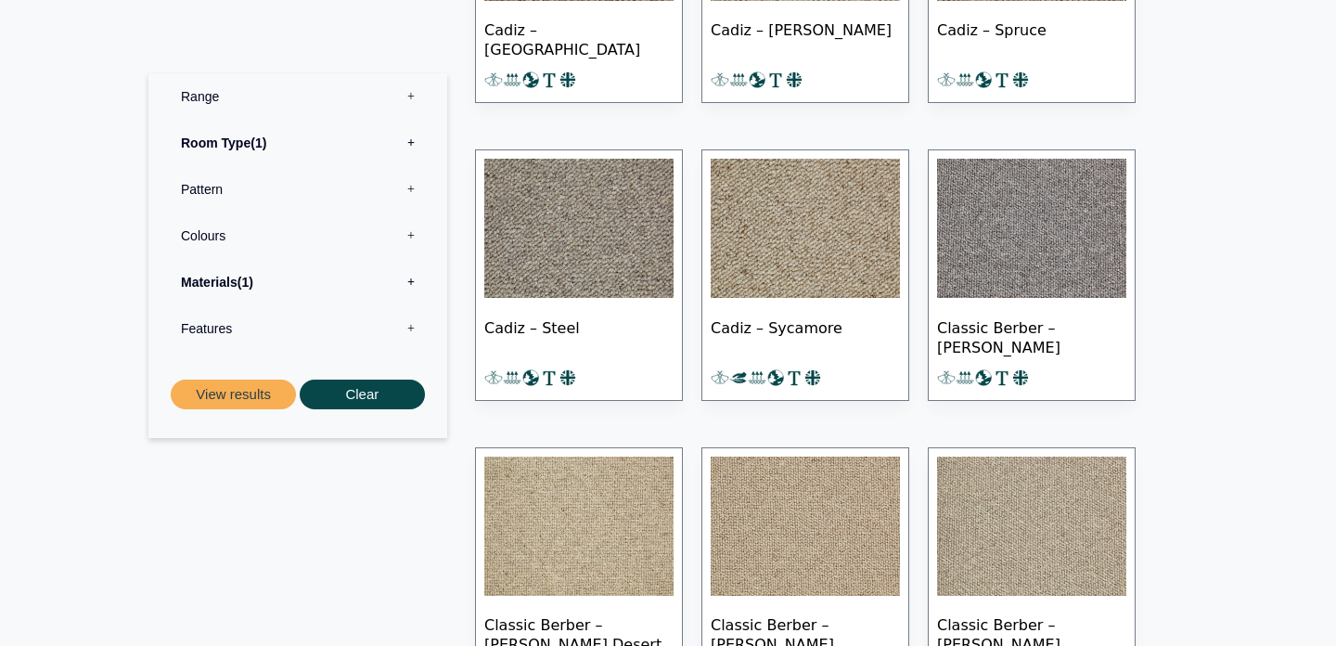
scroll to position [512, 0]
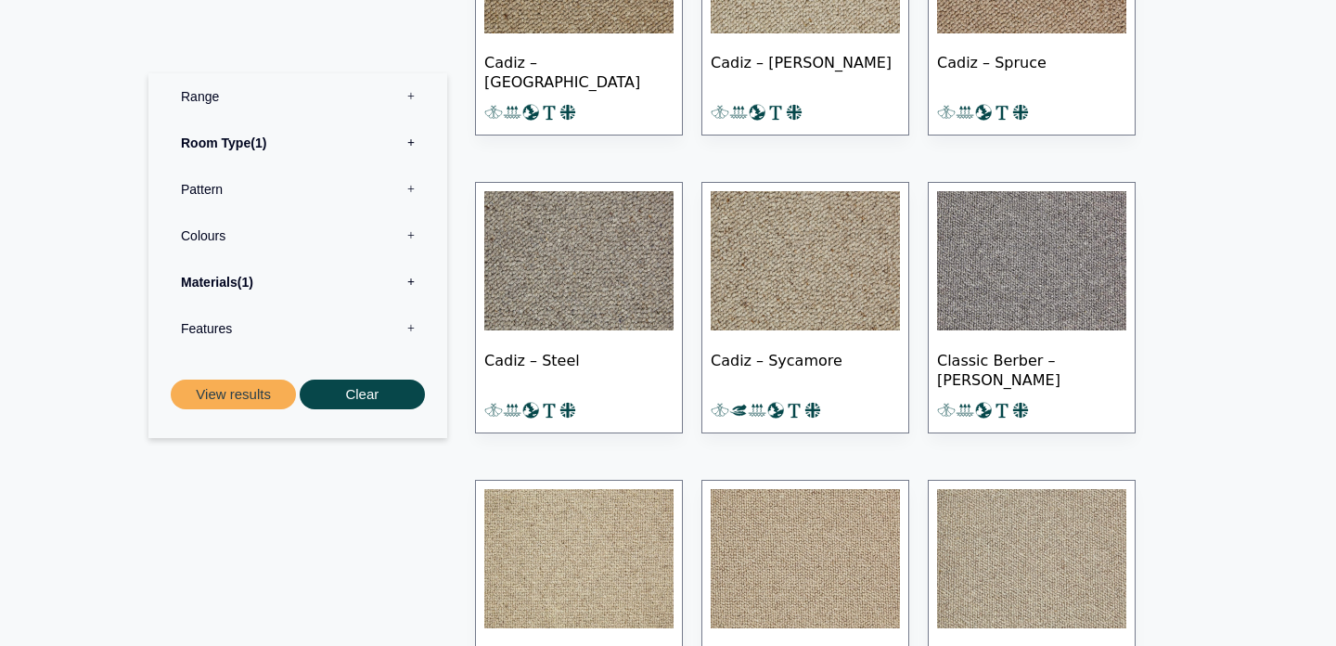
click at [802, 293] on img at bounding box center [805, 260] width 189 height 139
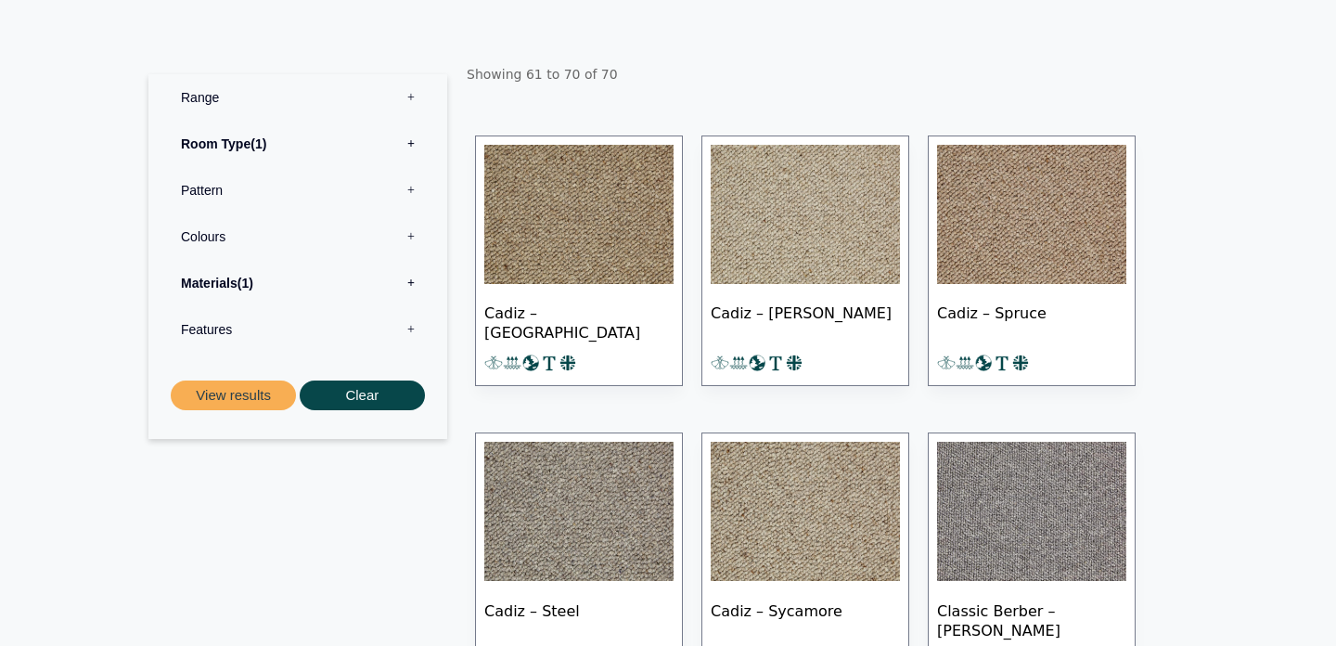
scroll to position [255, 0]
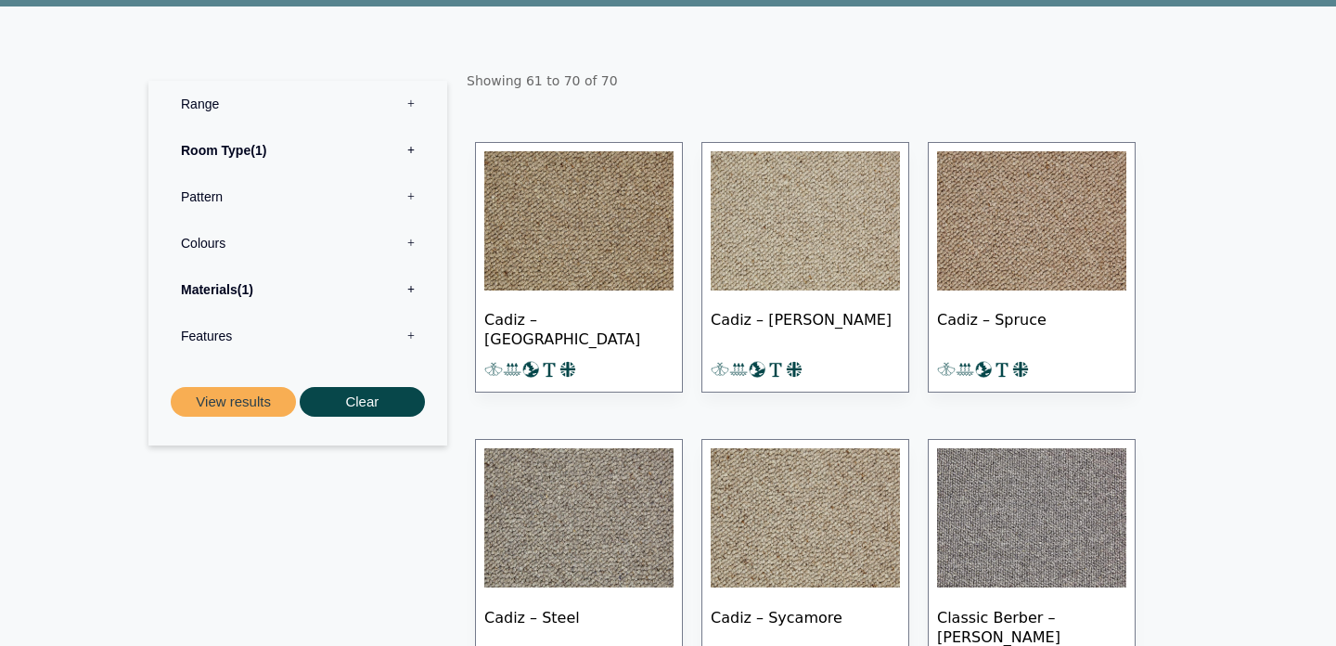
click at [612, 212] on img at bounding box center [578, 220] width 189 height 139
click at [842, 235] on img at bounding box center [805, 220] width 189 height 139
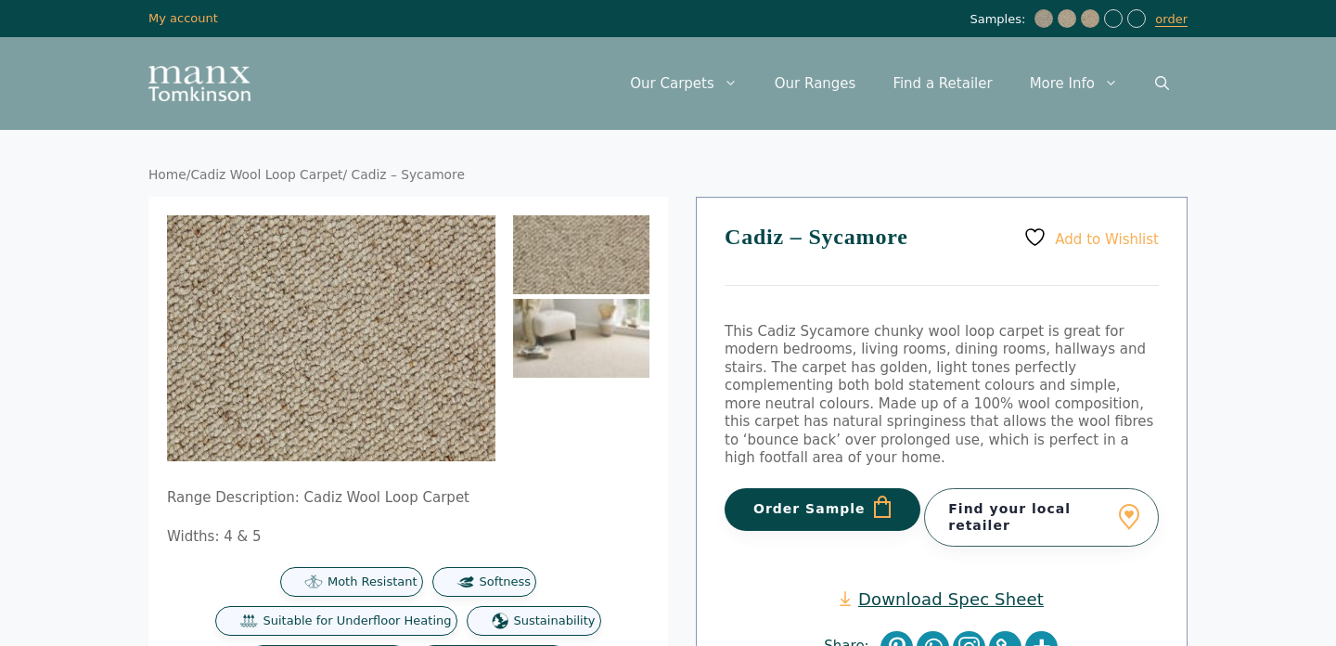
click at [573, 354] on img at bounding box center [581, 338] width 136 height 79
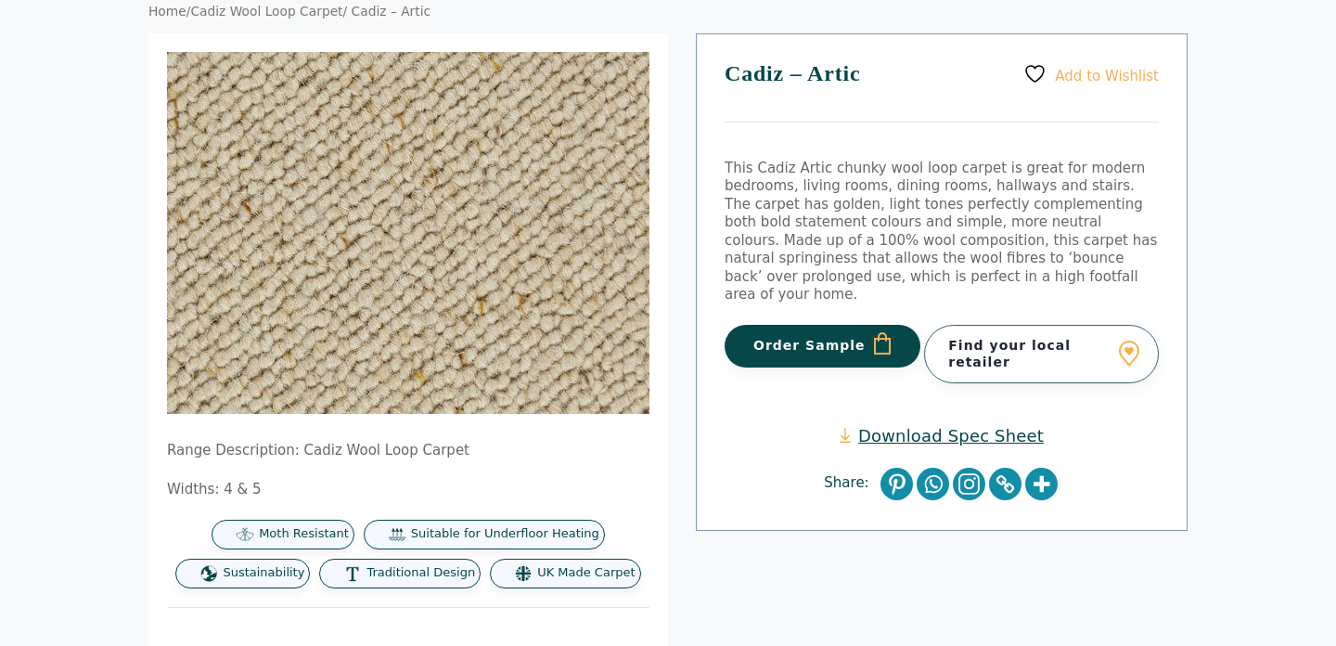
scroll to position [148, 0]
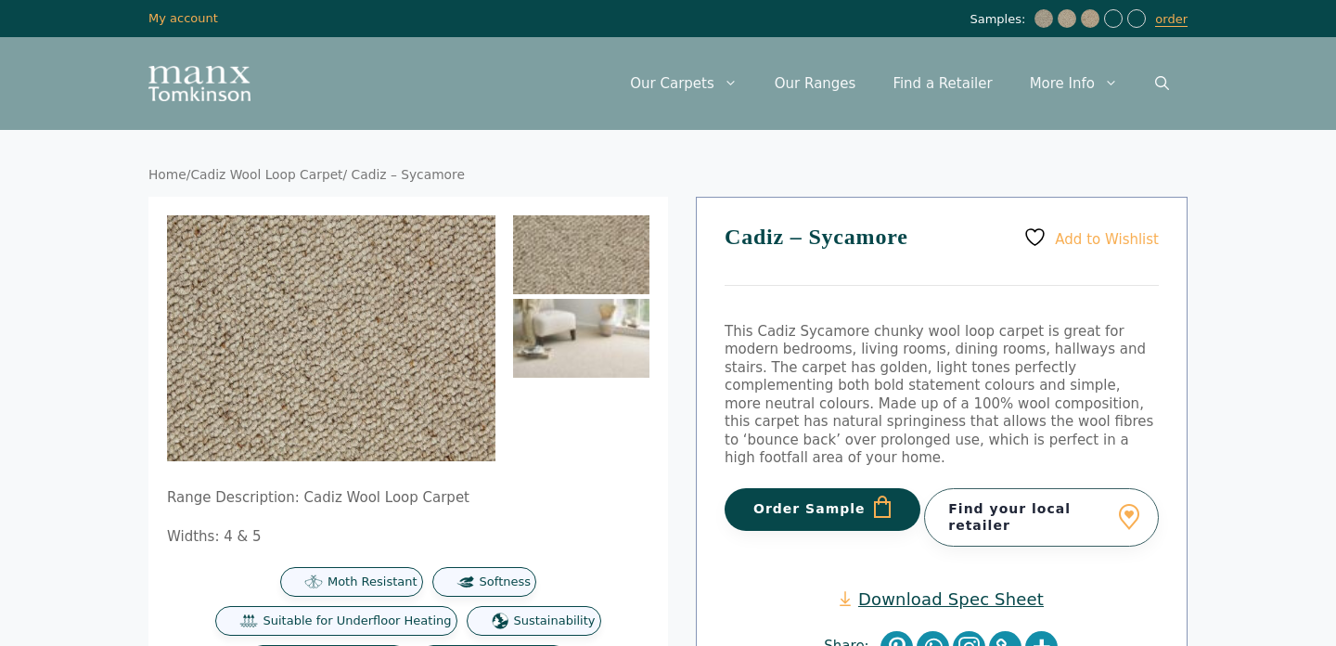
click at [597, 334] on img at bounding box center [581, 338] width 136 height 79
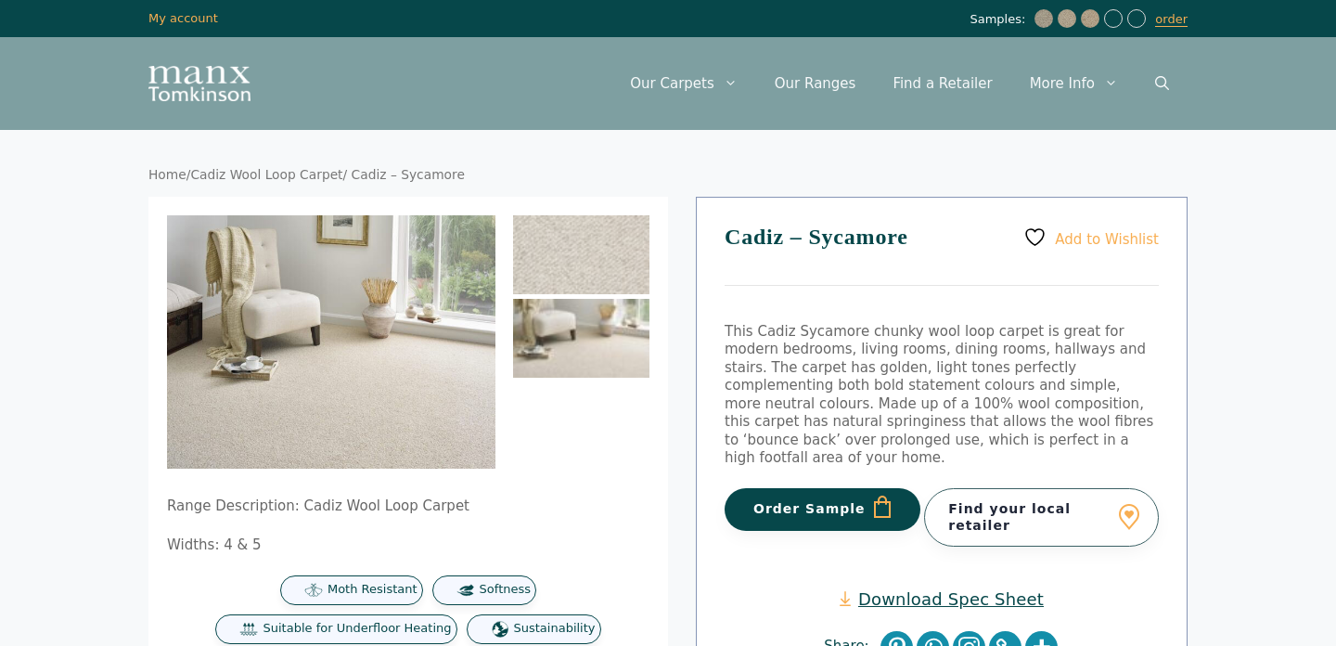
click at [799, 488] on button "Order Sample" at bounding box center [823, 509] width 196 height 43
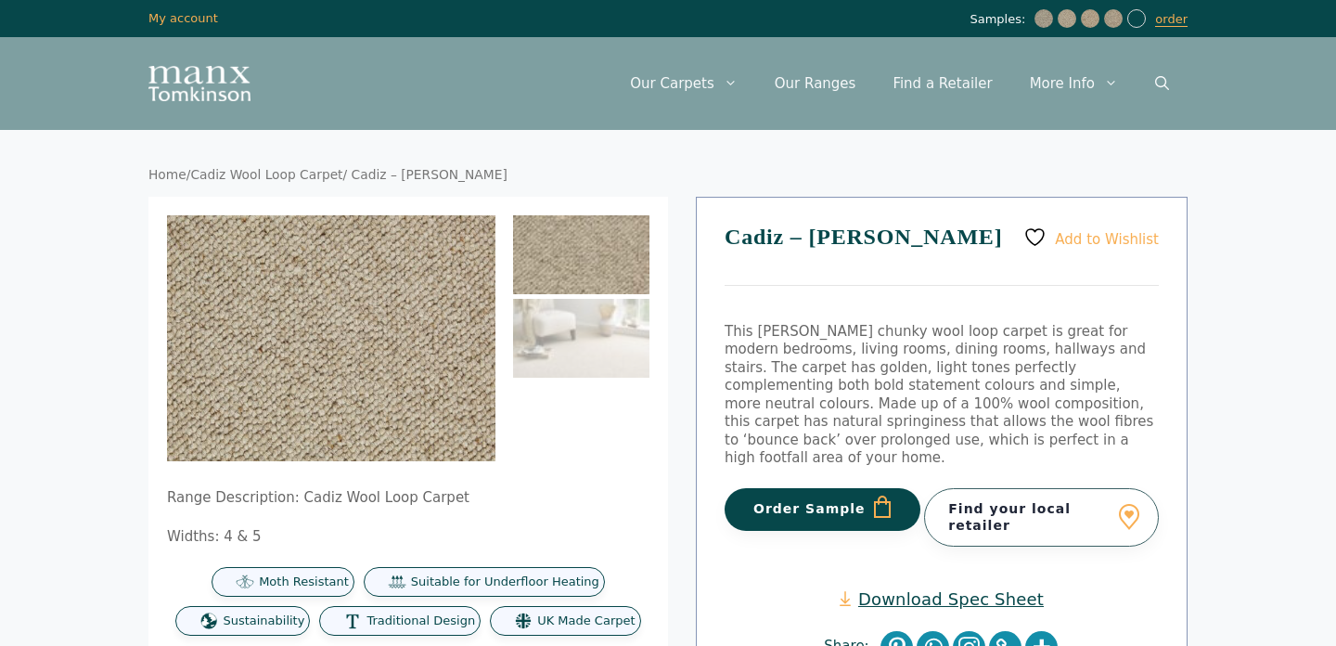
click at [812, 488] on button "Order Sample" at bounding box center [823, 509] width 196 height 43
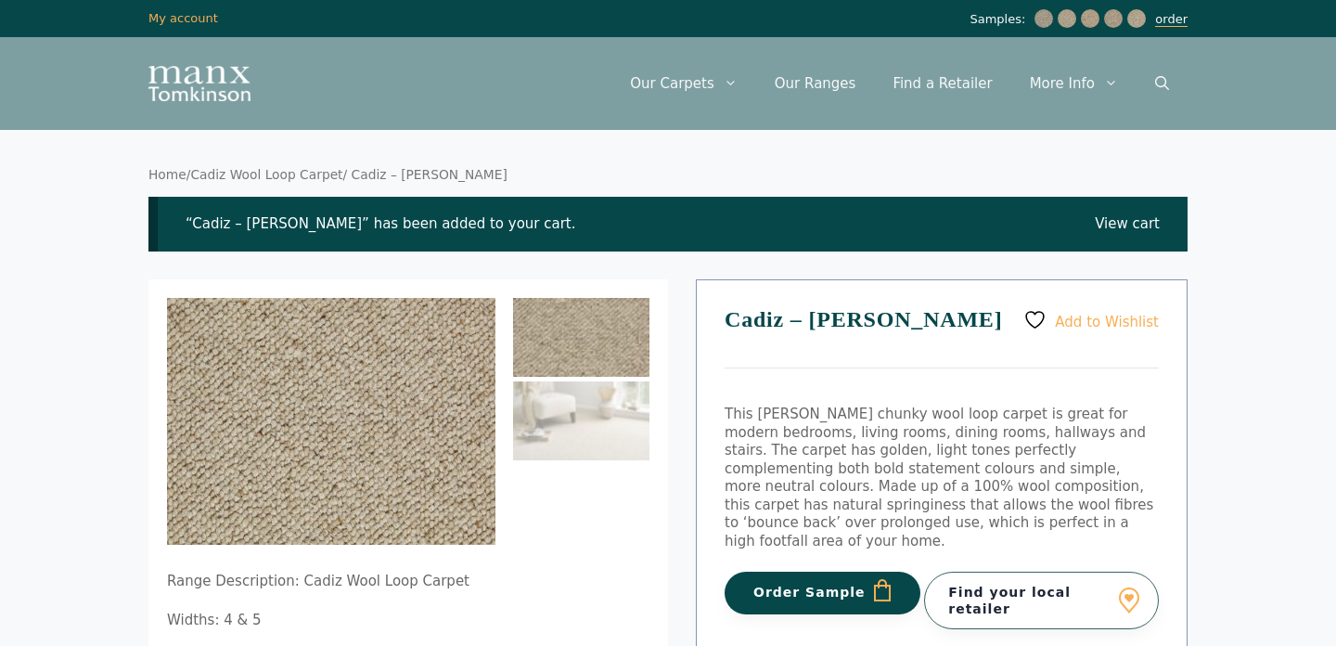
click at [1171, 20] on link "order" at bounding box center [1171, 19] width 32 height 15
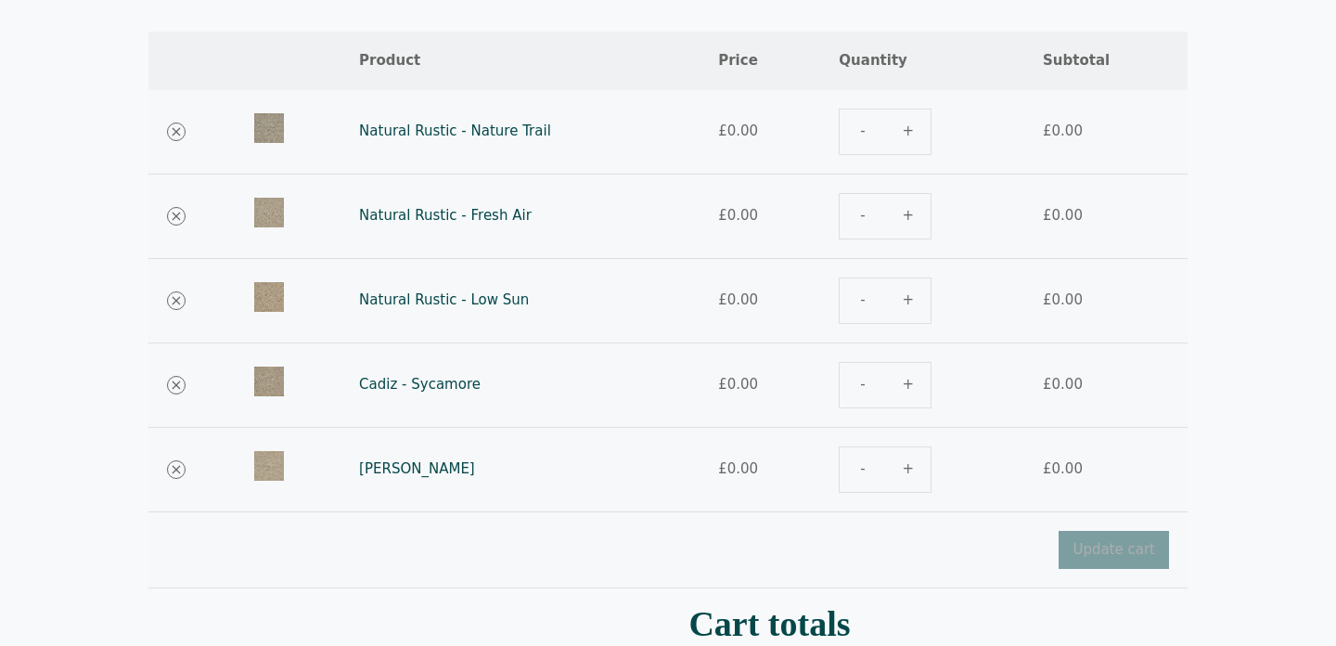
scroll to position [269, 0]
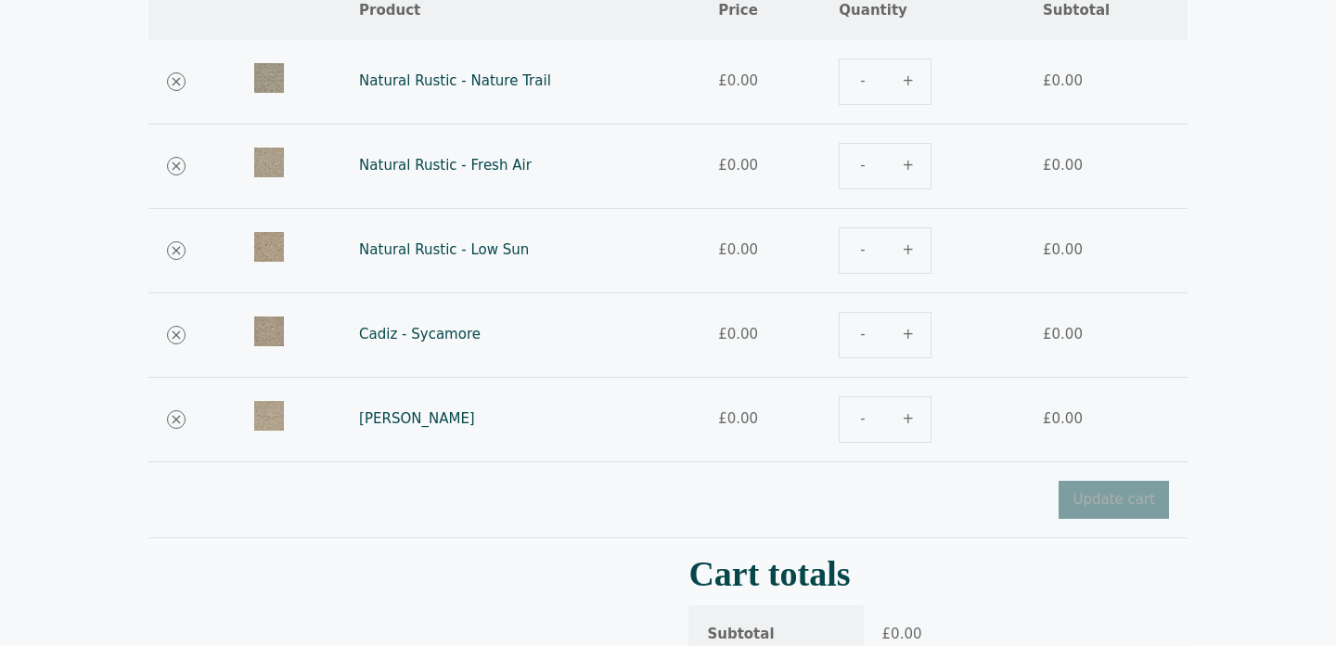
click at [1033, 585] on h2 "Cart totals" at bounding box center [938, 574] width 499 height 27
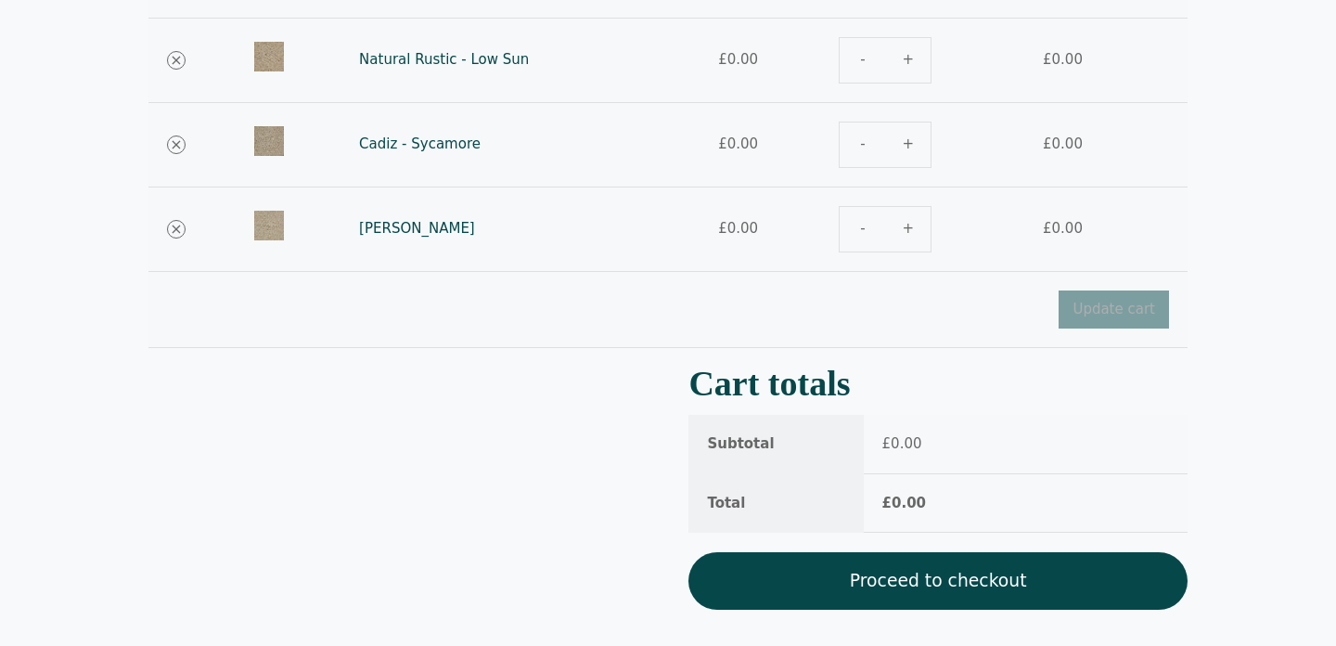
scroll to position [479, 0]
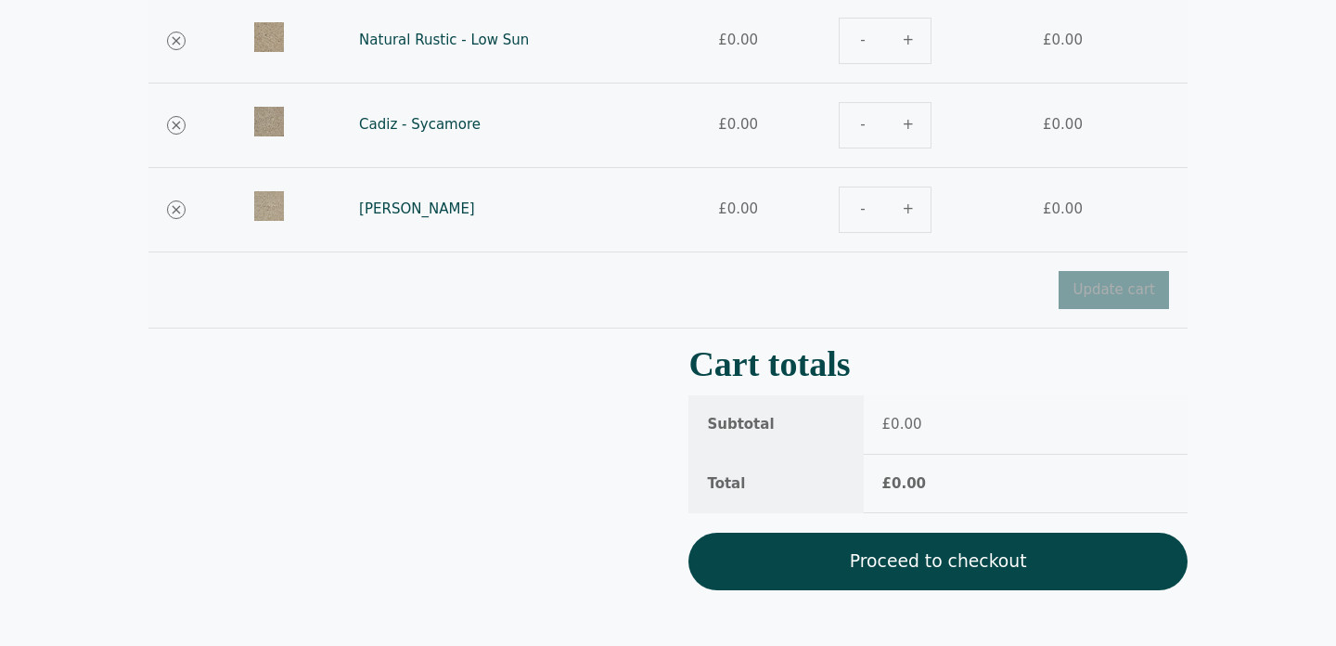
click at [1006, 565] on link "Proceed to checkout" at bounding box center [938, 562] width 499 height 58
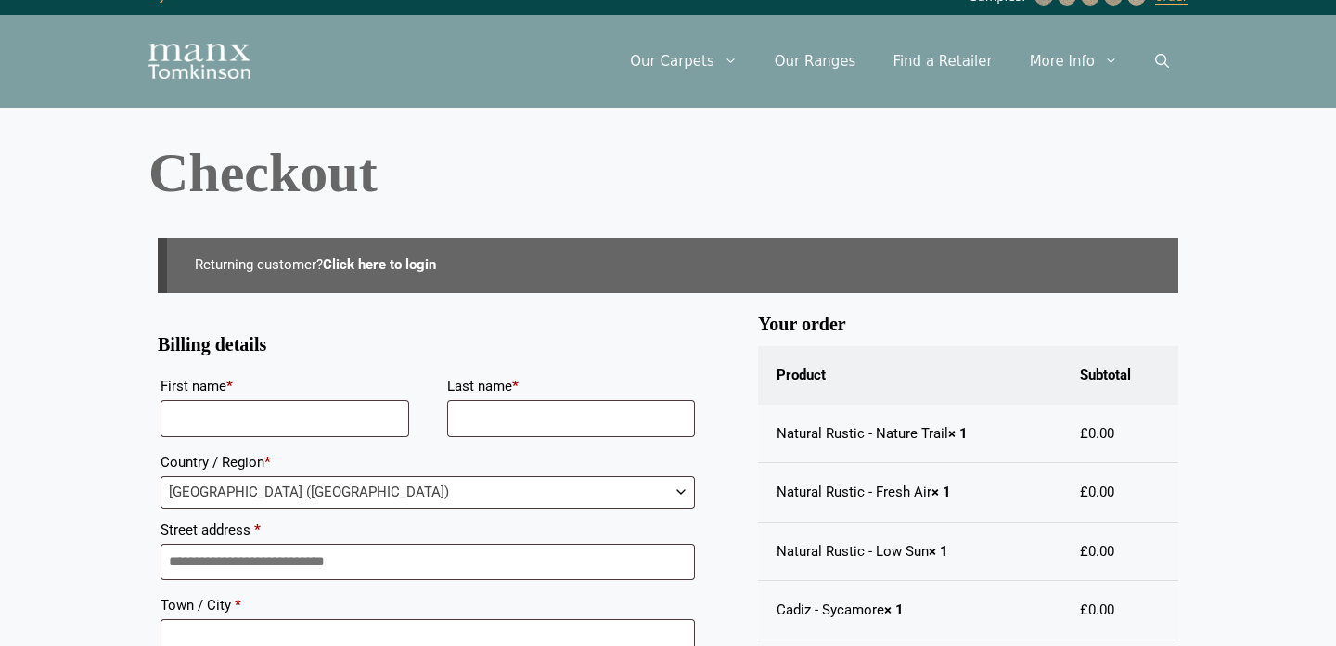
scroll to position [34, 0]
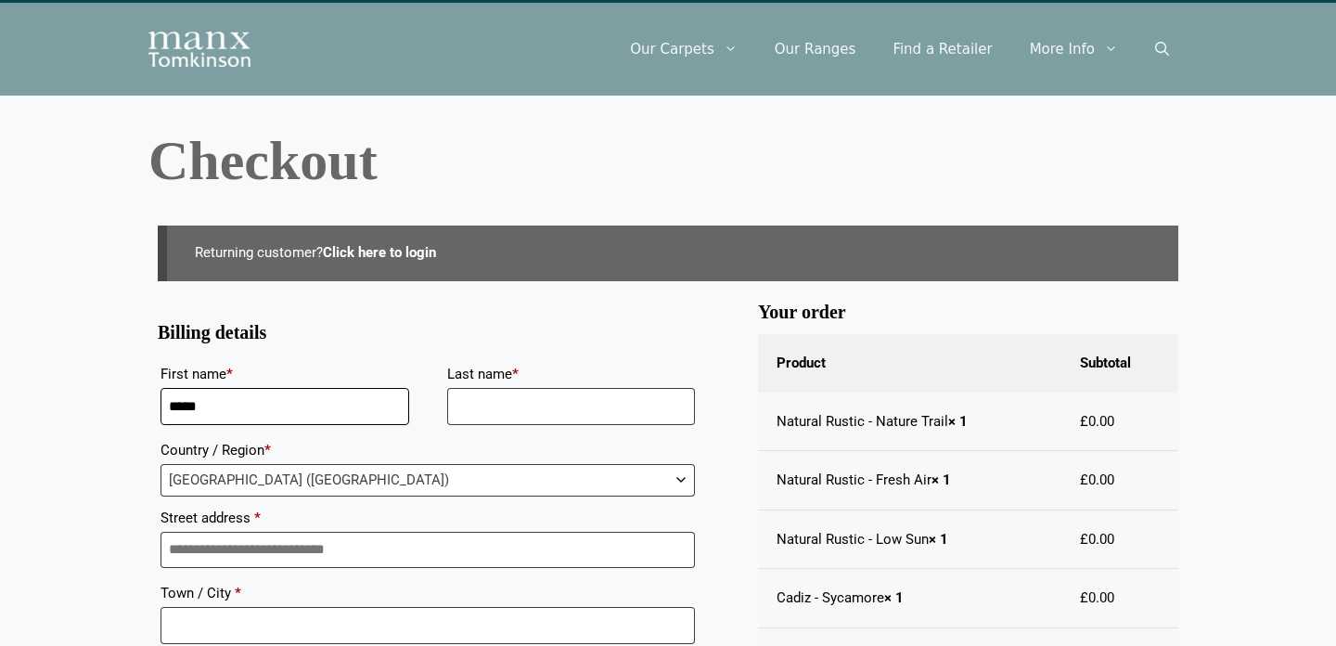
type input "*****"
type input "******"
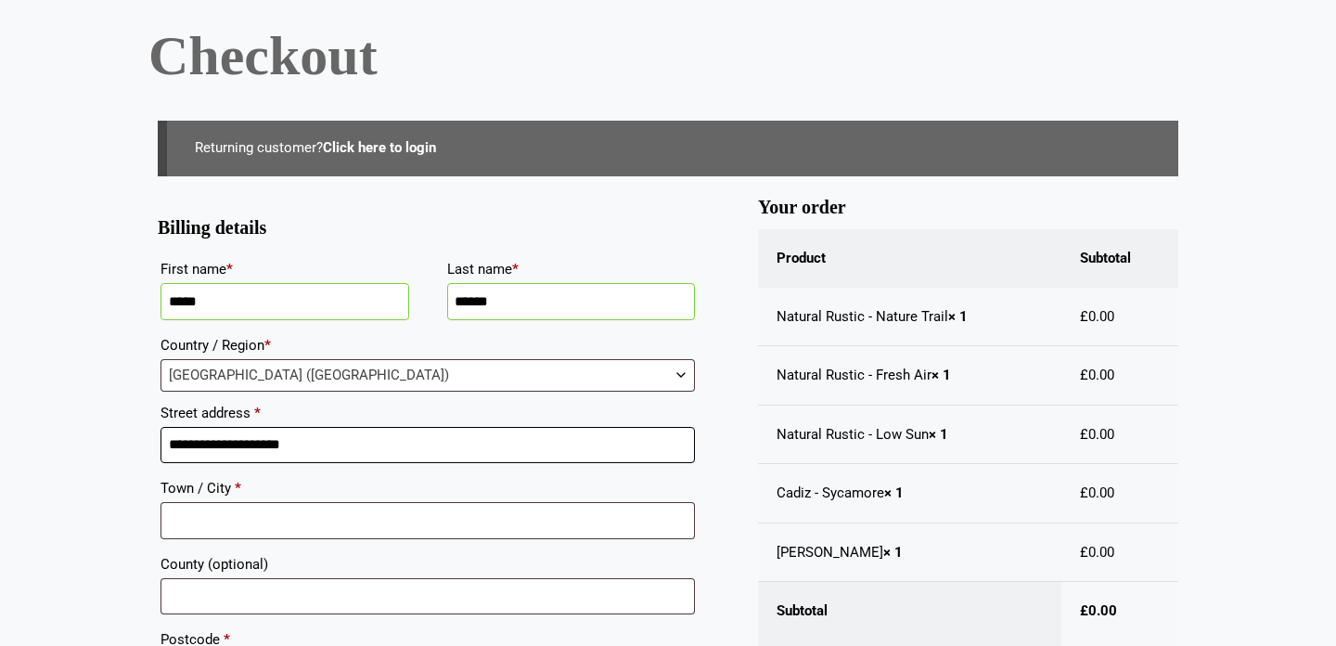
scroll to position [140, 0]
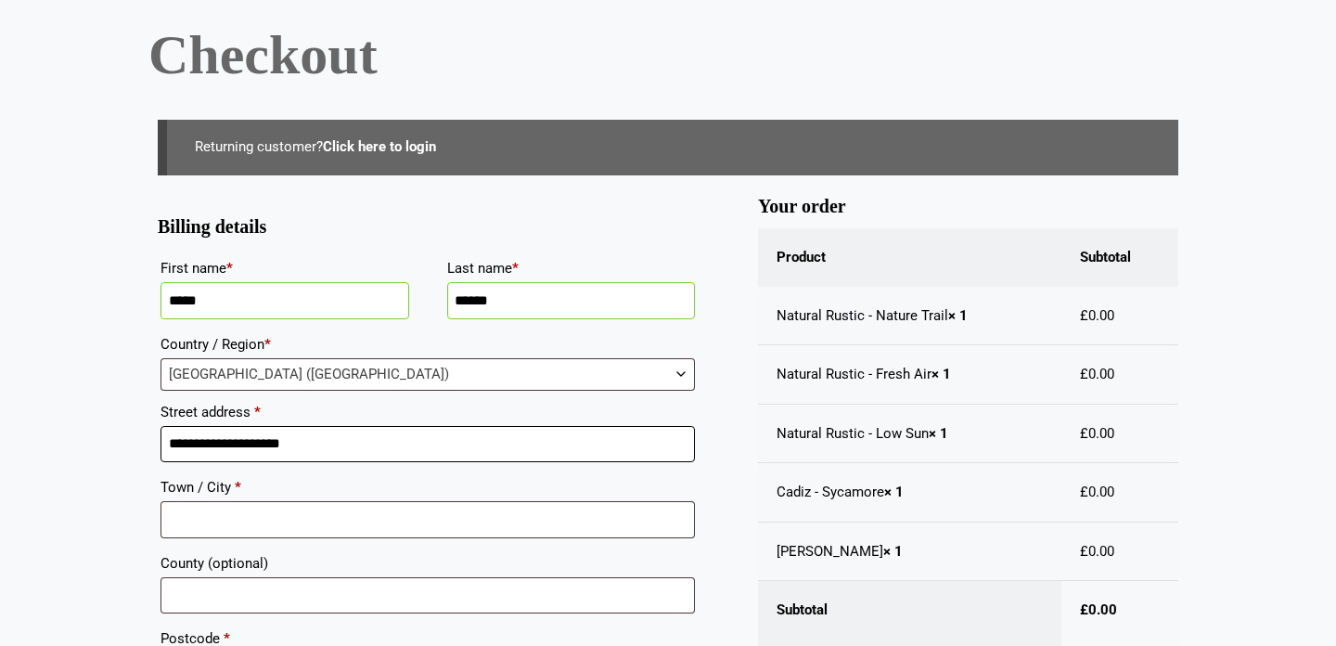
type input "**********"
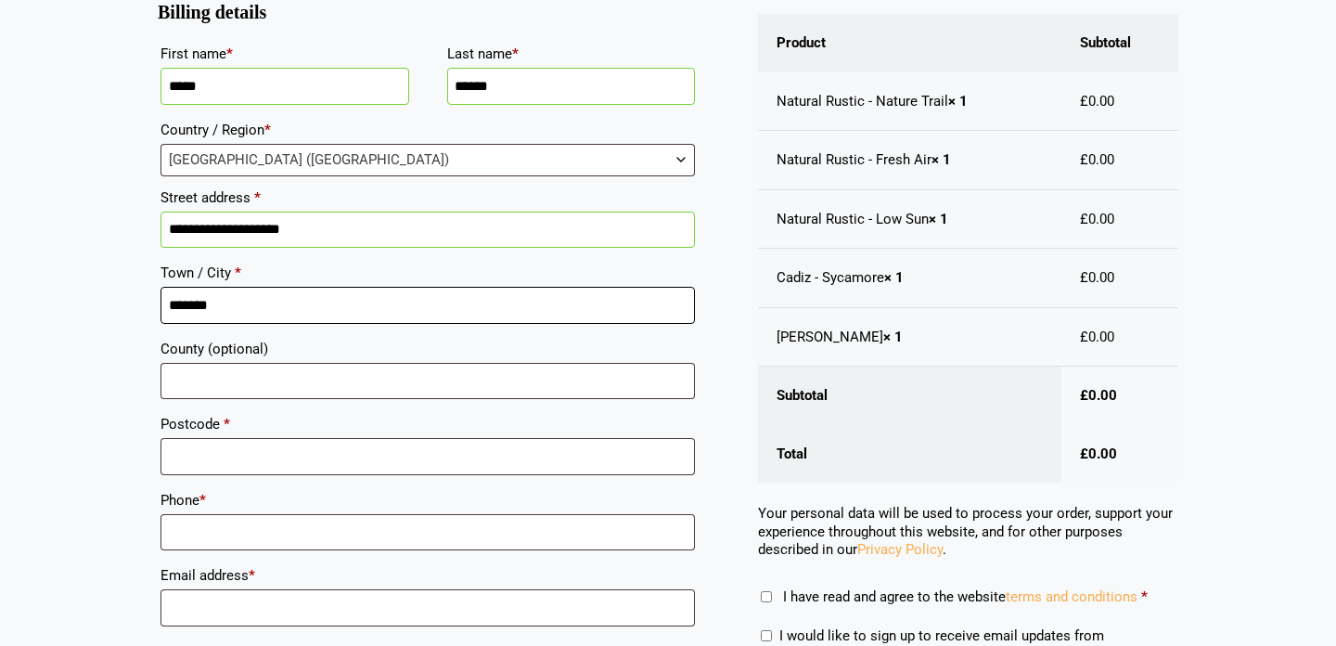
scroll to position [358, 0]
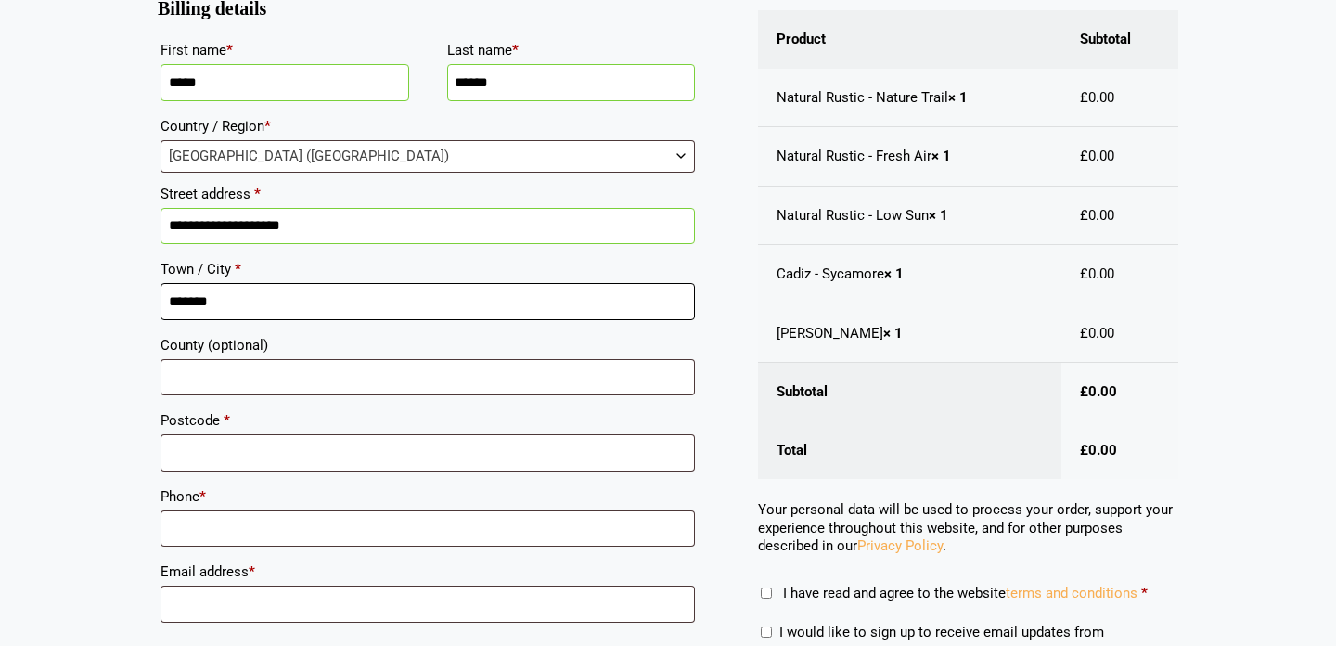
type input "*******"
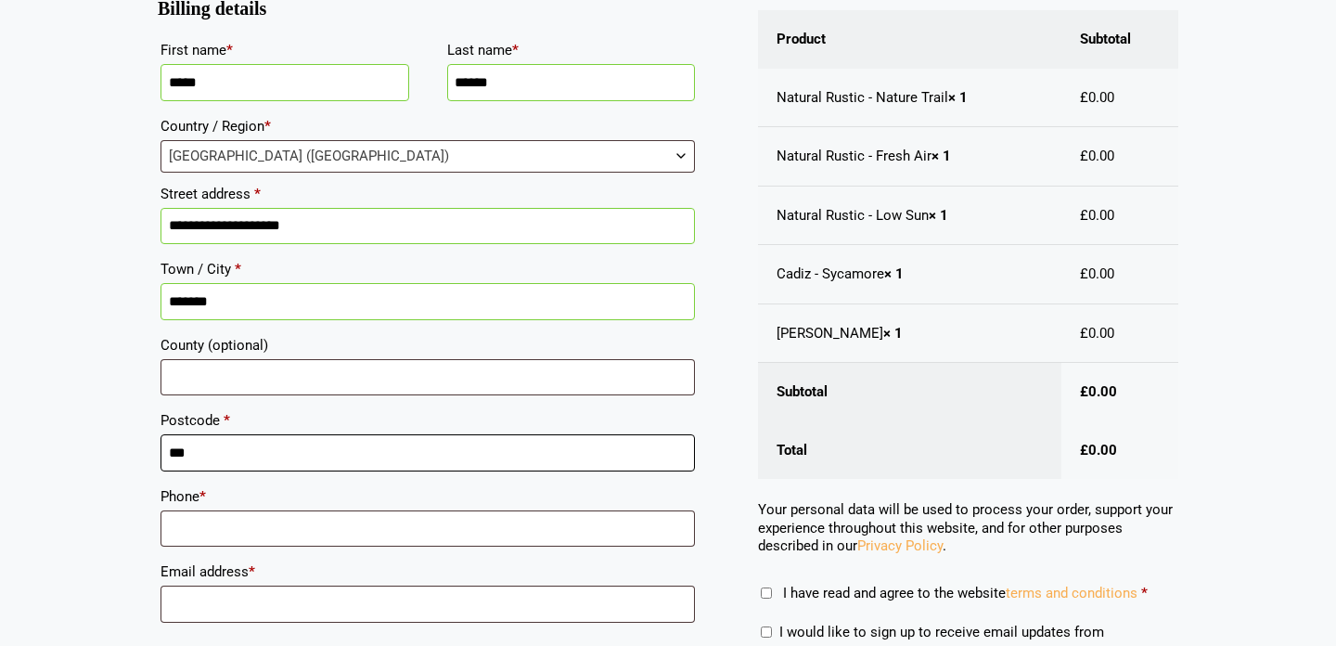
type input "***"
type input "*******"
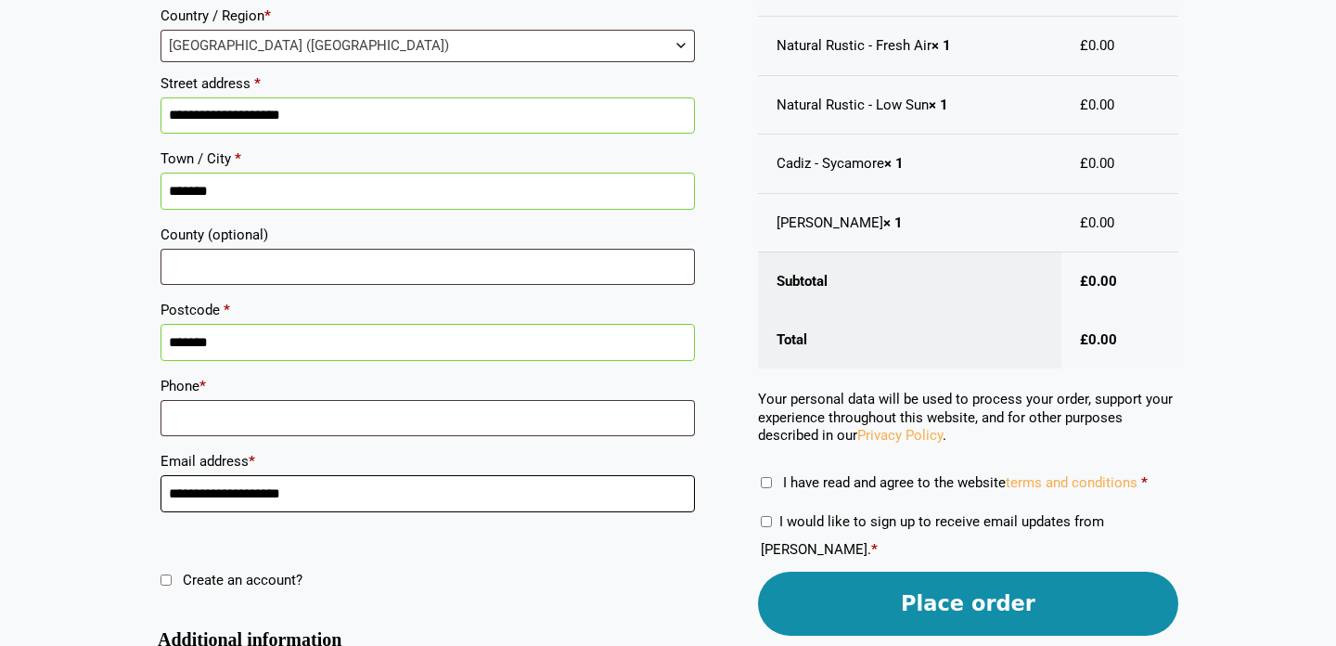
scroll to position [527, 0]
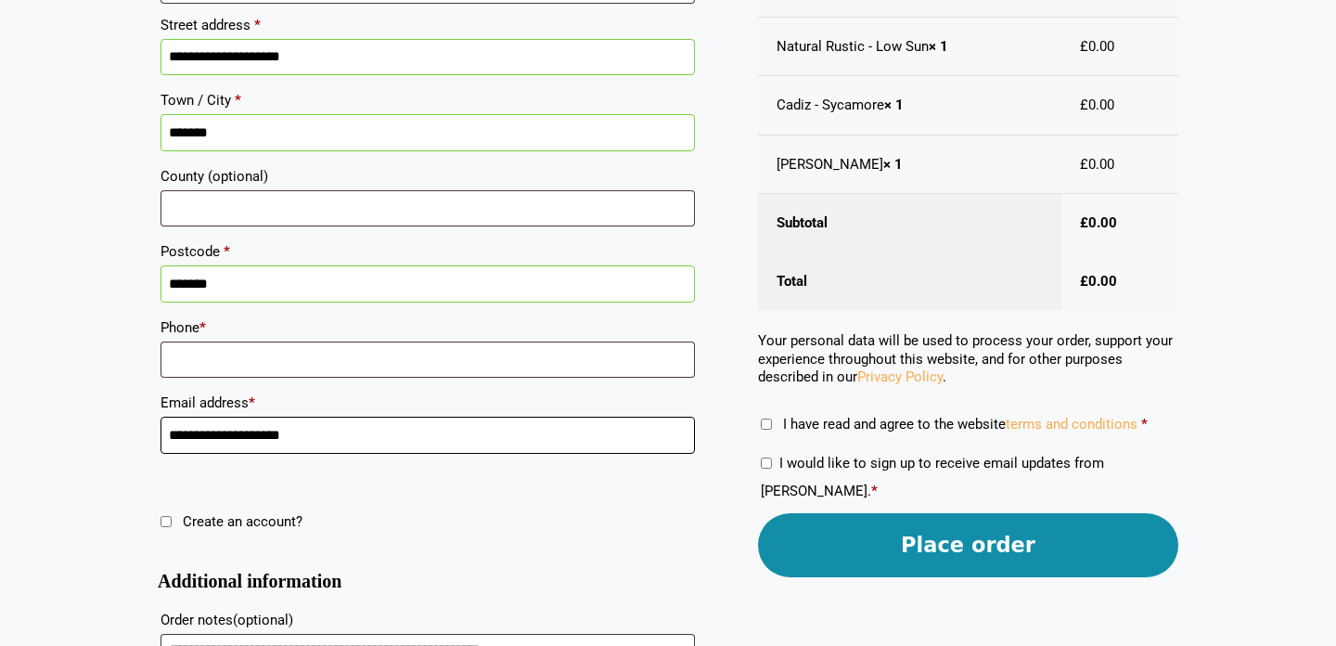
type input "**********"
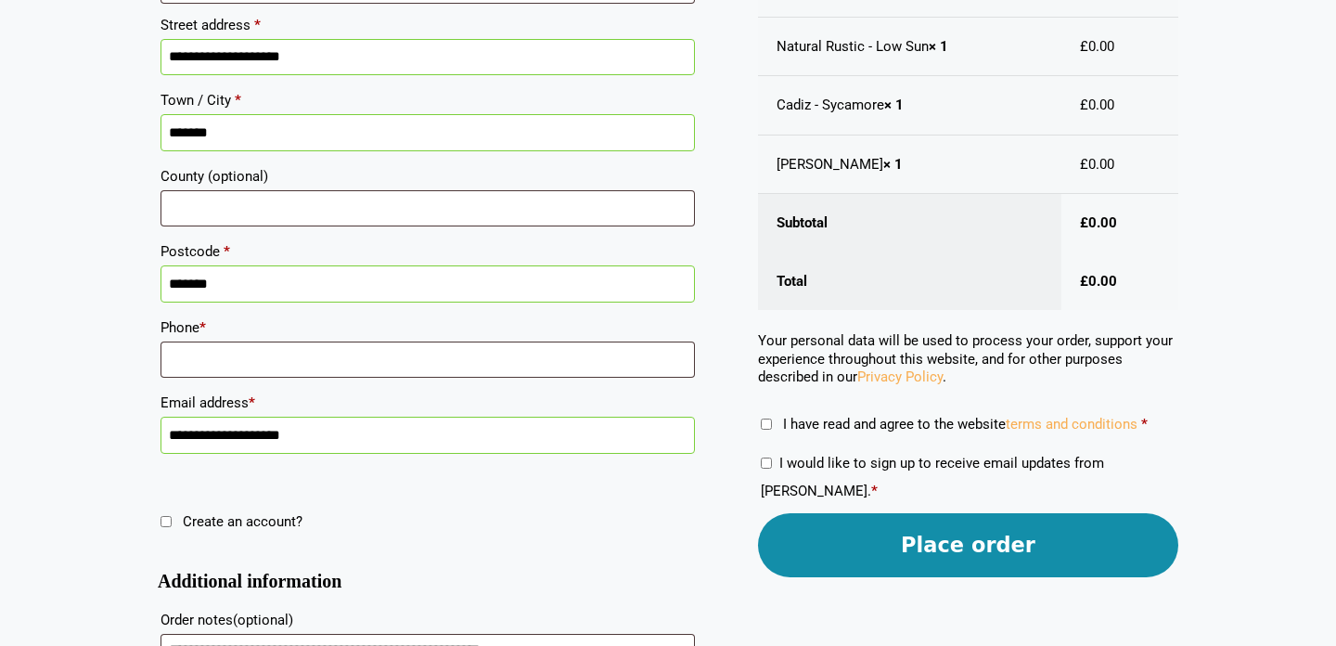
click at [857, 540] on button "Place order" at bounding box center [968, 545] width 420 height 64
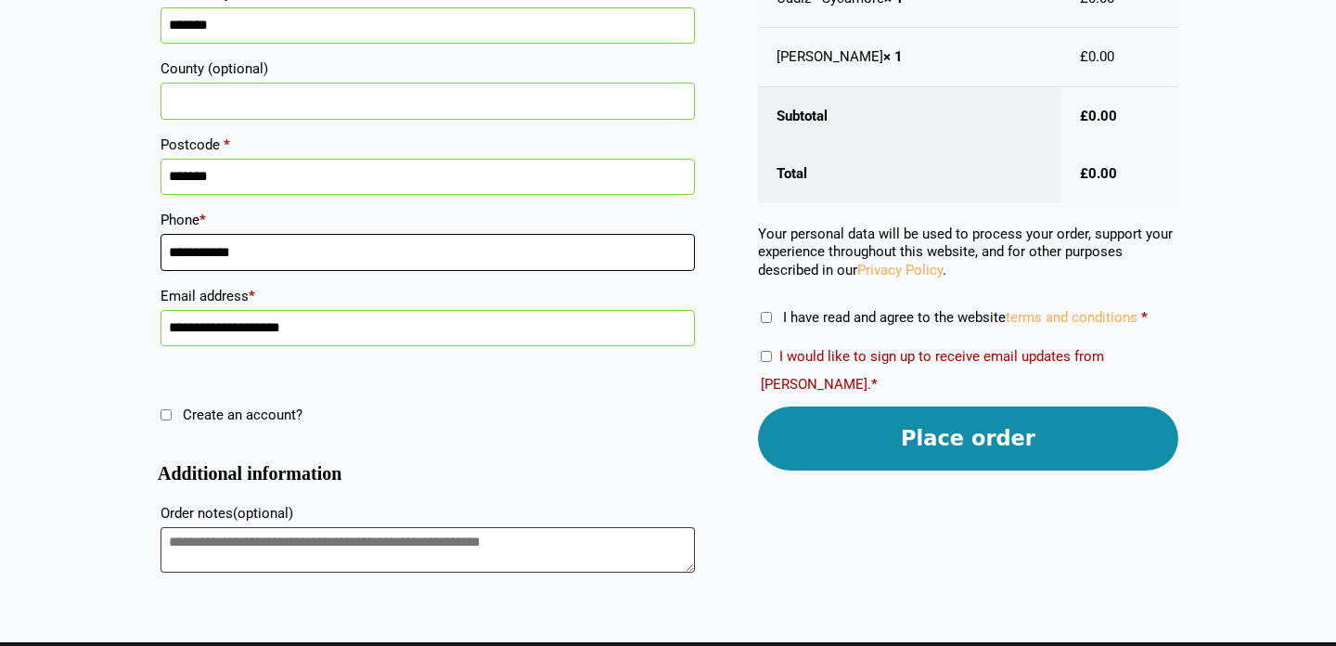
scroll to position [724, 0]
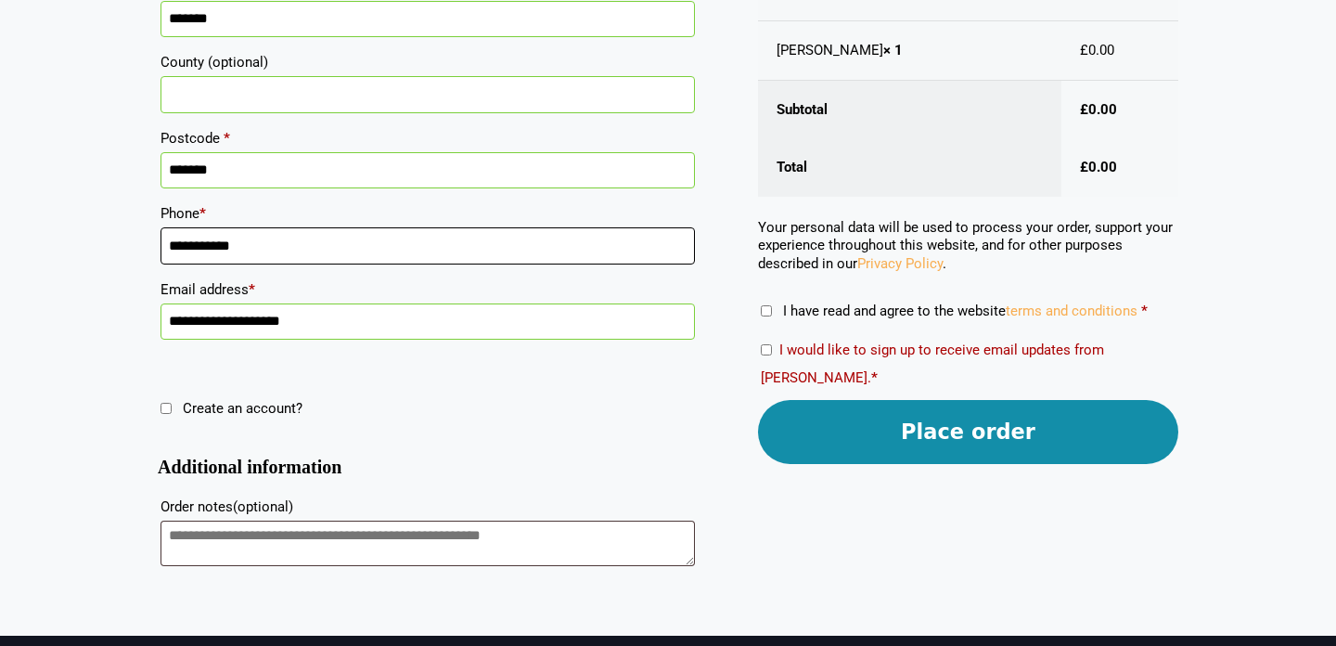
type input "**********"
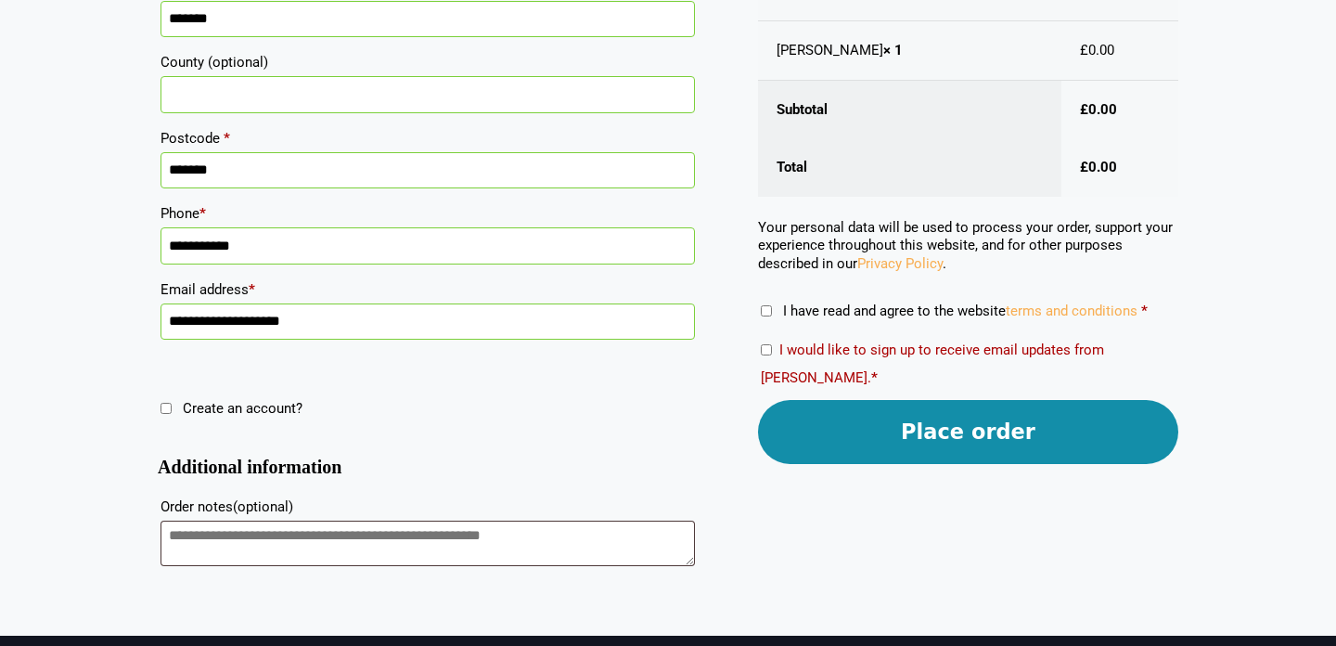
click at [955, 436] on button "Place order" at bounding box center [968, 432] width 420 height 64
